Goal: Task Accomplishment & Management: Complete application form

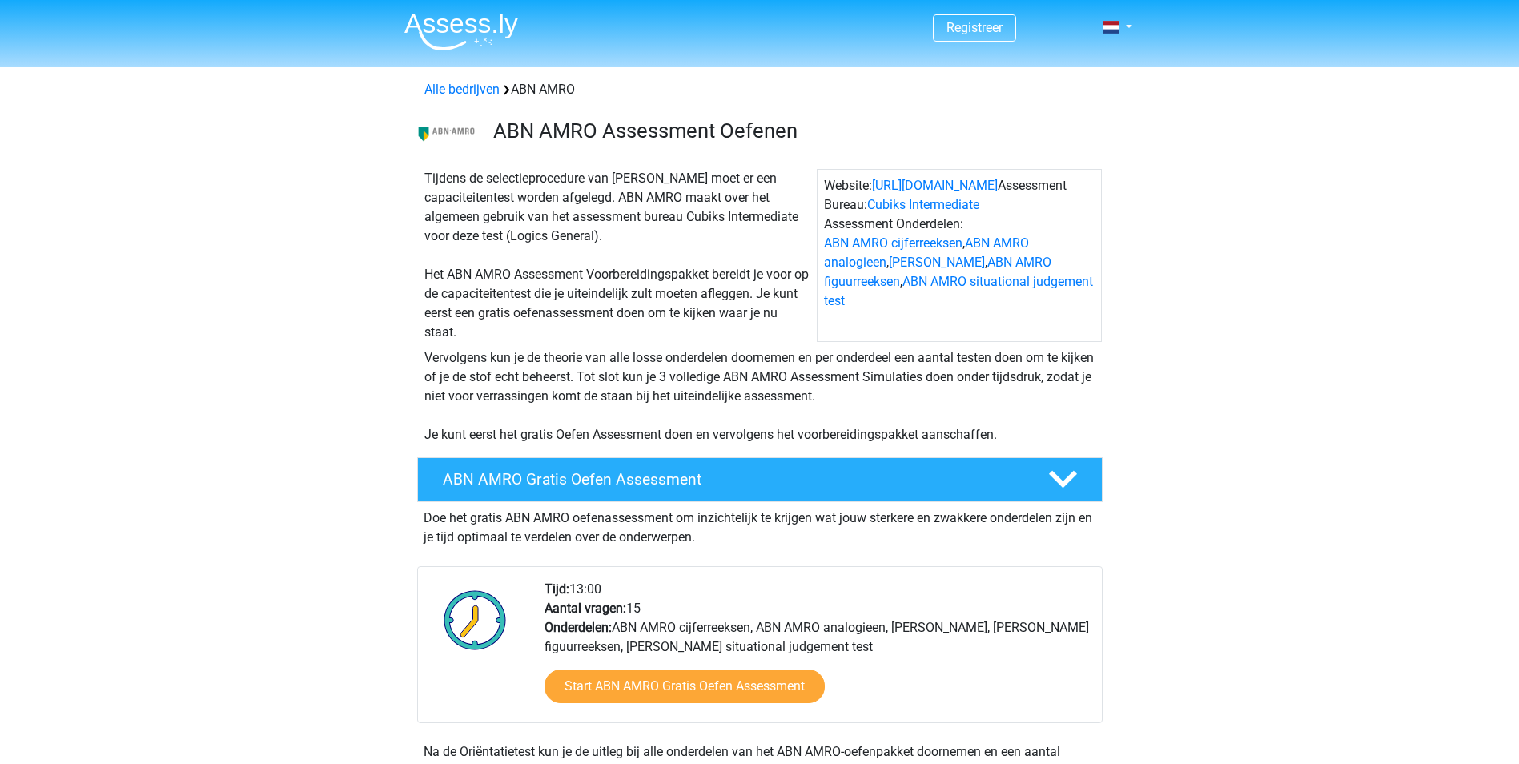
scroll to position [160, 0]
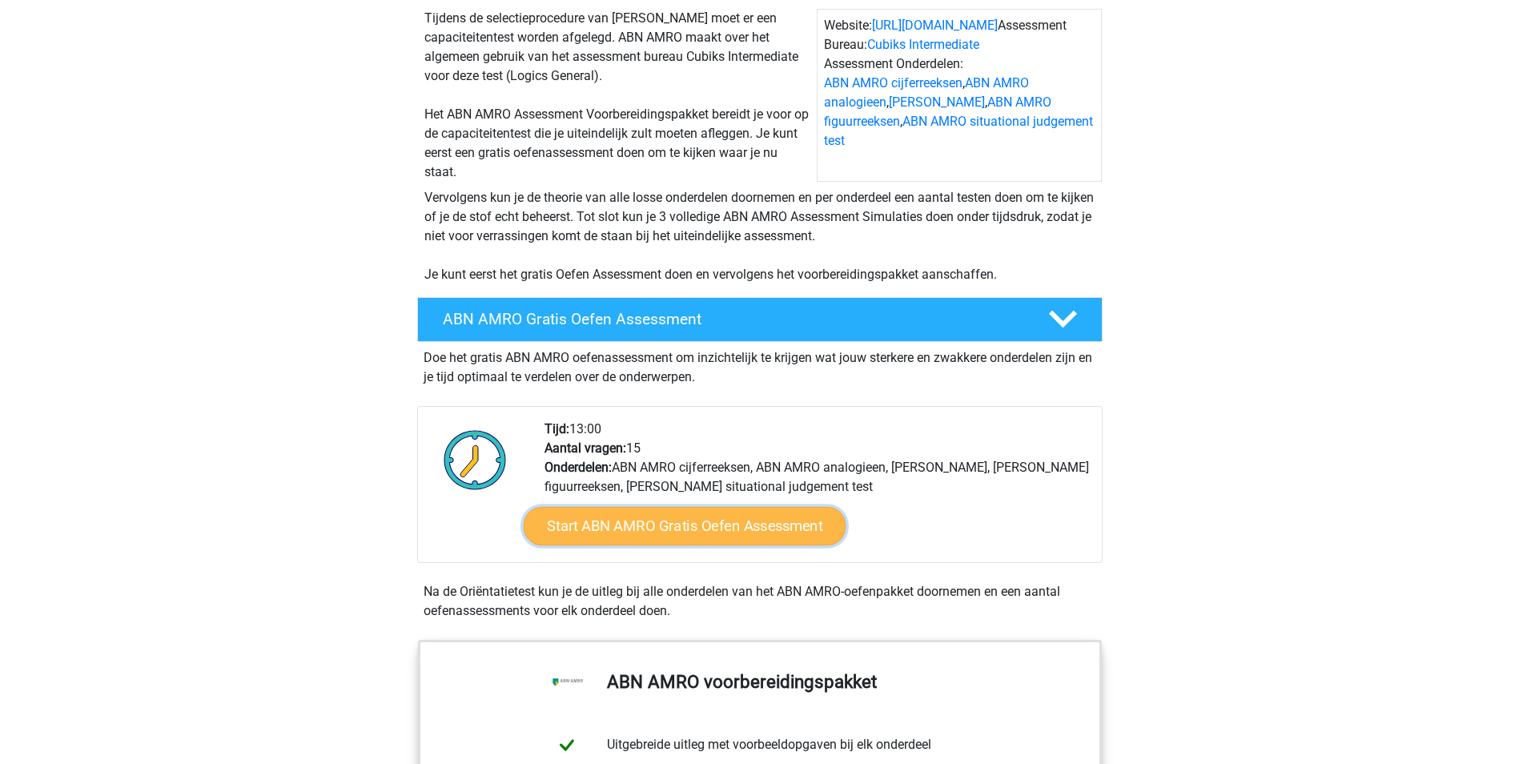
click at [760, 537] on link "Start ABN AMRO Gratis Oefen Assessment" at bounding box center [684, 526] width 323 height 38
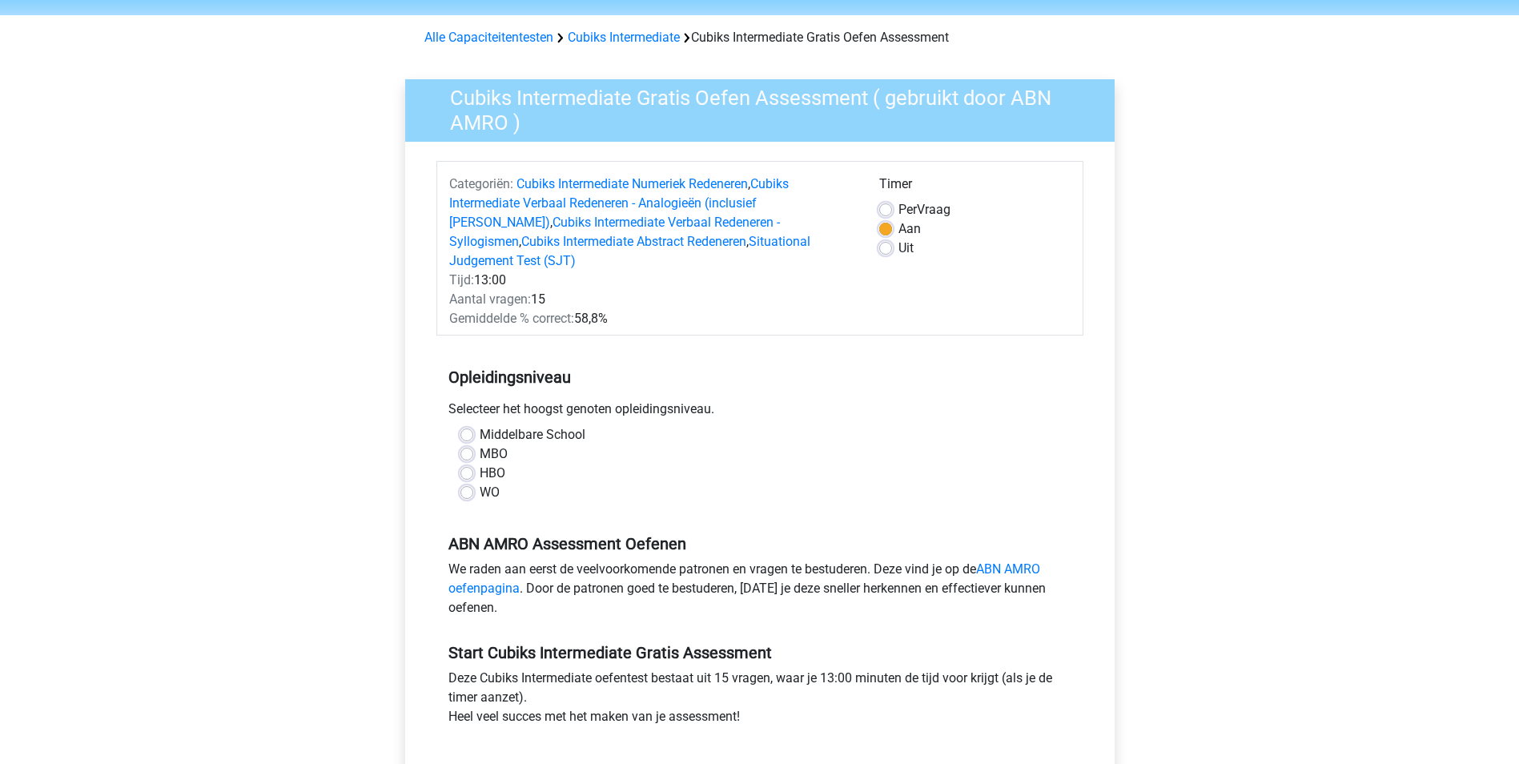
scroll to position [80, 0]
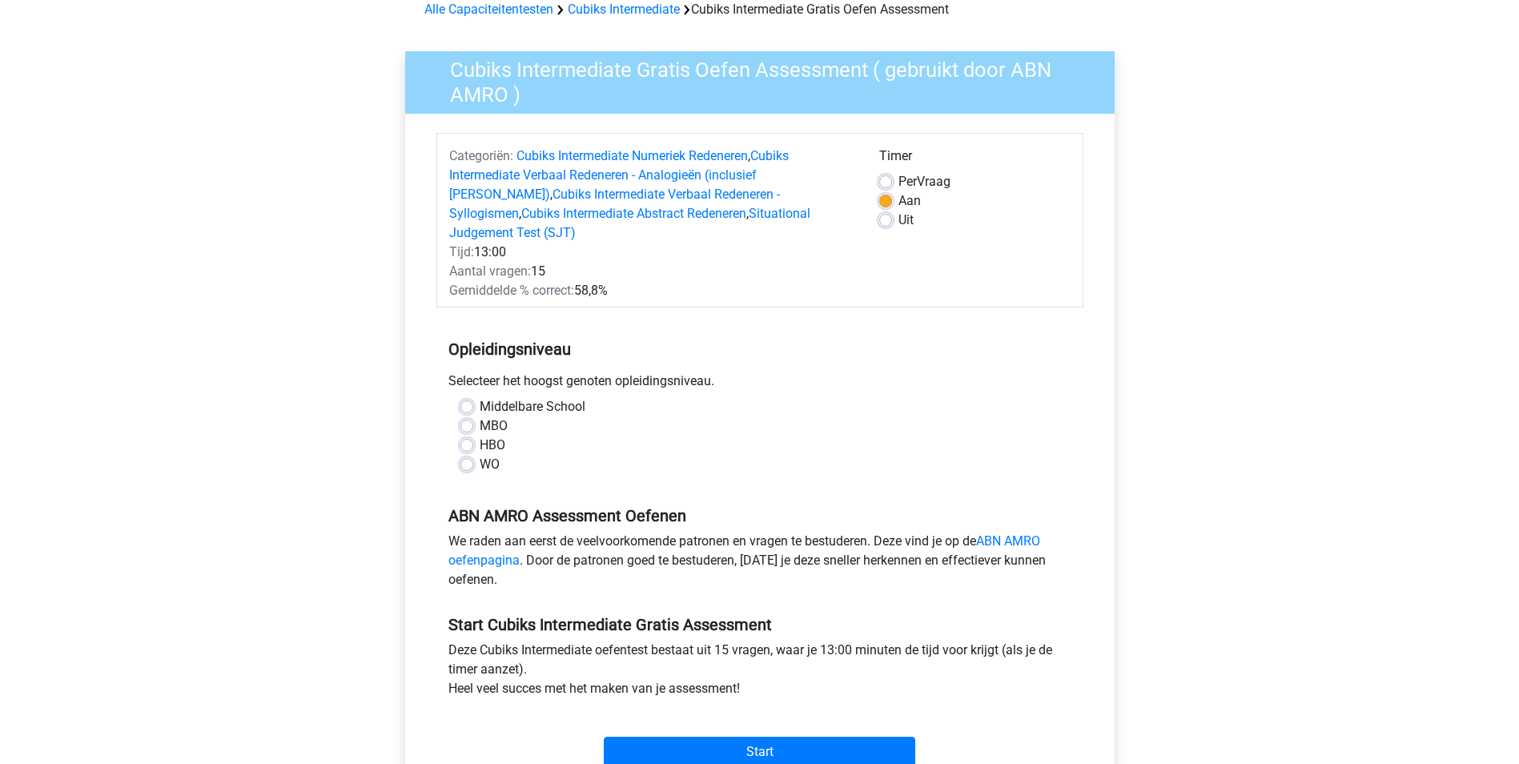
drag, startPoint x: 496, startPoint y: 423, endPoint x: 522, endPoint y: 429, distance: 27.2
click at [496, 436] on label "HBO" at bounding box center [493, 445] width 26 height 19
click at [473, 436] on input "HBO" at bounding box center [466, 444] width 13 height 16
radio input "true"
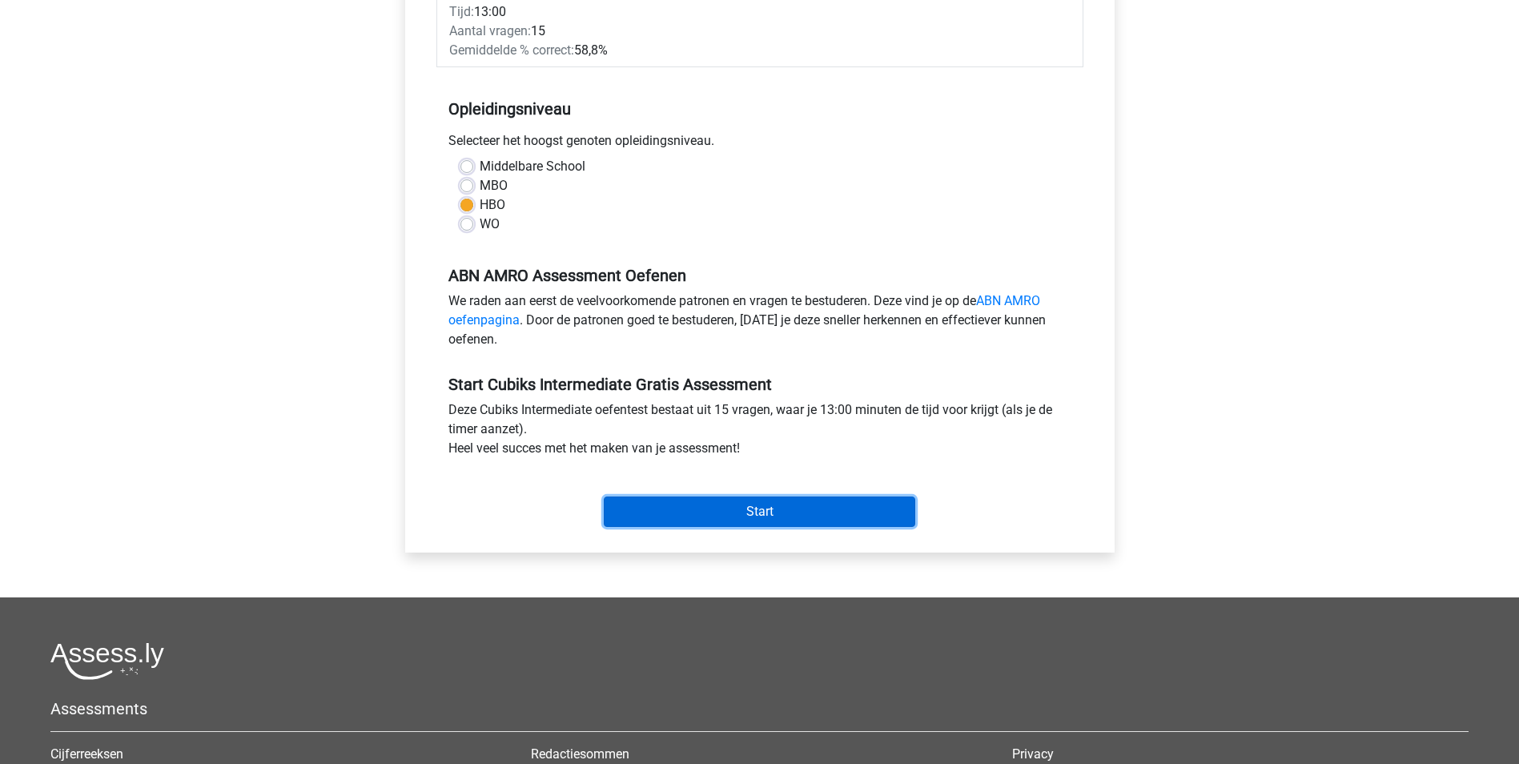
click at [804, 500] on input "Start" at bounding box center [759, 511] width 311 height 30
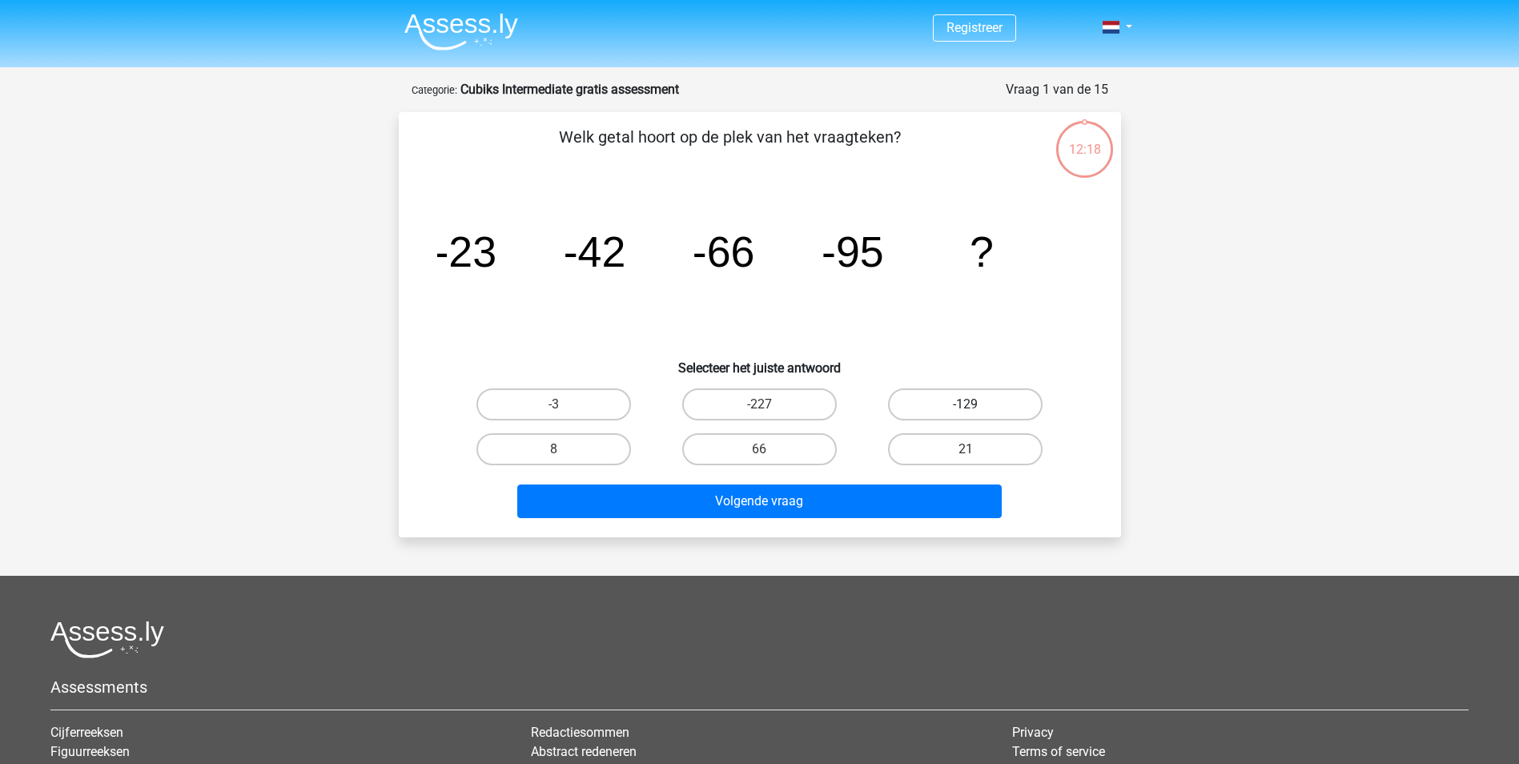
click at [1013, 404] on label "-129" at bounding box center [965, 404] width 155 height 32
click at [976, 404] on input "-129" at bounding box center [971, 409] width 10 height 10
radio input "true"
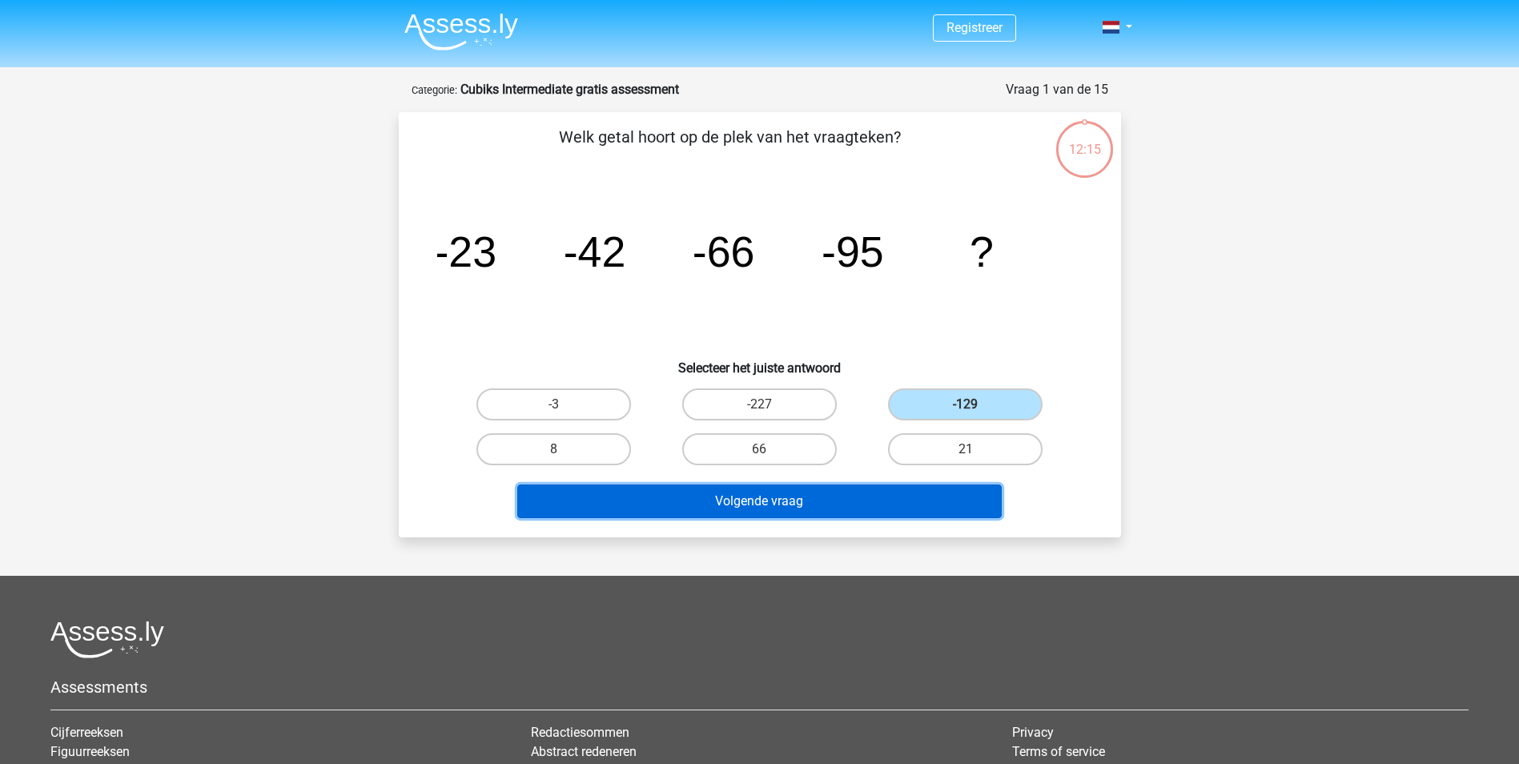
click at [821, 504] on button "Volgende vraag" at bounding box center [759, 501] width 484 height 34
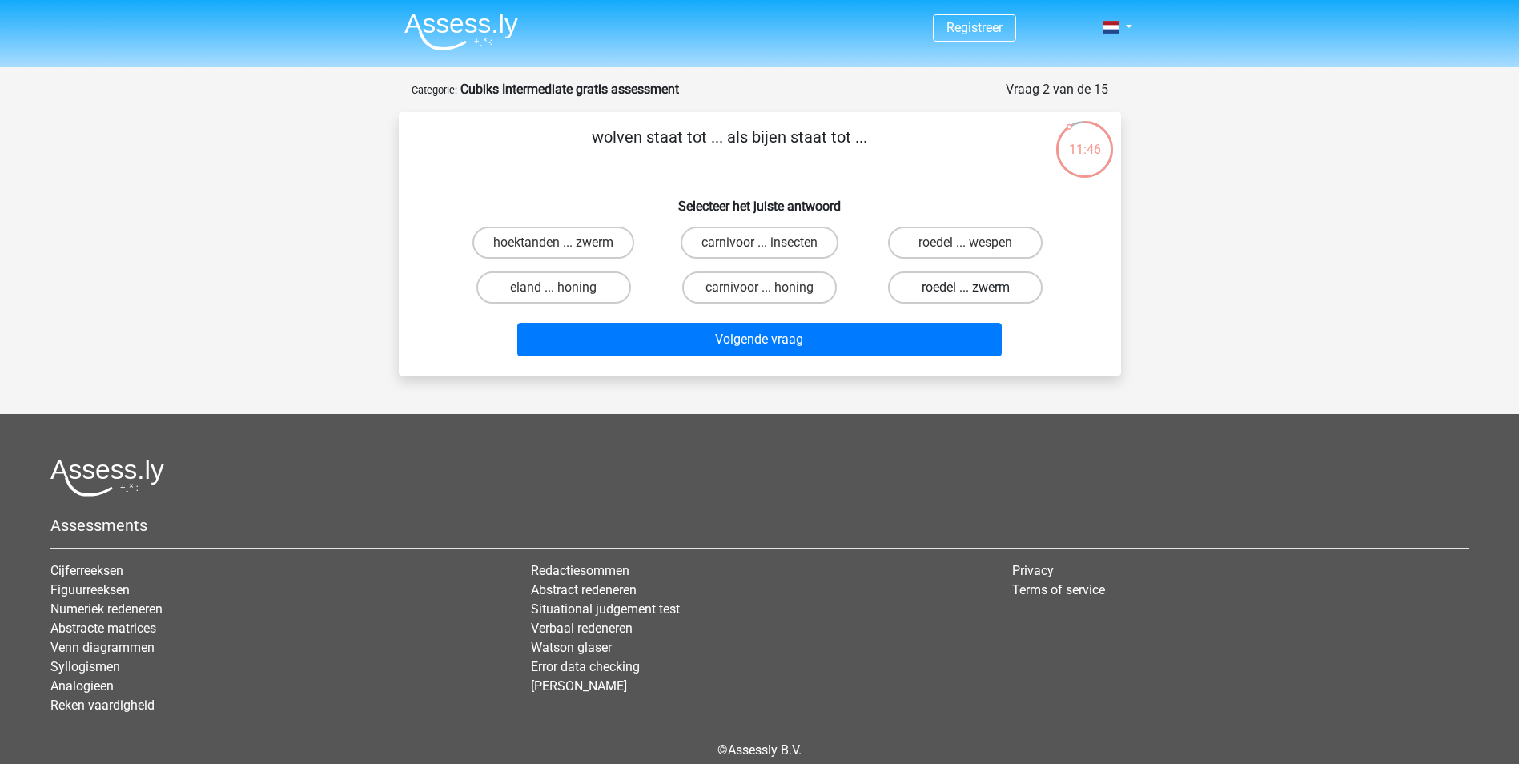
click at [1002, 289] on label "roedel ... zwerm" at bounding box center [965, 287] width 155 height 32
click at [976, 289] on input "roedel ... zwerm" at bounding box center [971, 292] width 10 height 10
radio input "true"
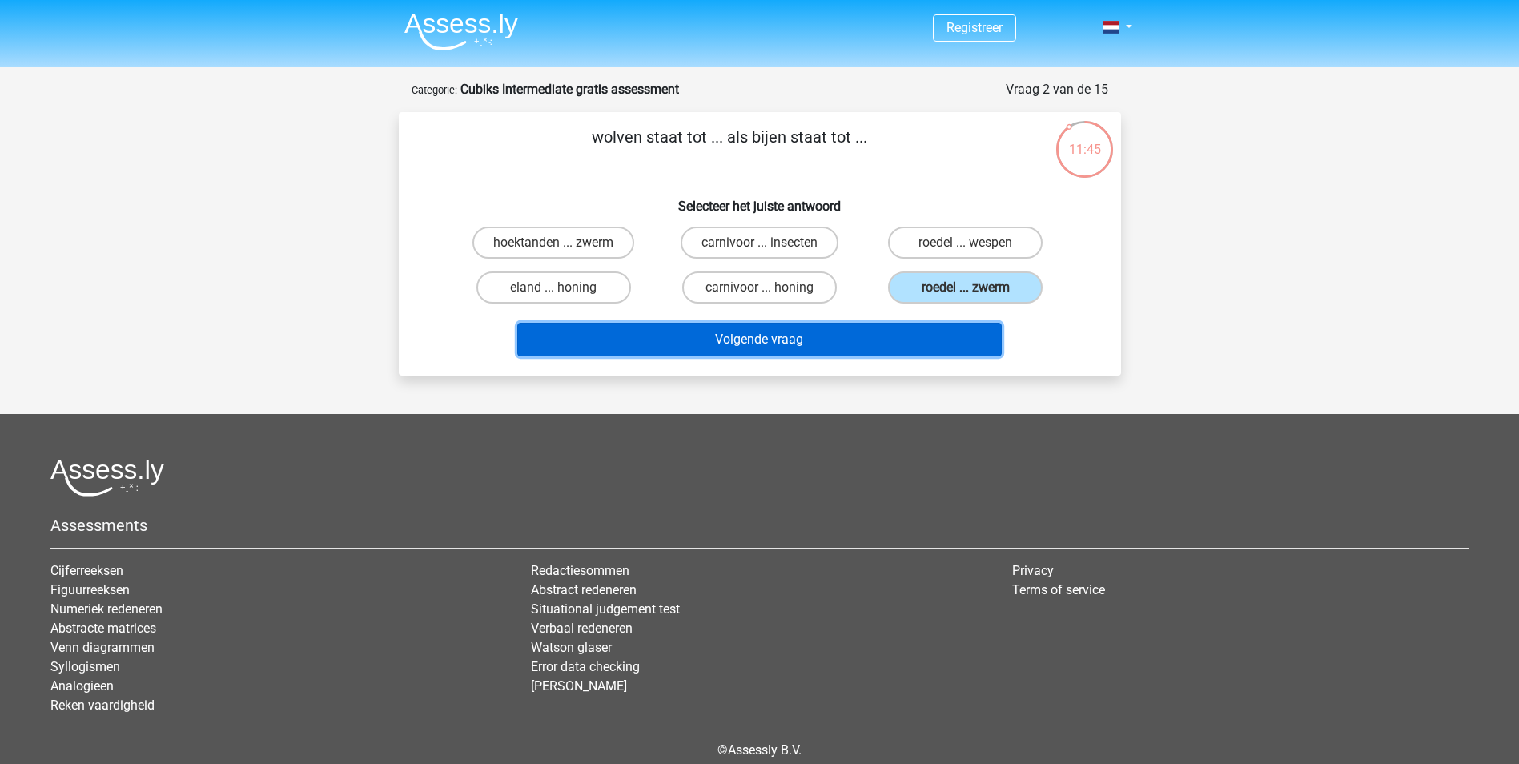
click at [738, 349] on button "Volgende vraag" at bounding box center [759, 340] width 484 height 34
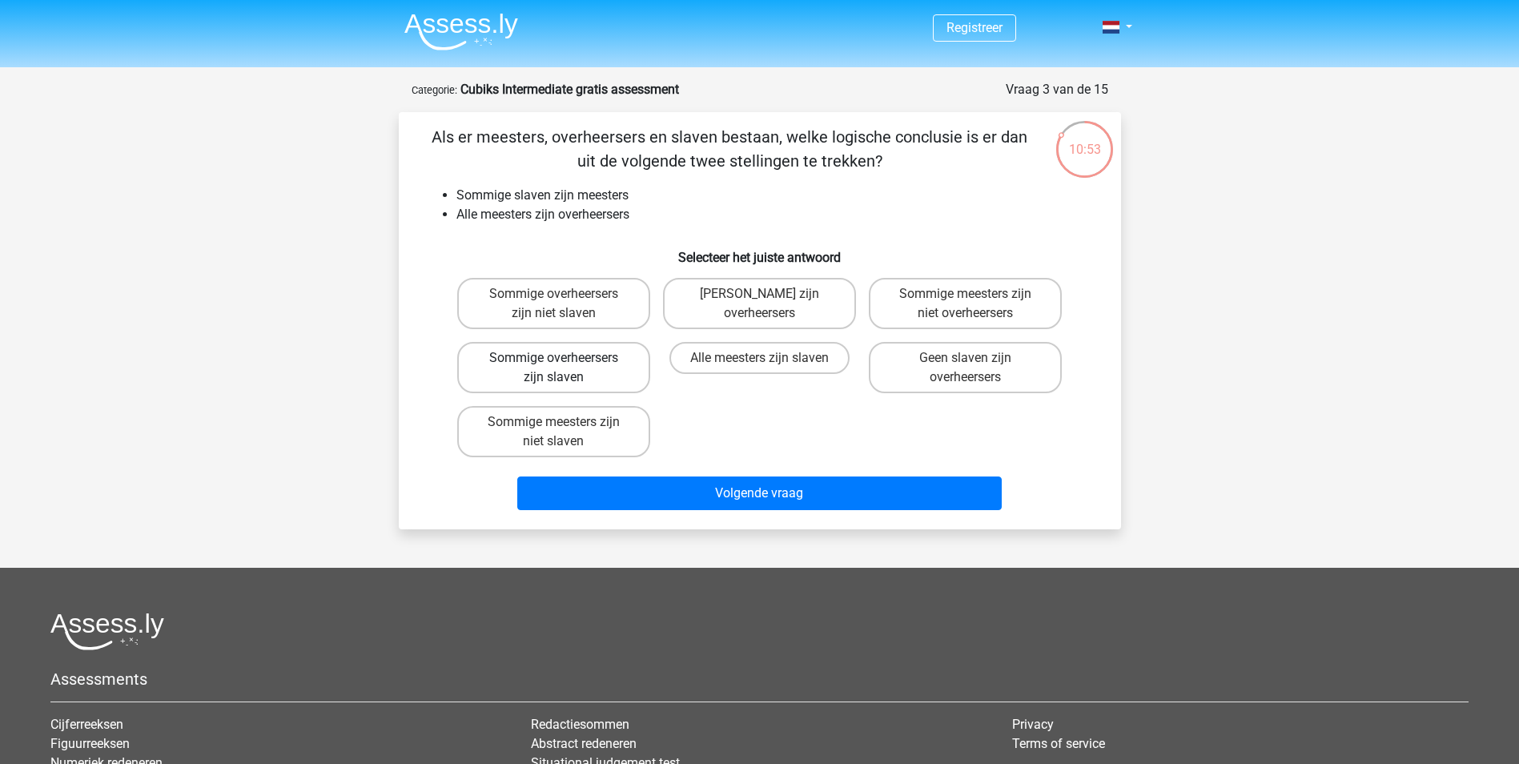
click at [634, 378] on label "Sommige overheersers zijn slaven" at bounding box center [553, 367] width 193 height 51
click at [564, 368] on input "Sommige overheersers zijn slaven" at bounding box center [558, 363] width 10 height 10
radio input "true"
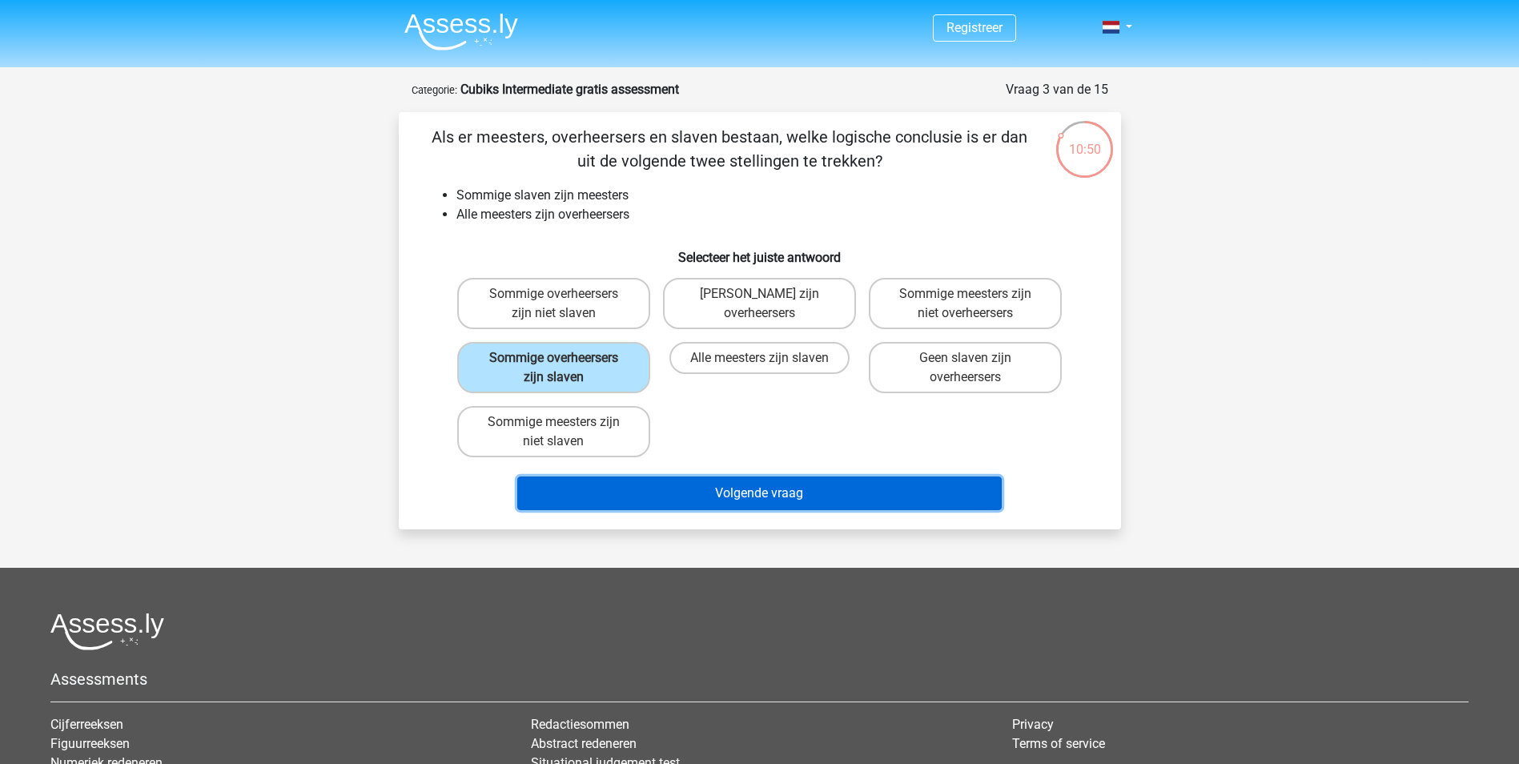
click at [850, 485] on button "Volgende vraag" at bounding box center [759, 493] width 484 height 34
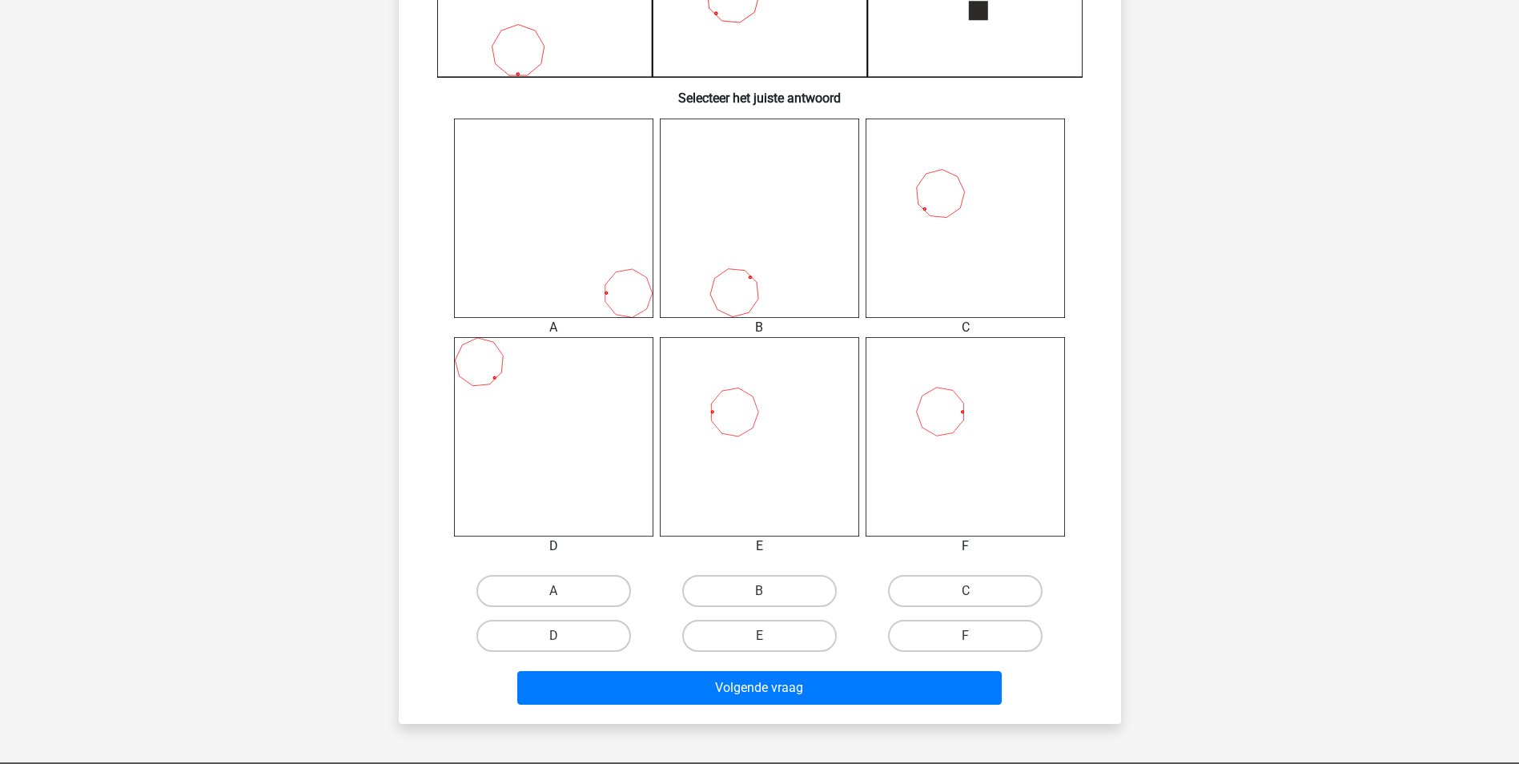
scroll to position [560, 0]
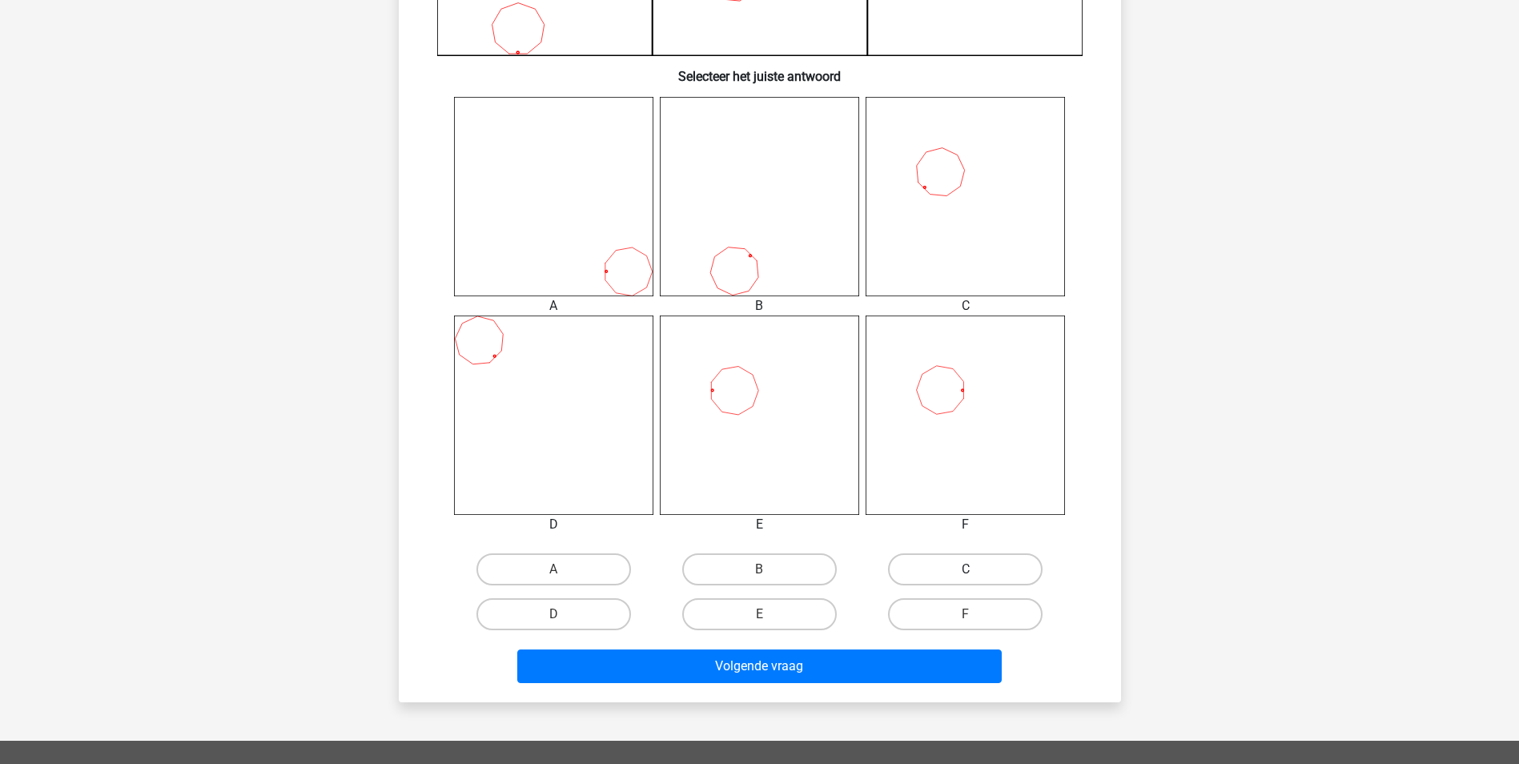
click at [951, 565] on label "C" at bounding box center [965, 569] width 155 height 32
click at [966, 569] on input "C" at bounding box center [971, 574] width 10 height 10
radio input "true"
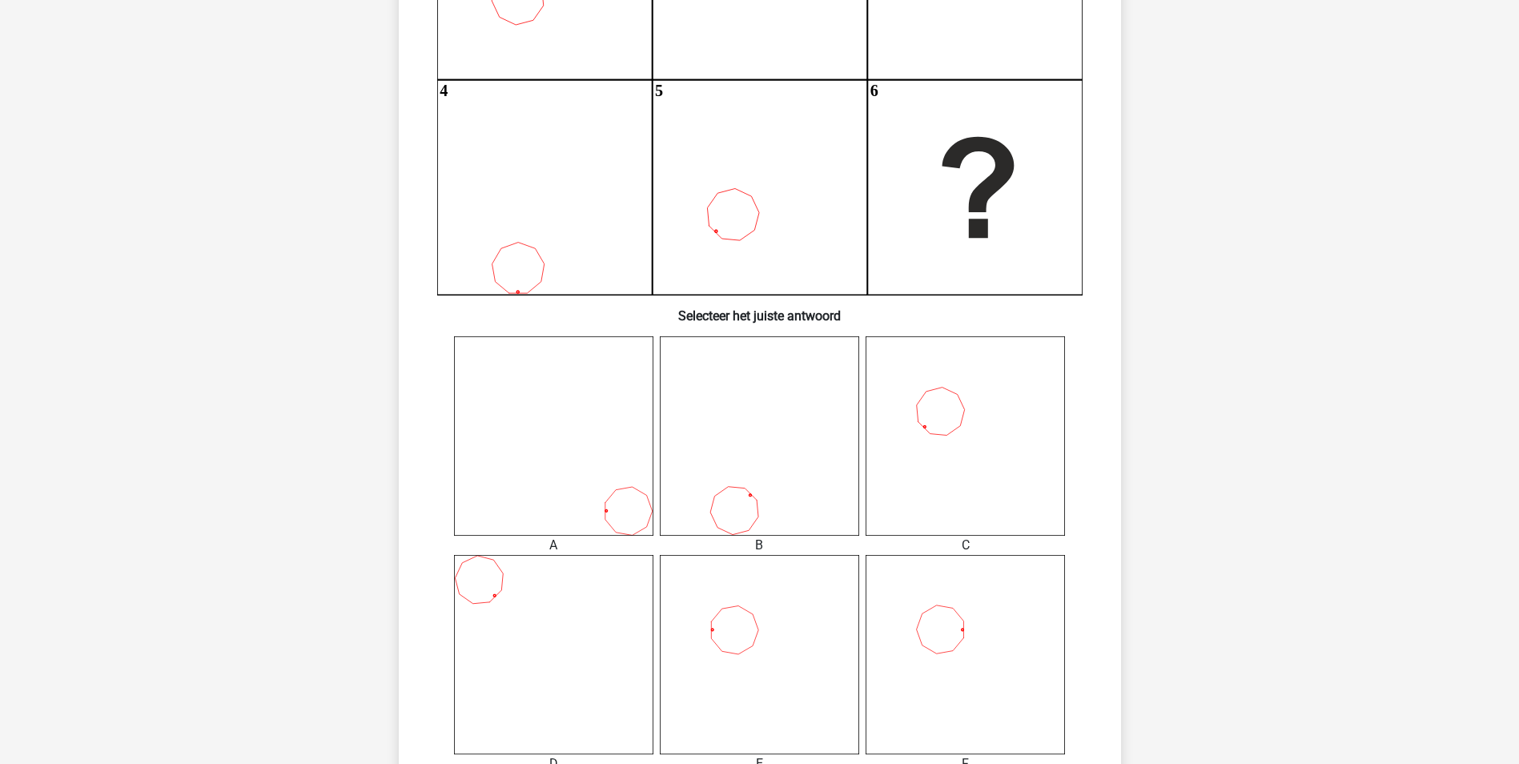
scroll to position [320, 0]
click at [741, 621] on icon at bounding box center [759, 655] width 199 height 199
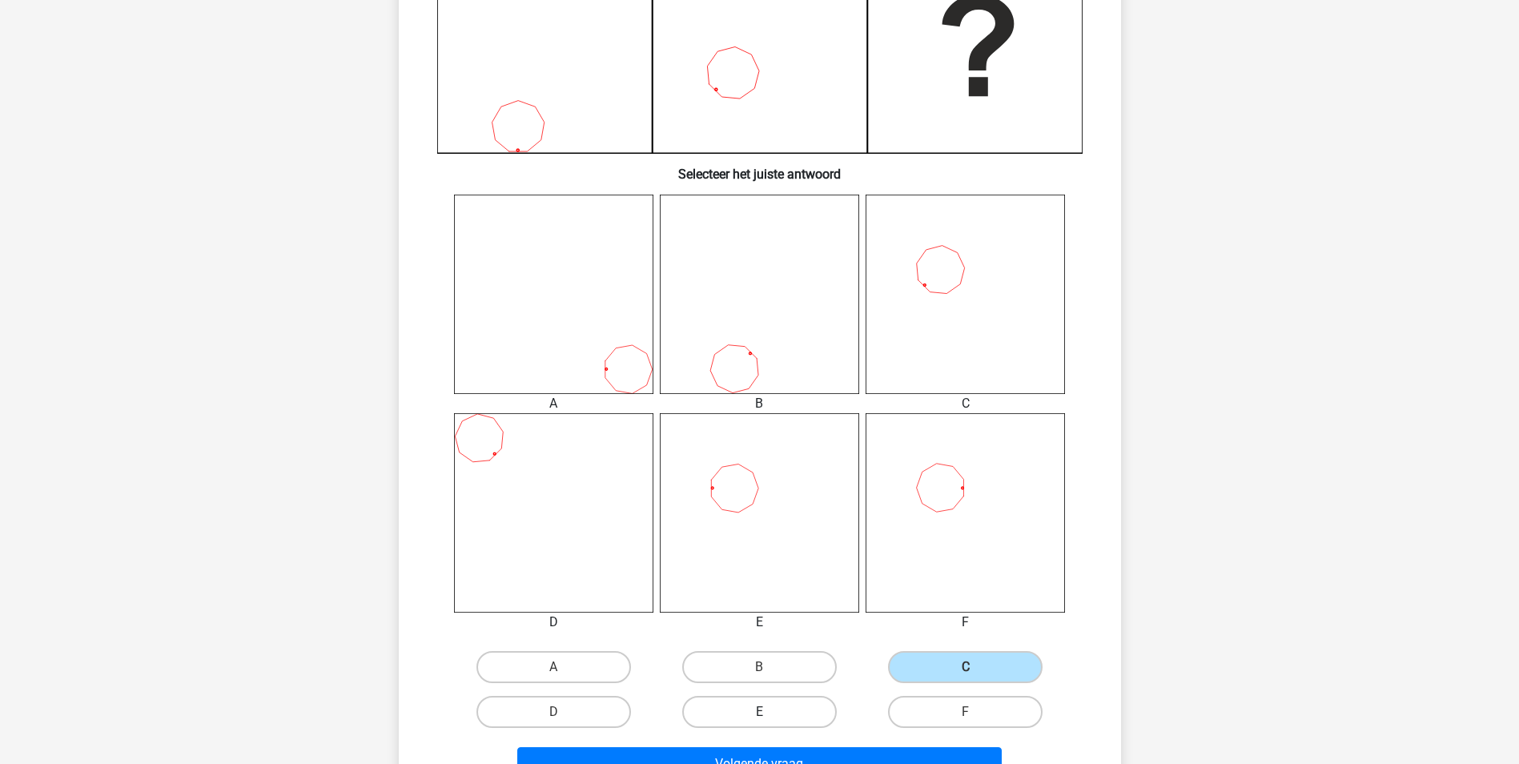
scroll to position [560, 0]
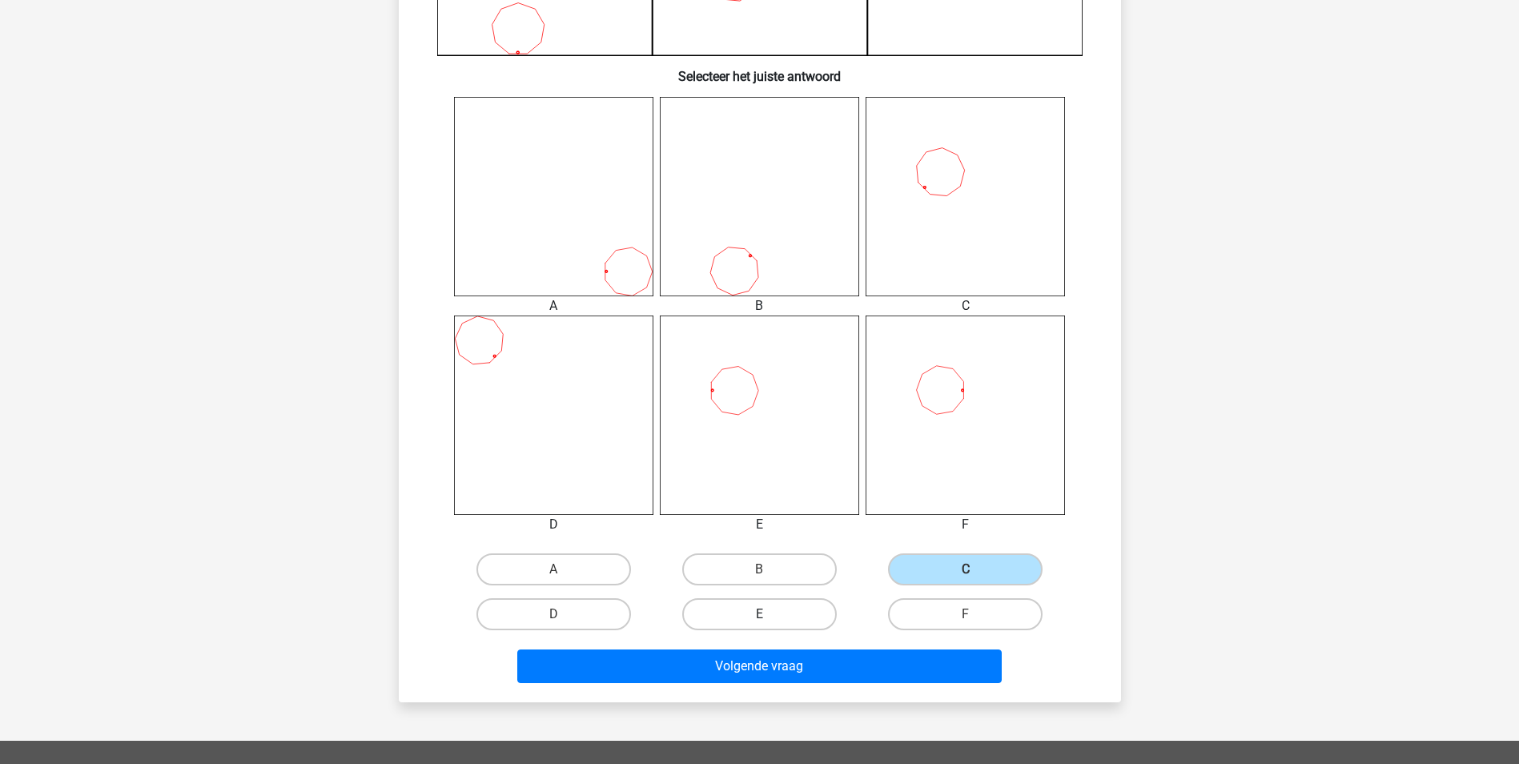
click at [787, 615] on label "E" at bounding box center [759, 614] width 155 height 32
click at [769, 615] on input "E" at bounding box center [764, 619] width 10 height 10
radio input "true"
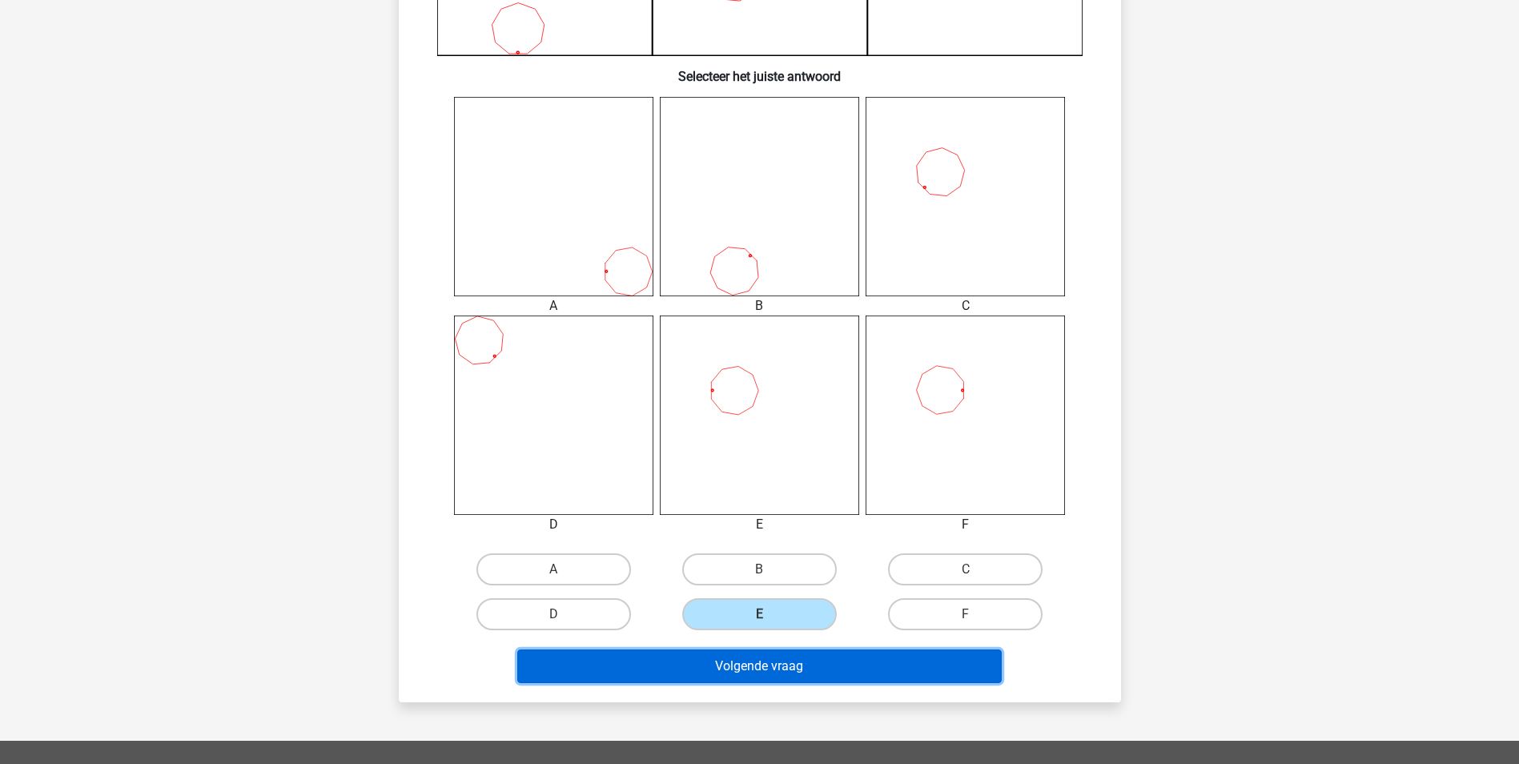
click at [797, 663] on button "Volgende vraag" at bounding box center [759, 666] width 484 height 34
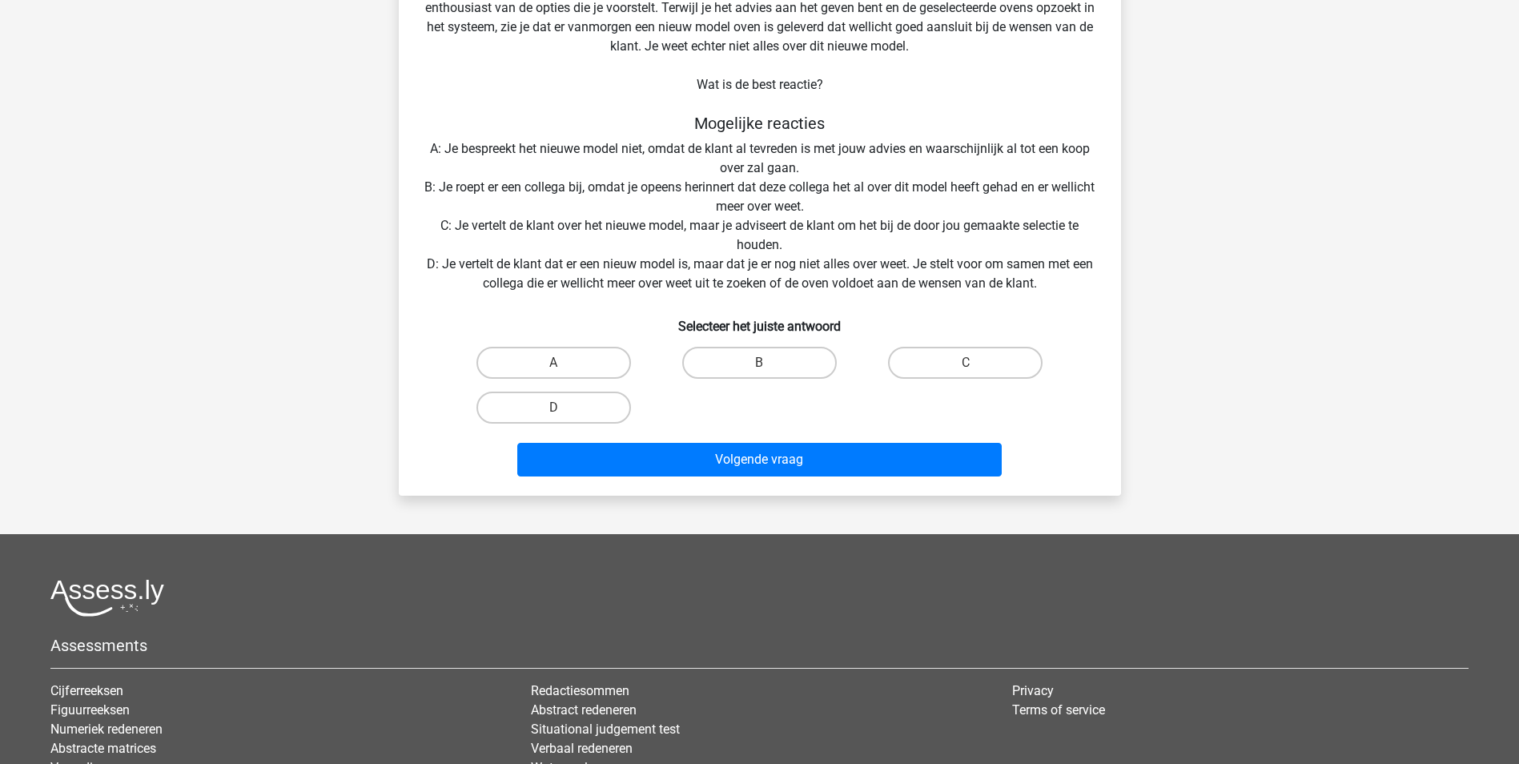
scroll to position [320, 0]
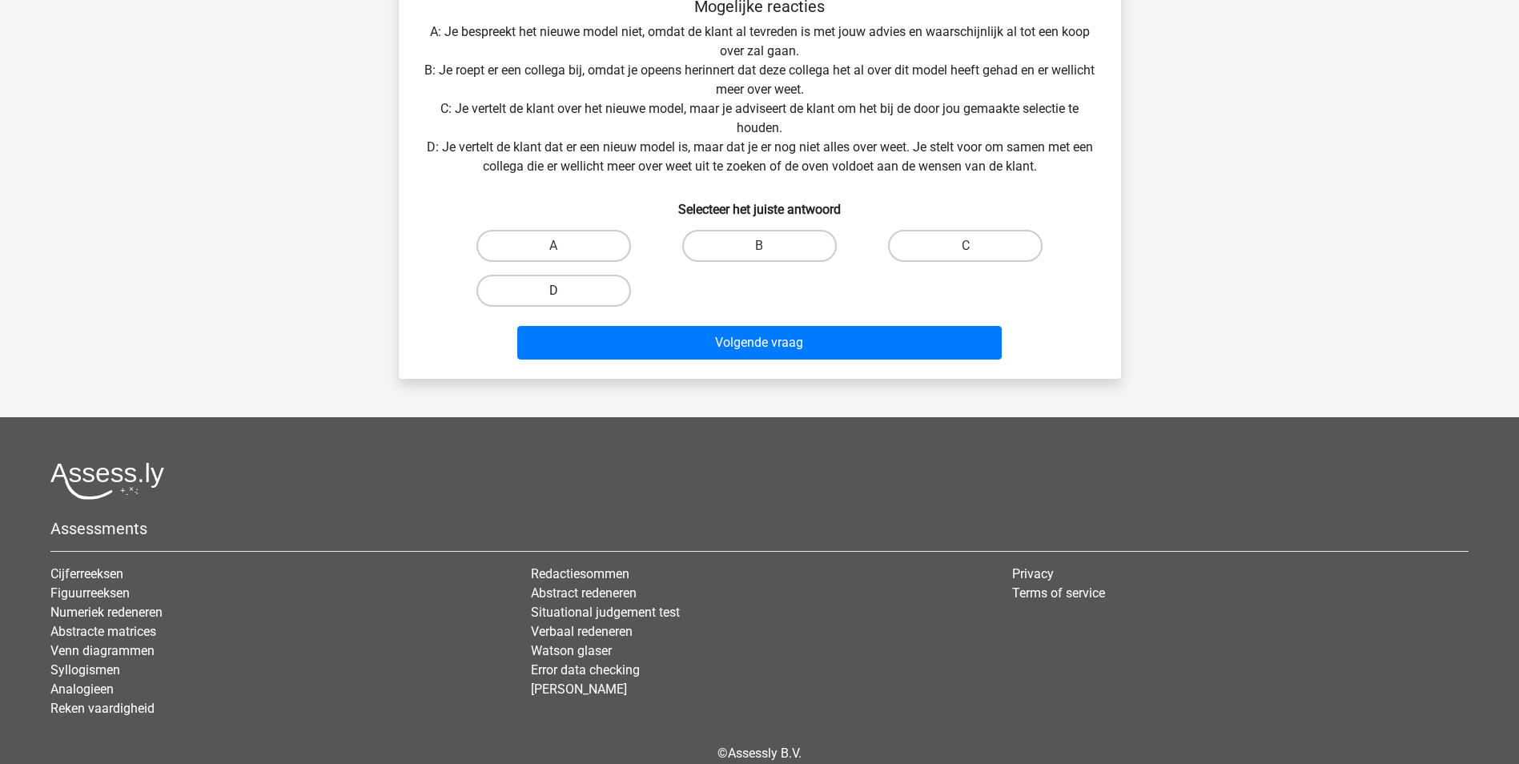
click at [552, 300] on label "D" at bounding box center [553, 291] width 155 height 32
click at [553, 300] on input "D" at bounding box center [558, 296] width 10 height 10
radio input "true"
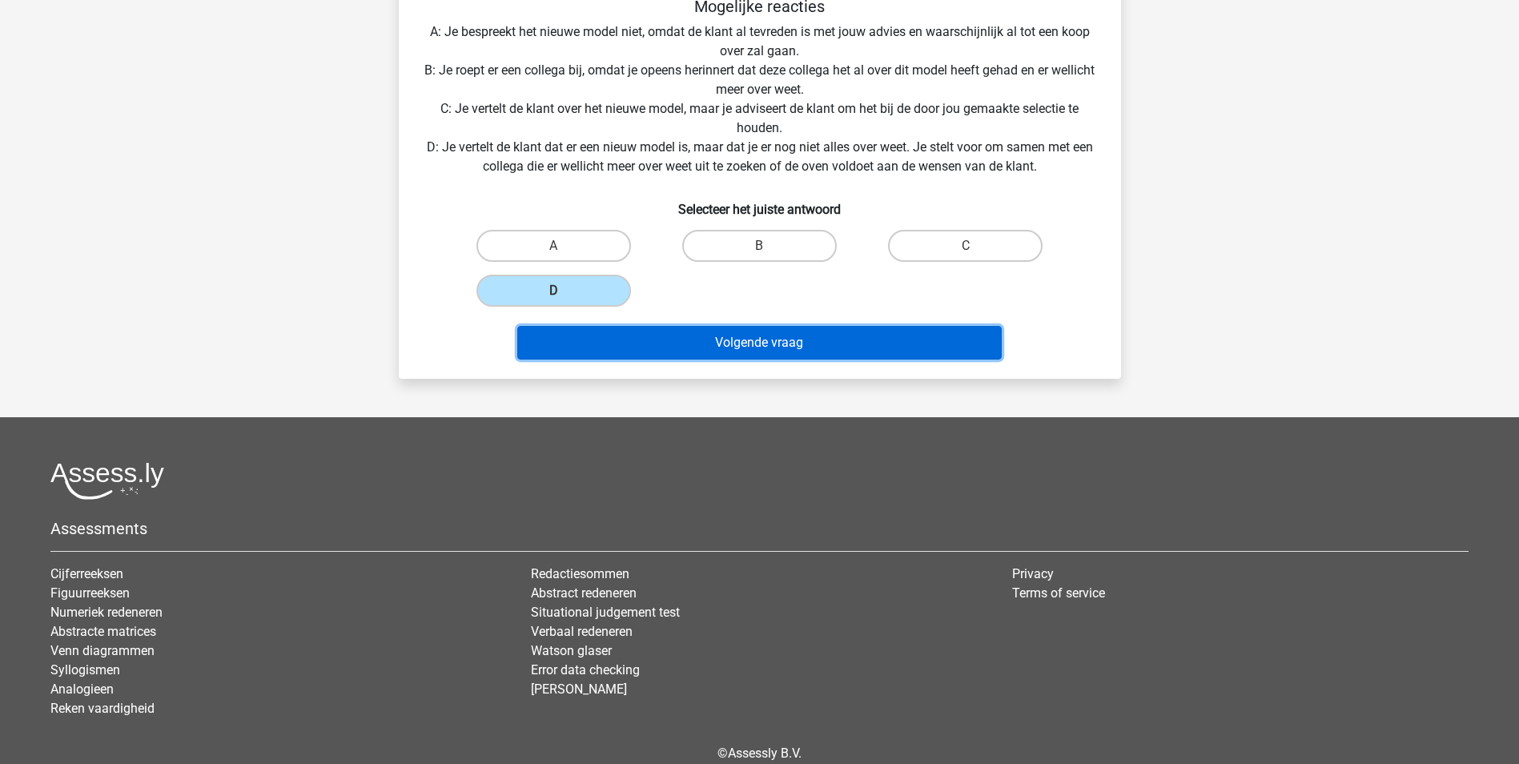
click at [810, 352] on button "Volgende vraag" at bounding box center [759, 343] width 484 height 34
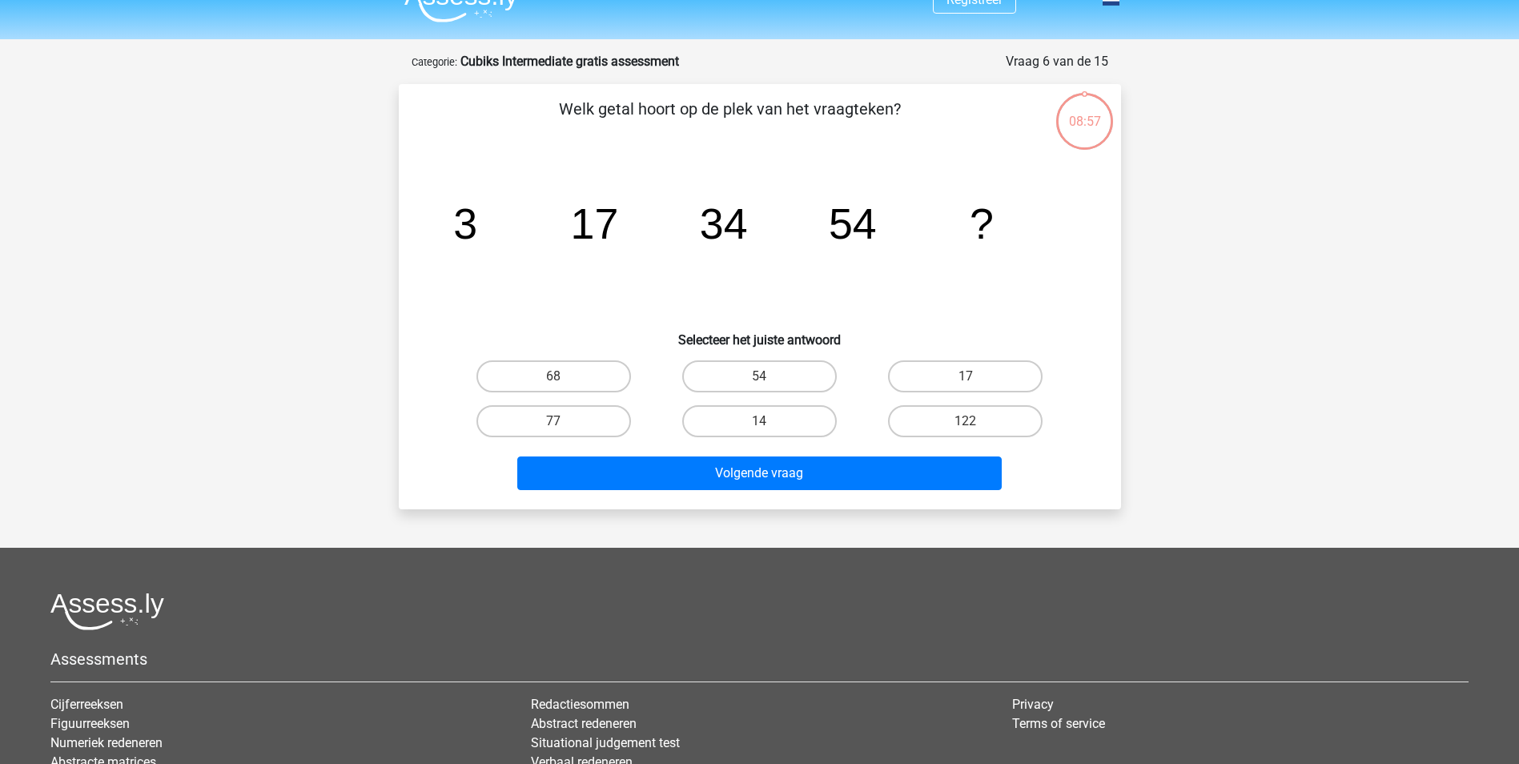
scroll to position [0, 0]
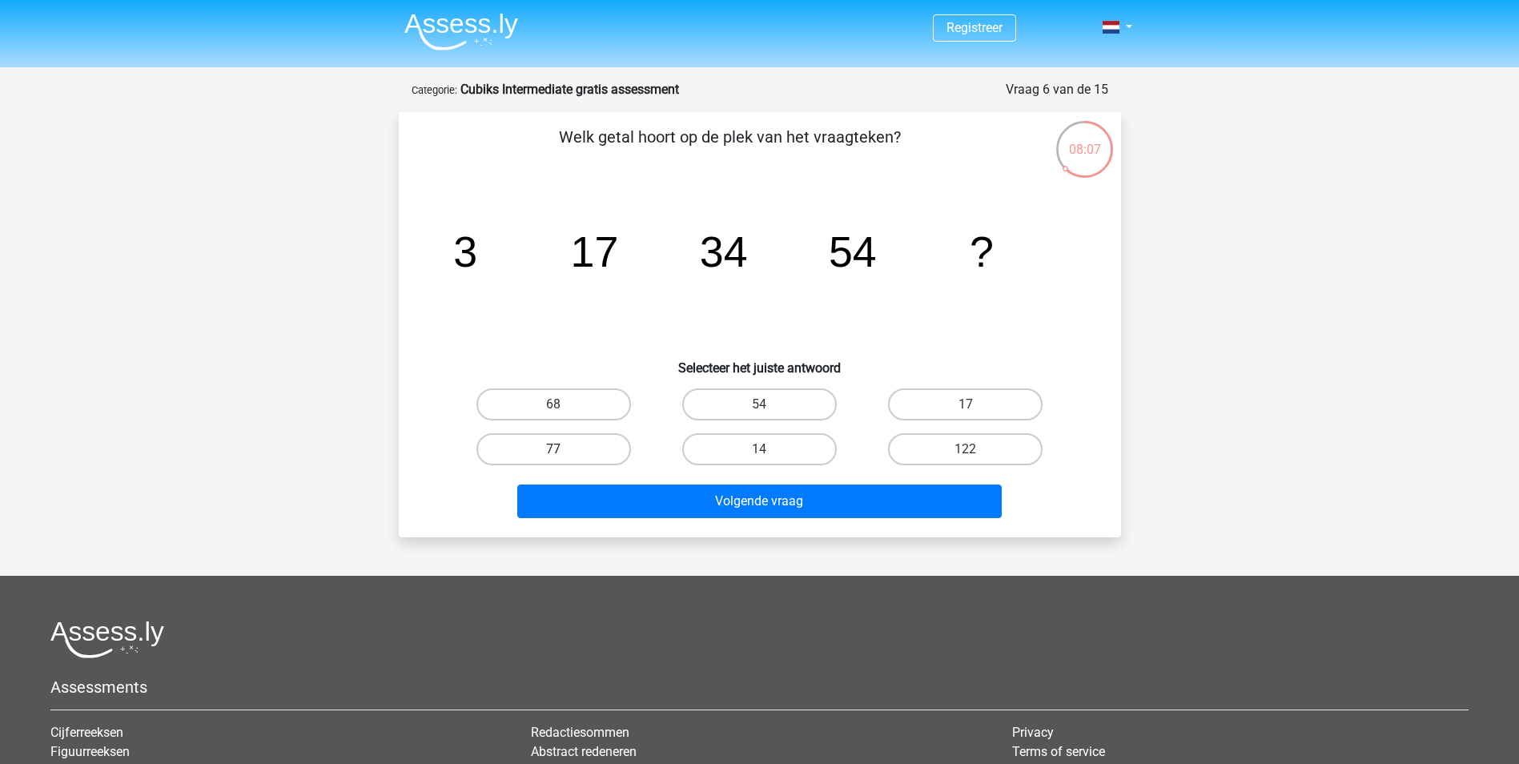
click at [583, 460] on label "77" at bounding box center [553, 449] width 155 height 32
click at [564, 460] on input "77" at bounding box center [558, 454] width 10 height 10
radio input "true"
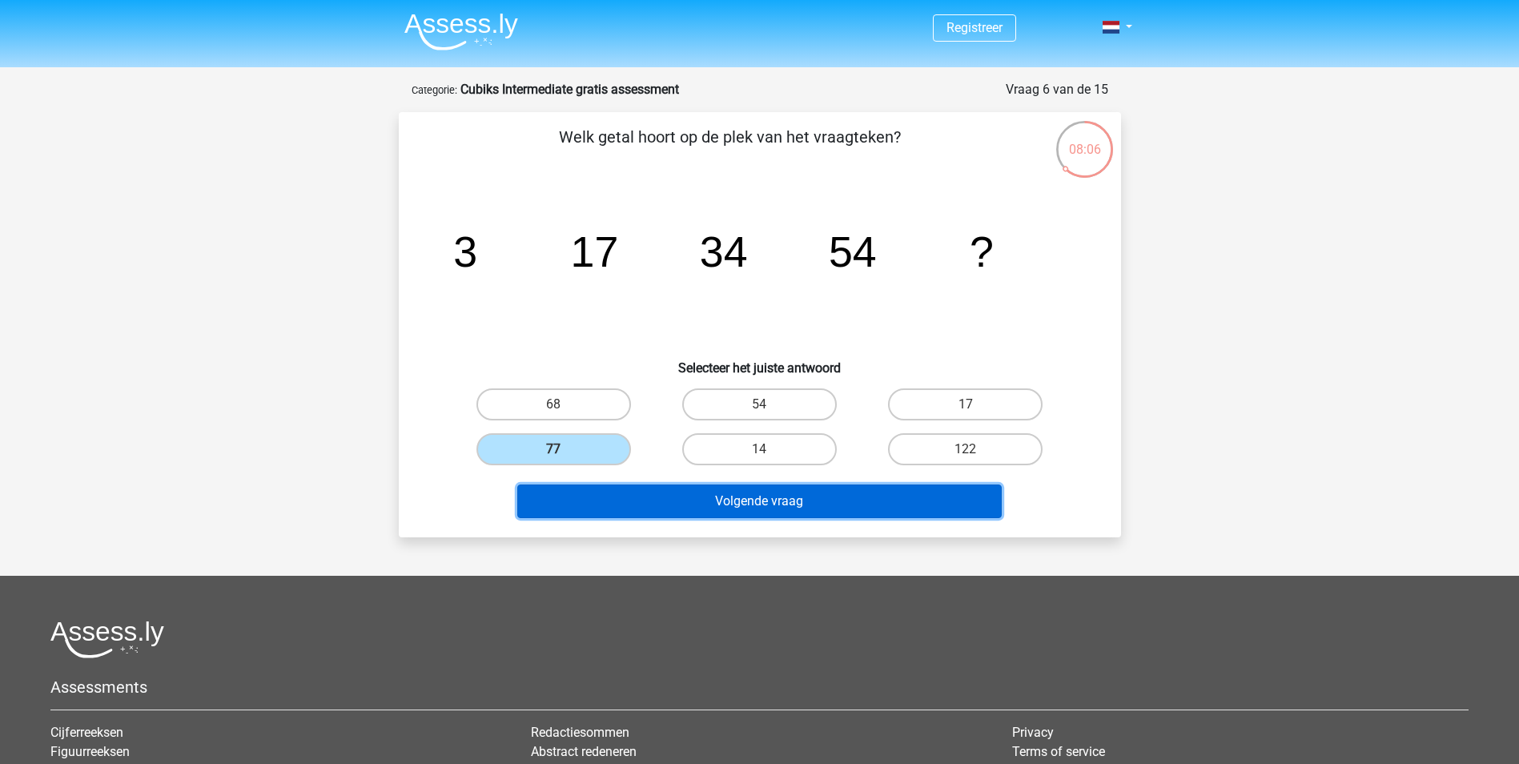
click at [756, 503] on button "Volgende vraag" at bounding box center [759, 501] width 484 height 34
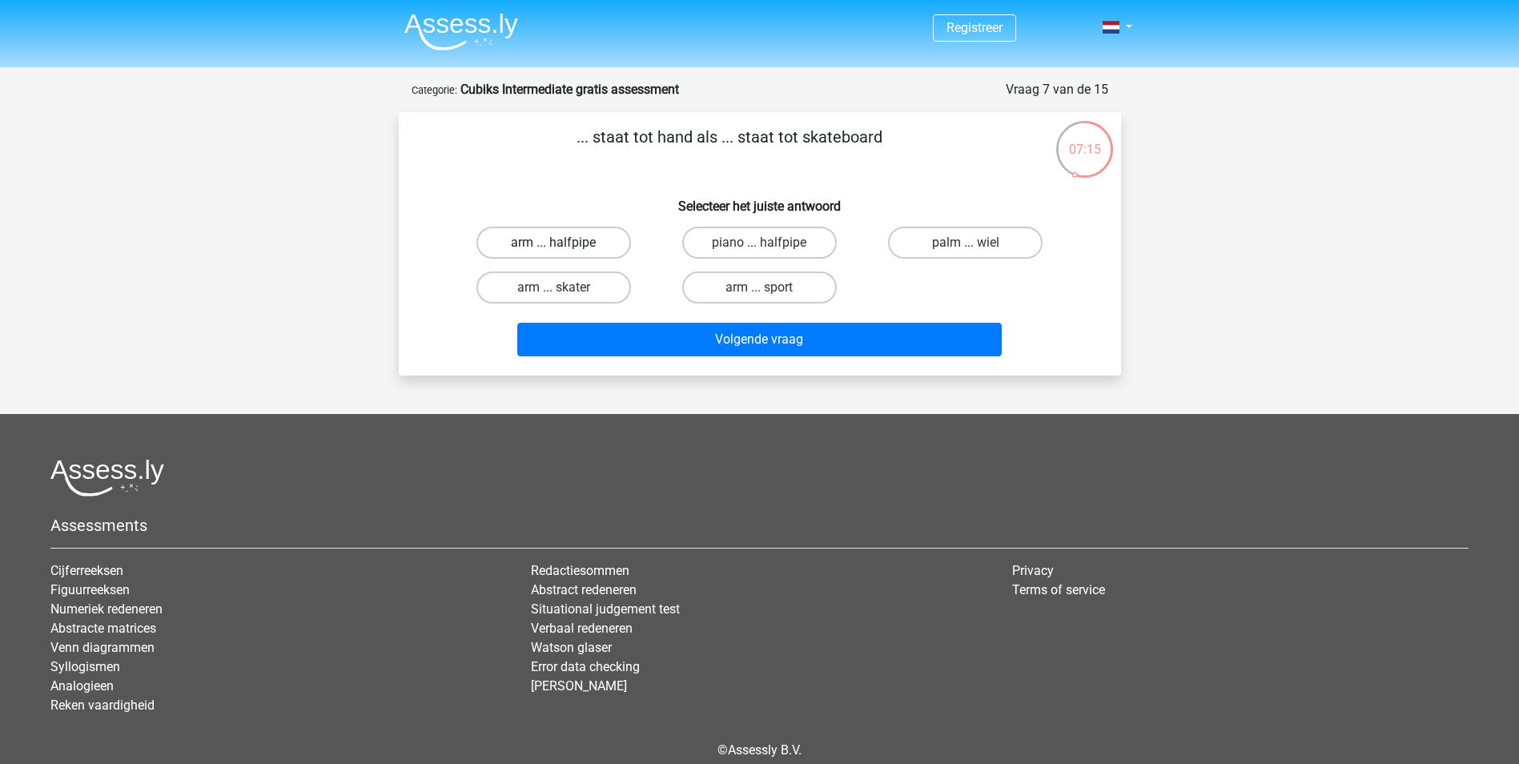
click at [596, 243] on label "arm ... halfpipe" at bounding box center [553, 243] width 155 height 32
click at [564, 243] on input "arm ... halfpipe" at bounding box center [558, 248] width 10 height 10
radio input "true"
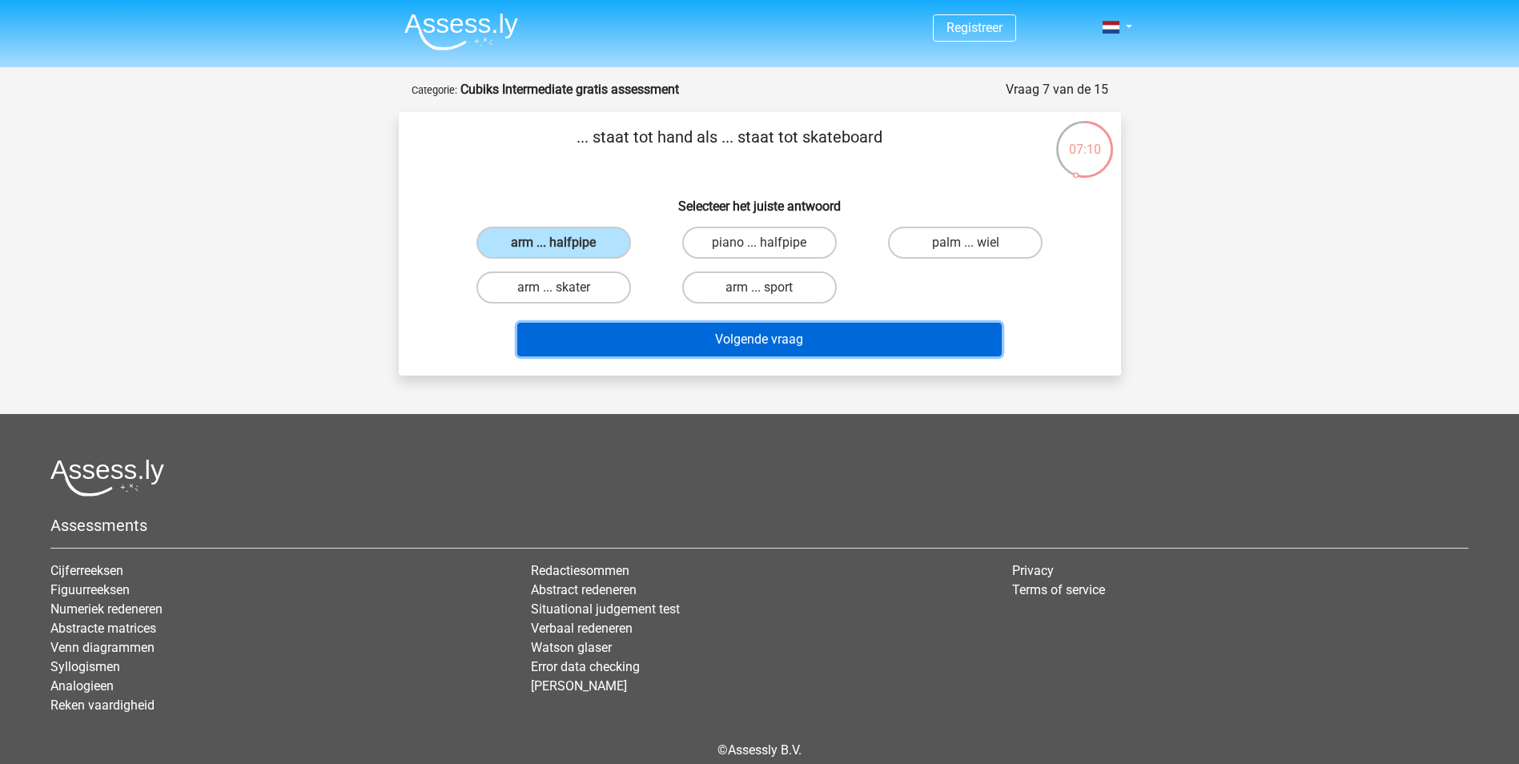
click at [831, 347] on button "Volgende vraag" at bounding box center [759, 340] width 484 height 34
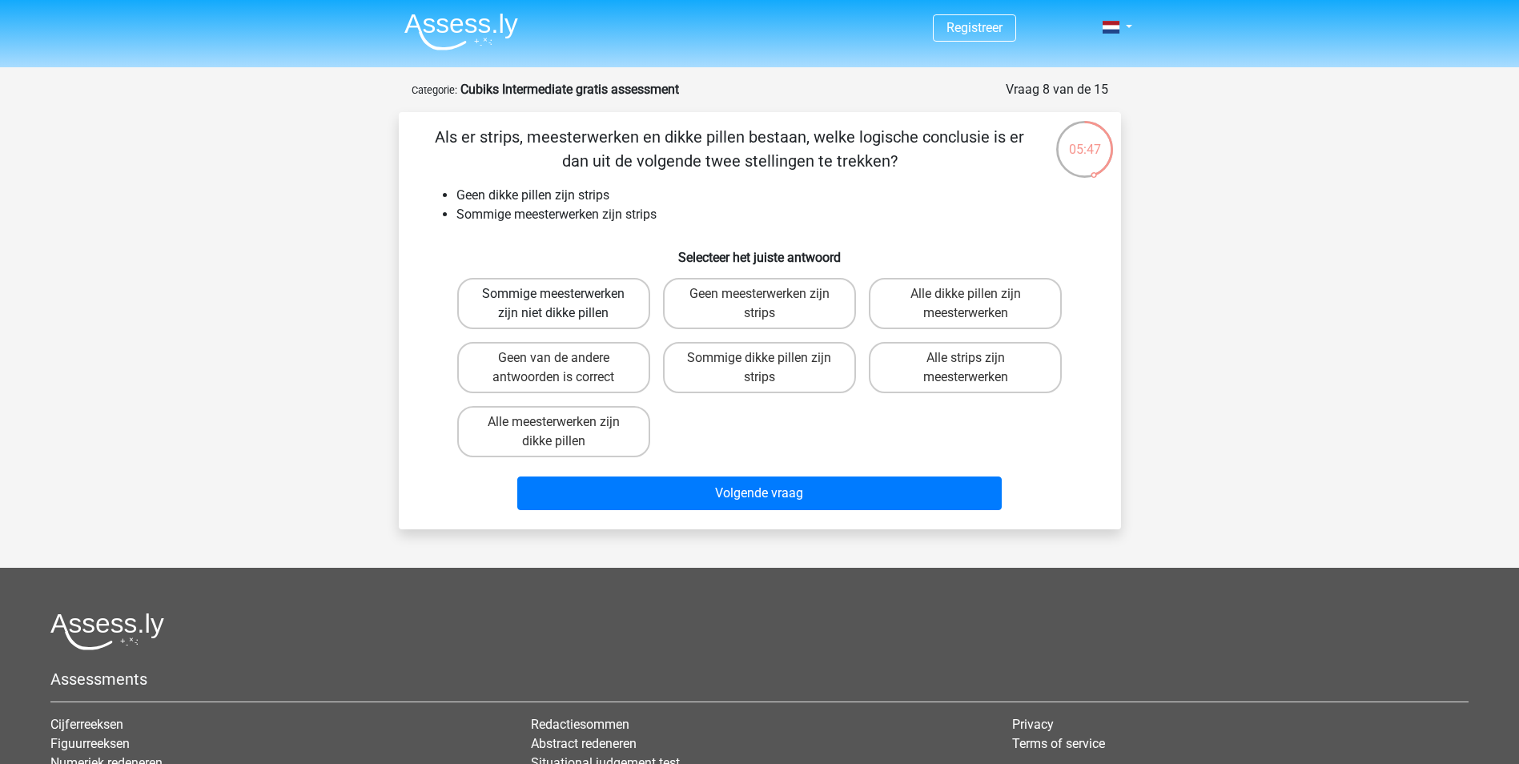
click at [644, 314] on label "Sommige meesterwerken zijn niet dikke pillen" at bounding box center [553, 303] width 193 height 51
click at [564, 304] on input "Sommige meesterwerken zijn niet dikke pillen" at bounding box center [558, 299] width 10 height 10
radio input "true"
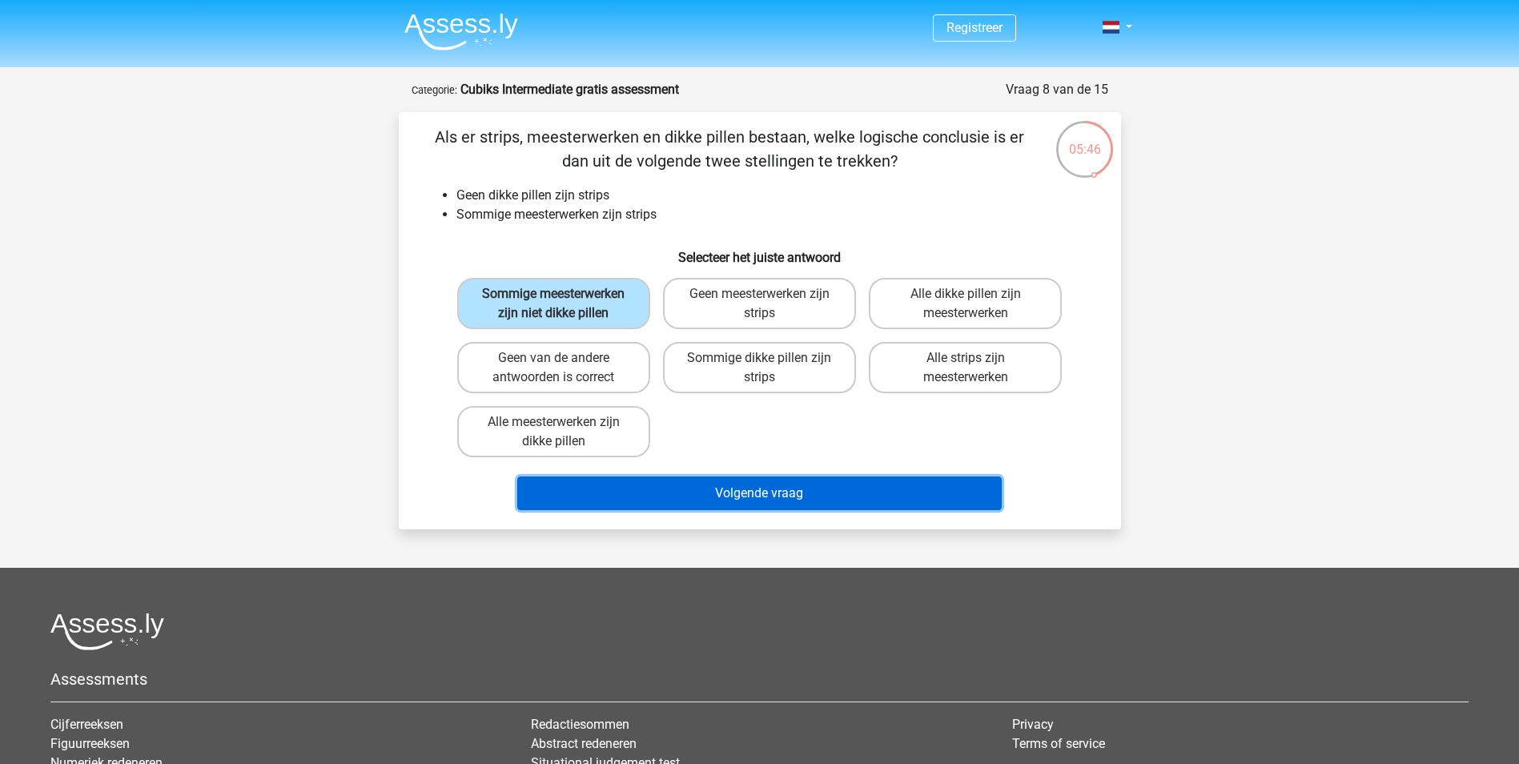
click at [785, 488] on button "Volgende vraag" at bounding box center [759, 493] width 484 height 34
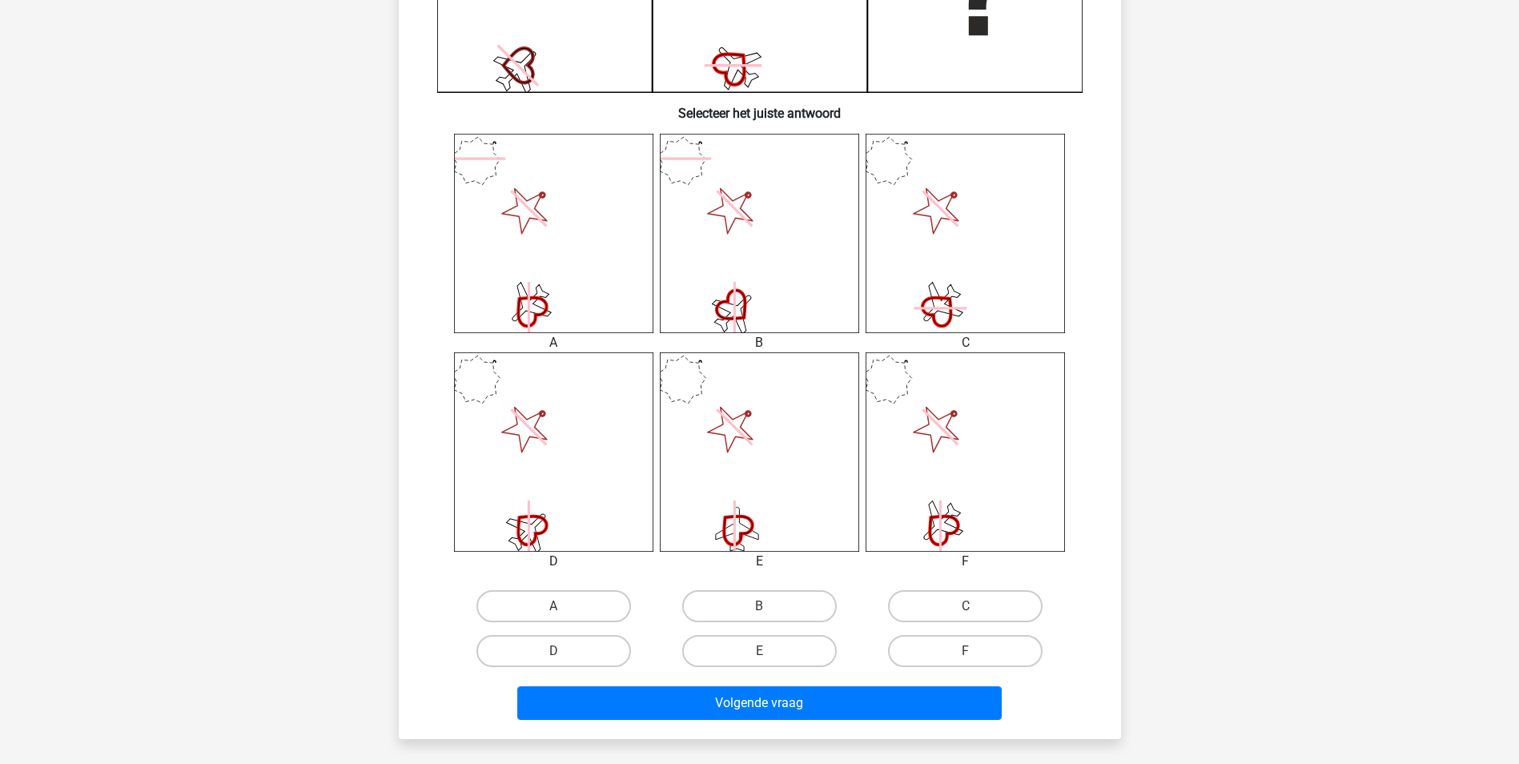
scroll to position [640, 0]
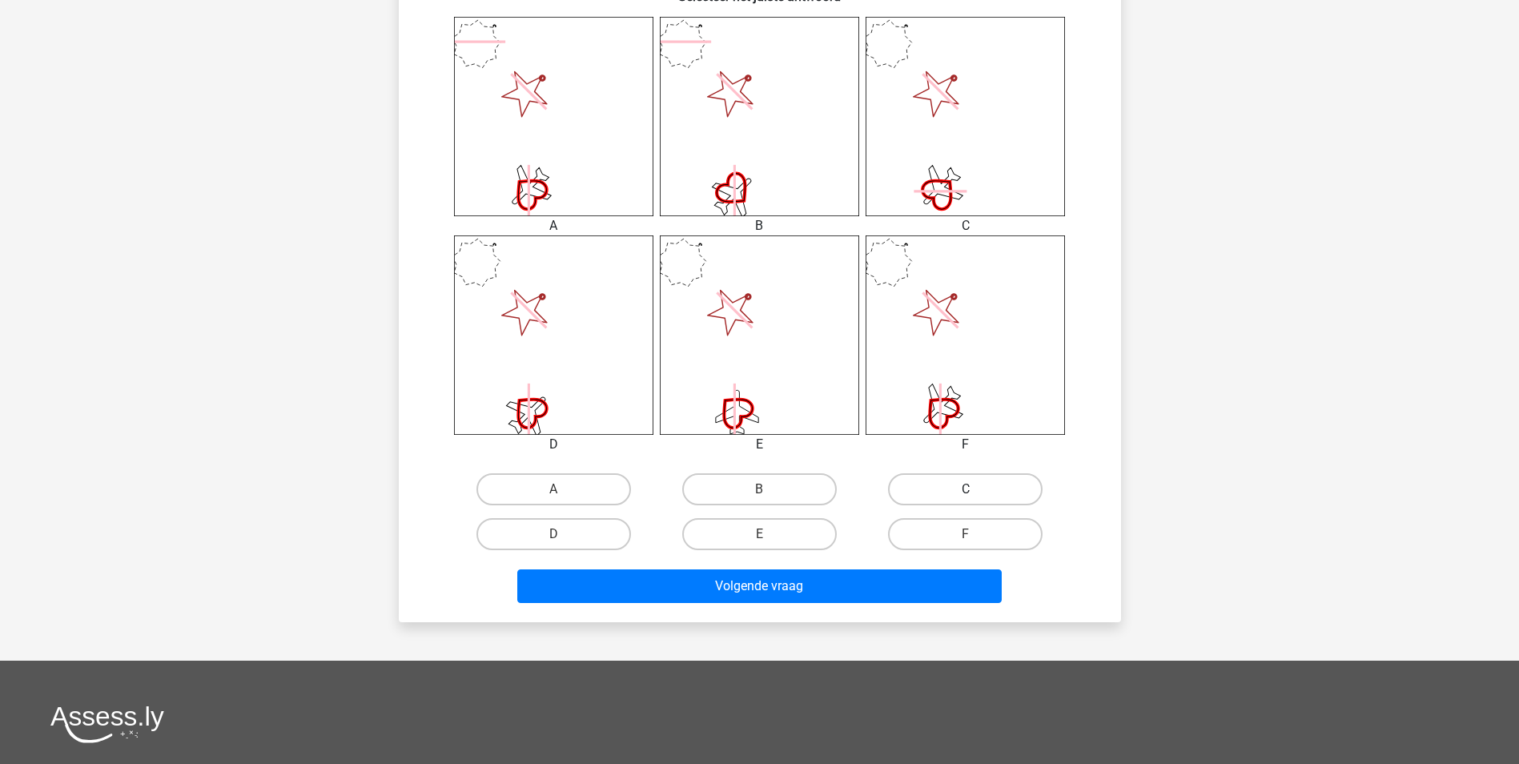
click at [975, 484] on label "C" at bounding box center [965, 489] width 155 height 32
click at [975, 489] on input "C" at bounding box center [971, 494] width 10 height 10
radio input "true"
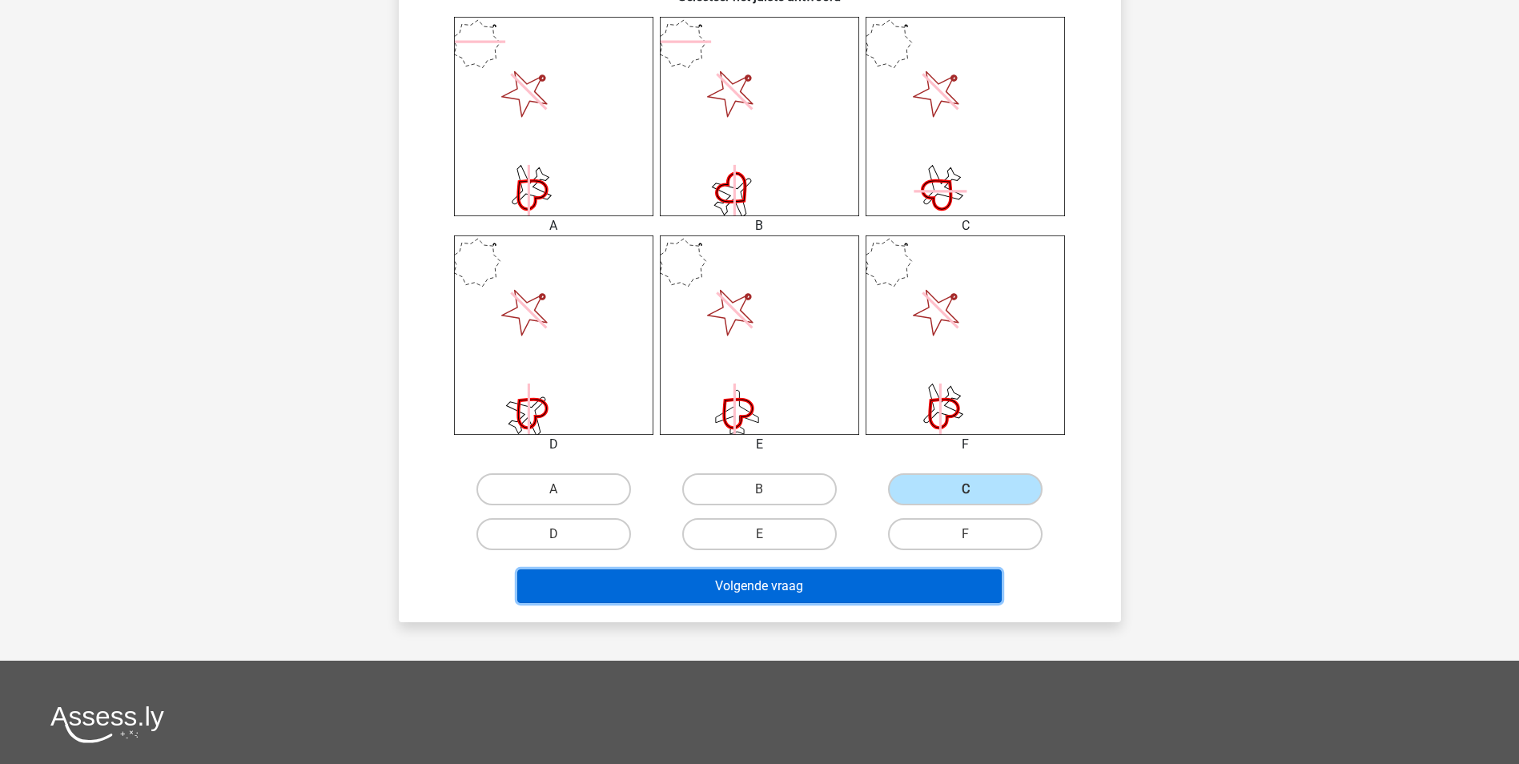
click at [913, 579] on button "Volgende vraag" at bounding box center [759, 586] width 484 height 34
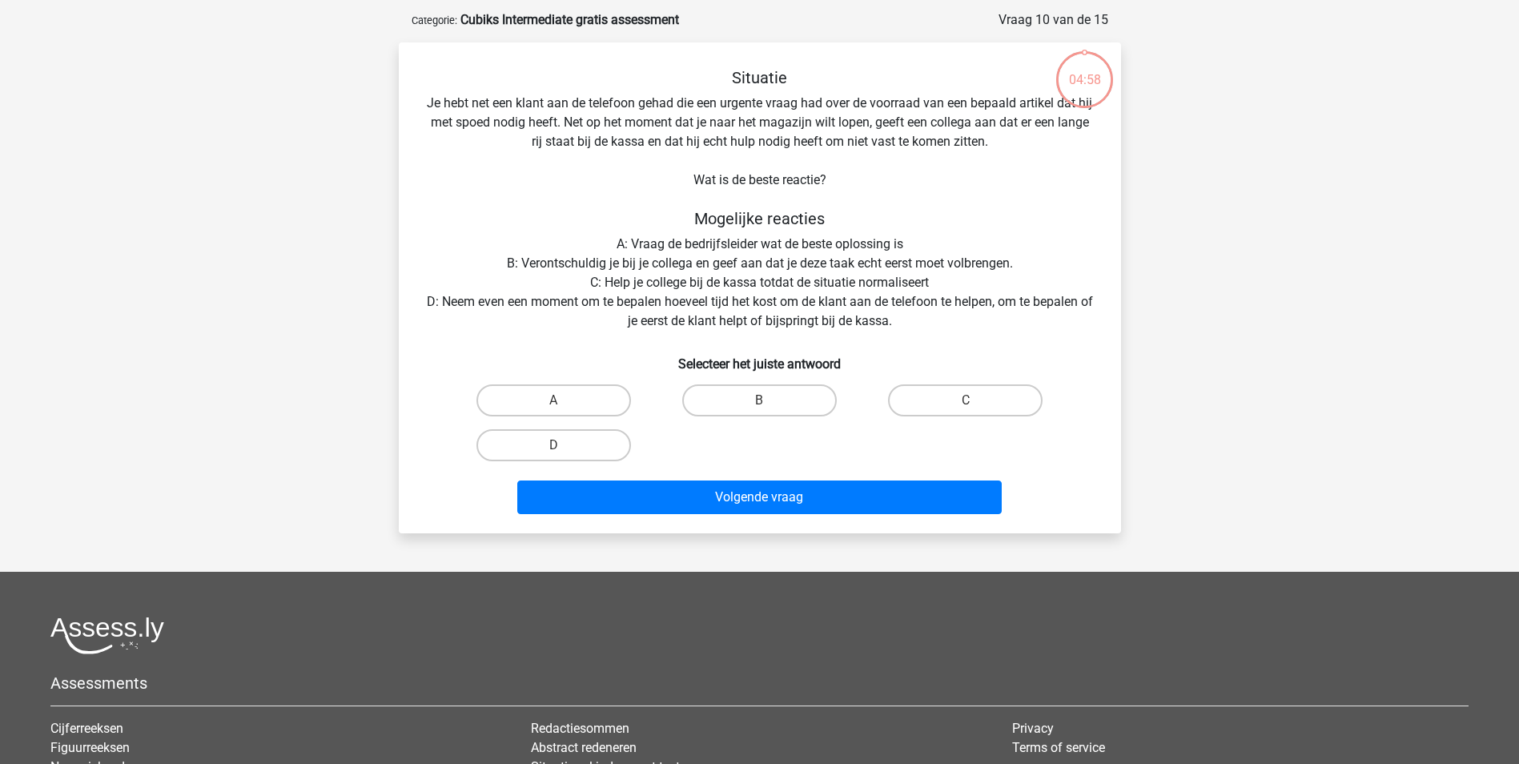
scroll to position [0, 0]
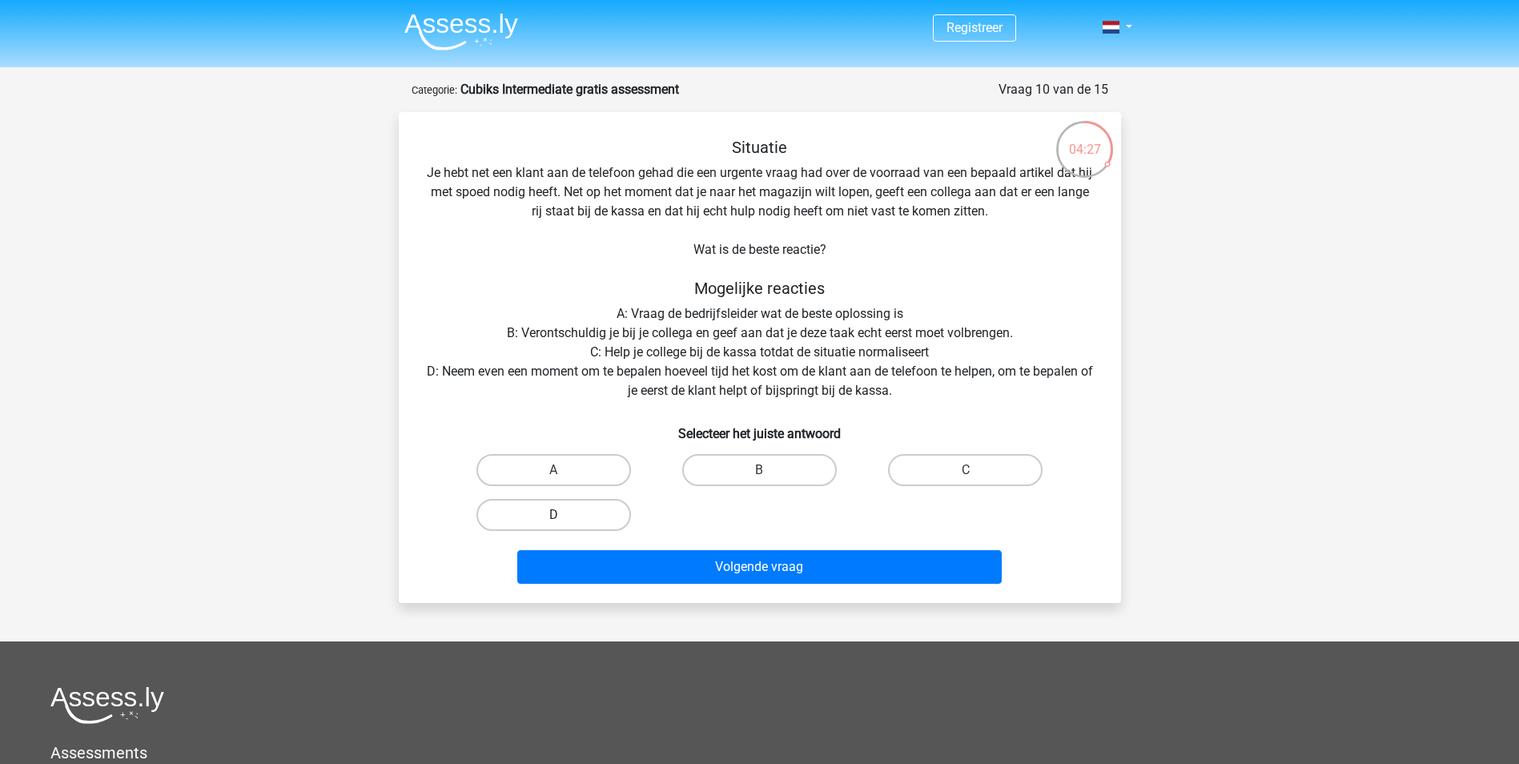
click at [594, 513] on label "D" at bounding box center [553, 515] width 155 height 32
click at [564, 515] on input "D" at bounding box center [558, 520] width 10 height 10
radio input "true"
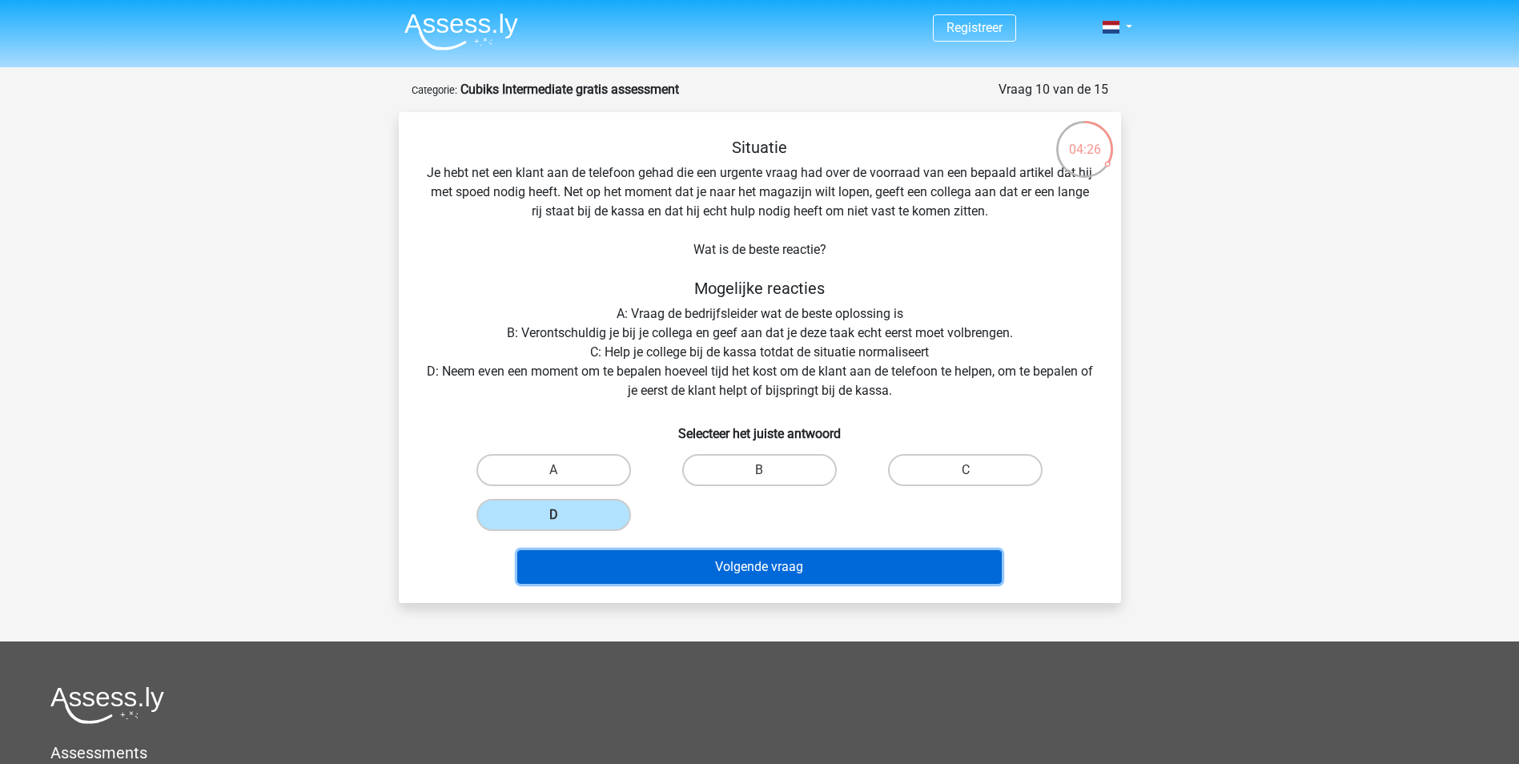
click at [802, 560] on button "Volgende vraag" at bounding box center [759, 567] width 484 height 34
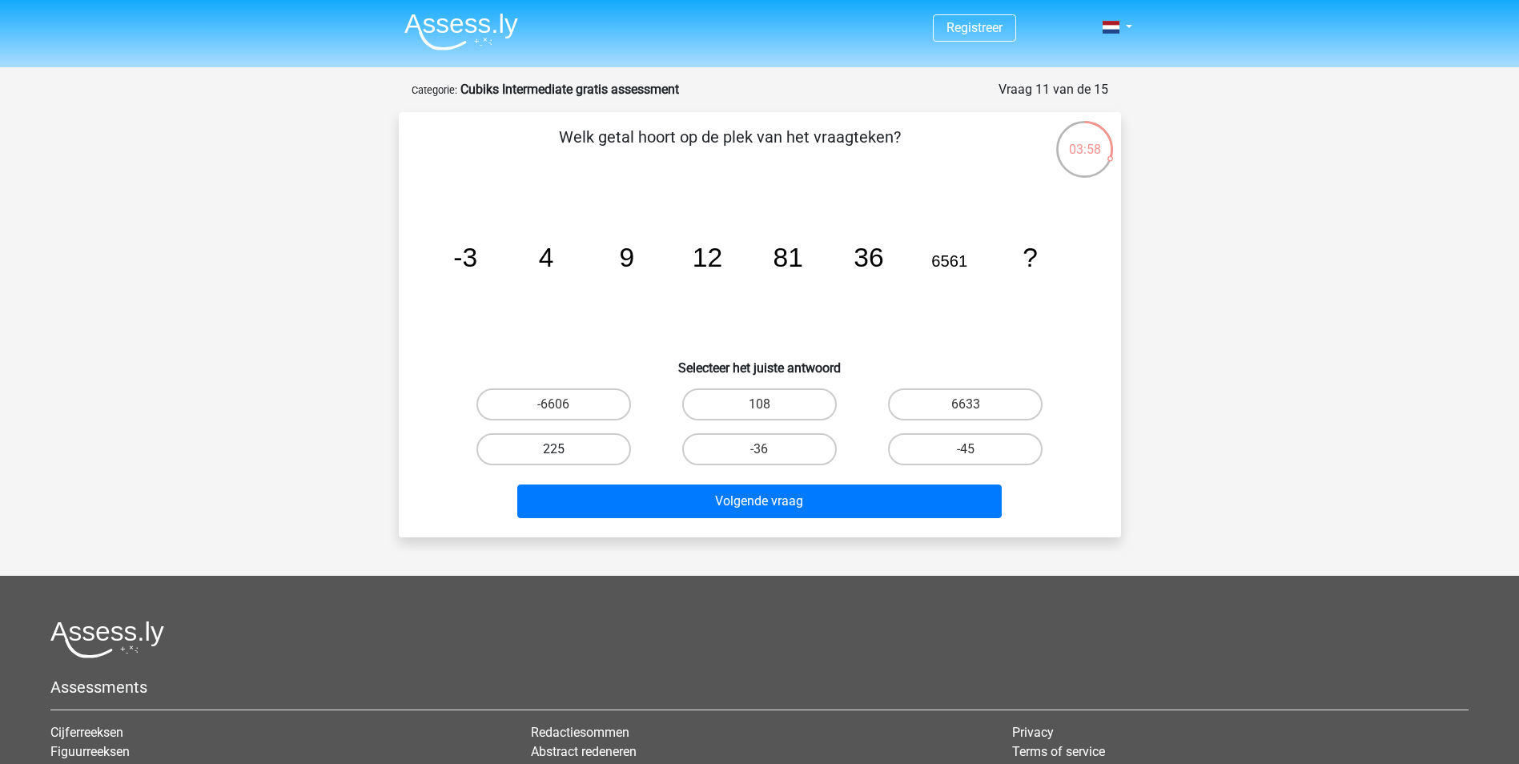
click at [549, 443] on label "225" at bounding box center [553, 449] width 155 height 32
click at [553, 449] on input "225" at bounding box center [558, 454] width 10 height 10
radio input "true"
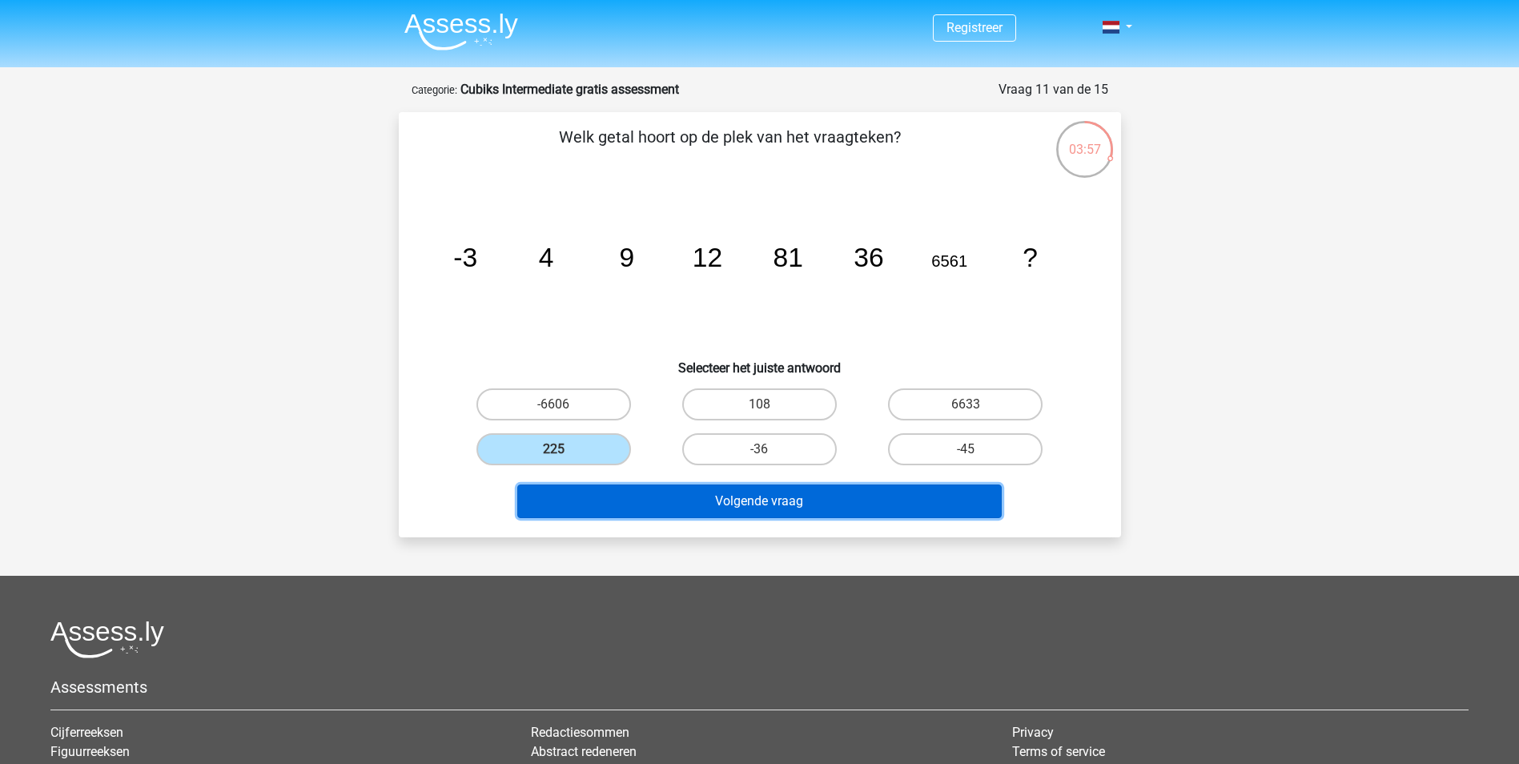
click at [958, 488] on button "Volgende vraag" at bounding box center [759, 501] width 484 height 34
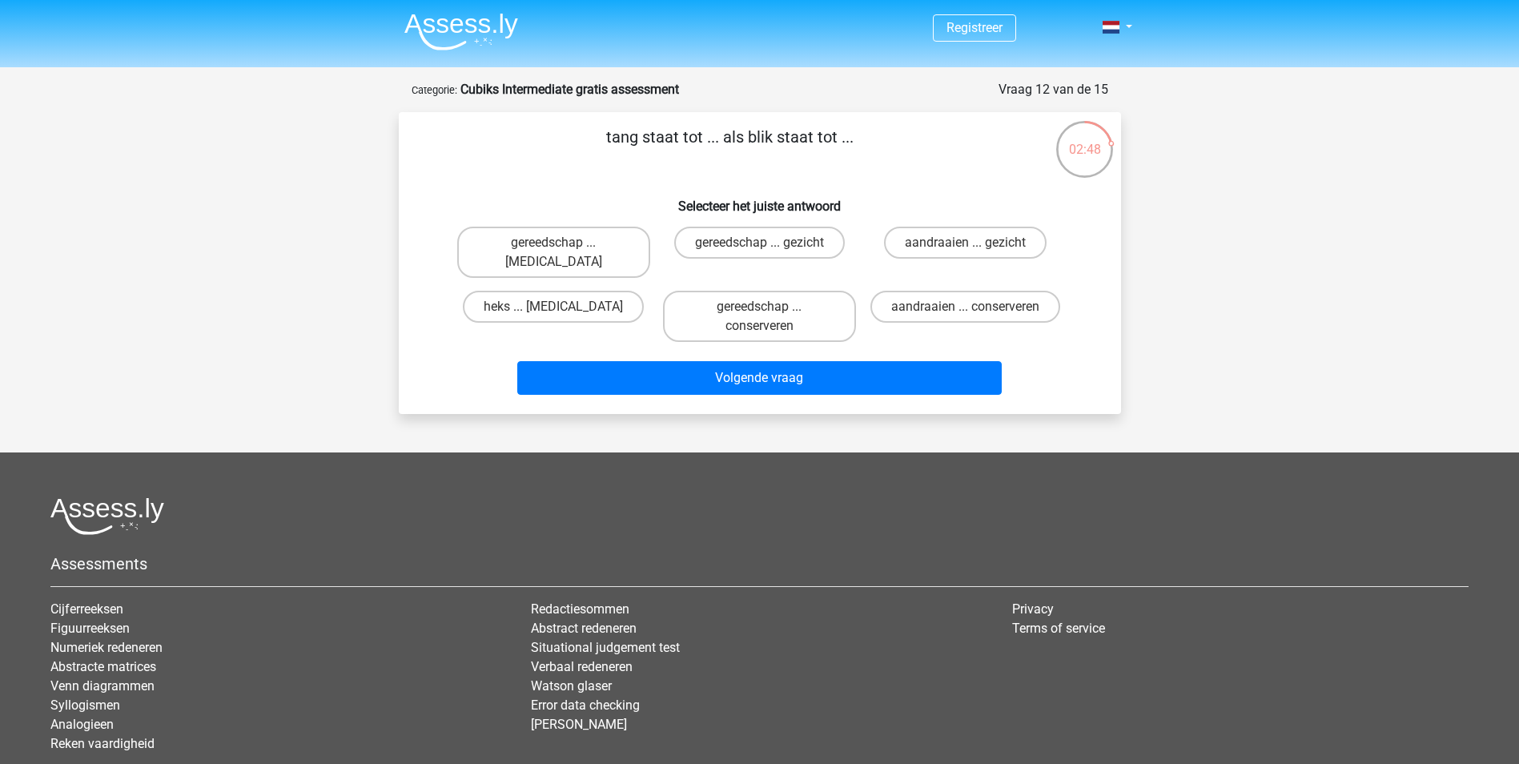
click at [767, 243] on input "gereedschap ... gezicht" at bounding box center [764, 248] width 10 height 10
radio input "true"
click at [801, 308] on label "gereedschap ... conserveren" at bounding box center [759, 316] width 193 height 51
click at [769, 308] on input "gereedschap ... conserveren" at bounding box center [764, 312] width 10 height 10
radio input "true"
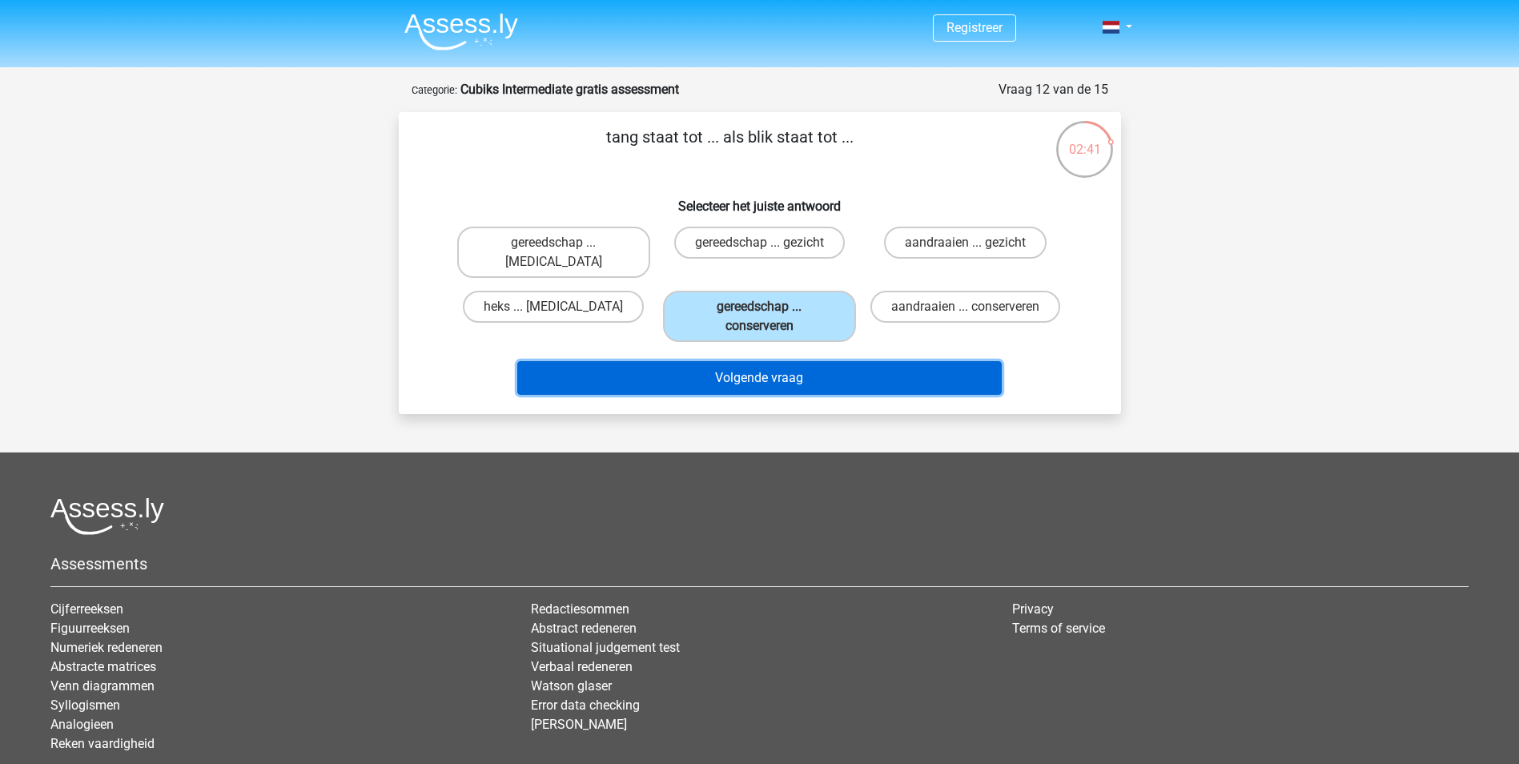
click at [824, 361] on button "Volgende vraag" at bounding box center [759, 378] width 484 height 34
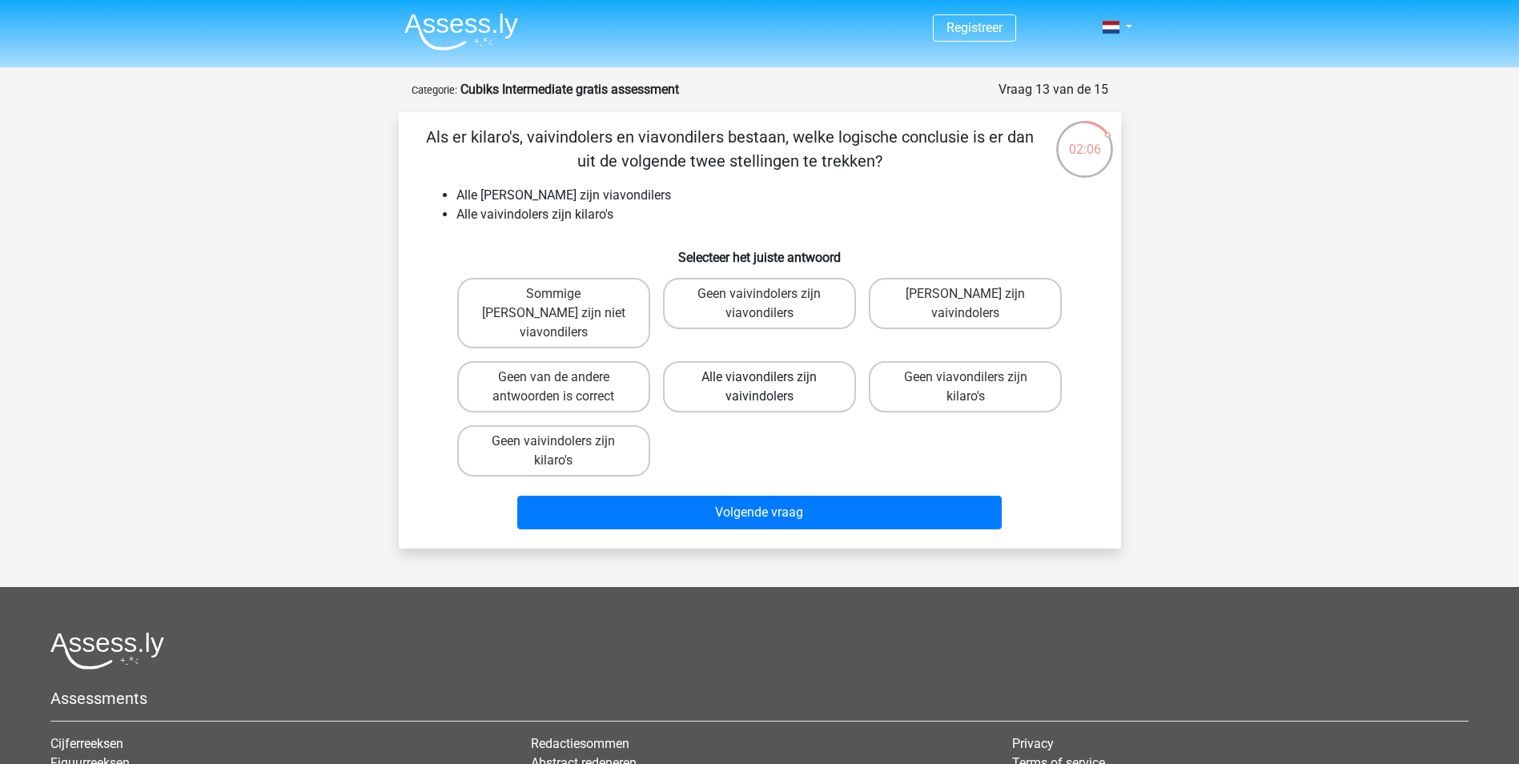
click at [807, 371] on label "Alle viavondilers zijn vaivindolers" at bounding box center [759, 386] width 193 height 51
click at [769, 377] on input "Alle viavondilers zijn vaivindolers" at bounding box center [764, 382] width 10 height 10
radio input "true"
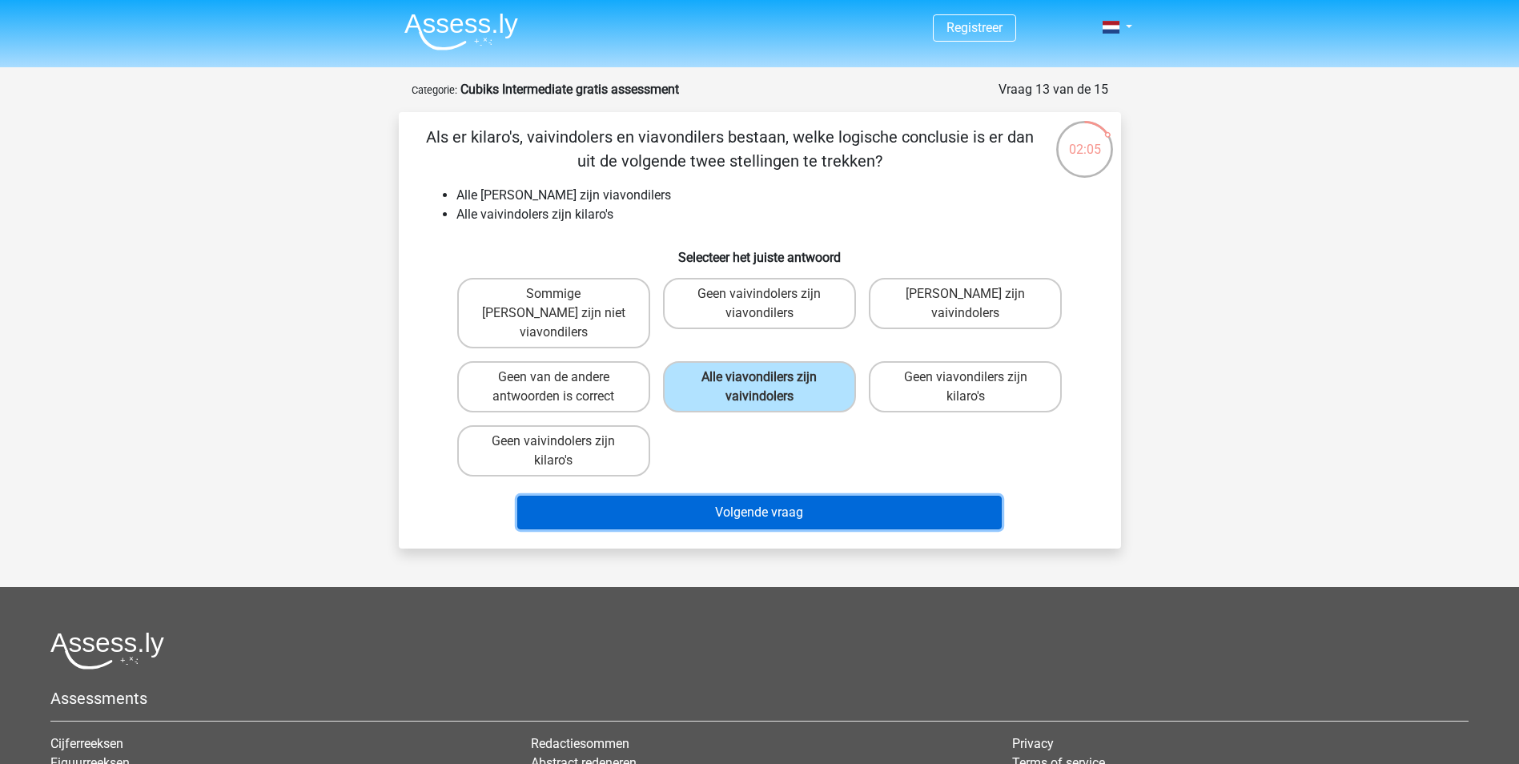
click at [803, 497] on button "Volgende vraag" at bounding box center [759, 513] width 484 height 34
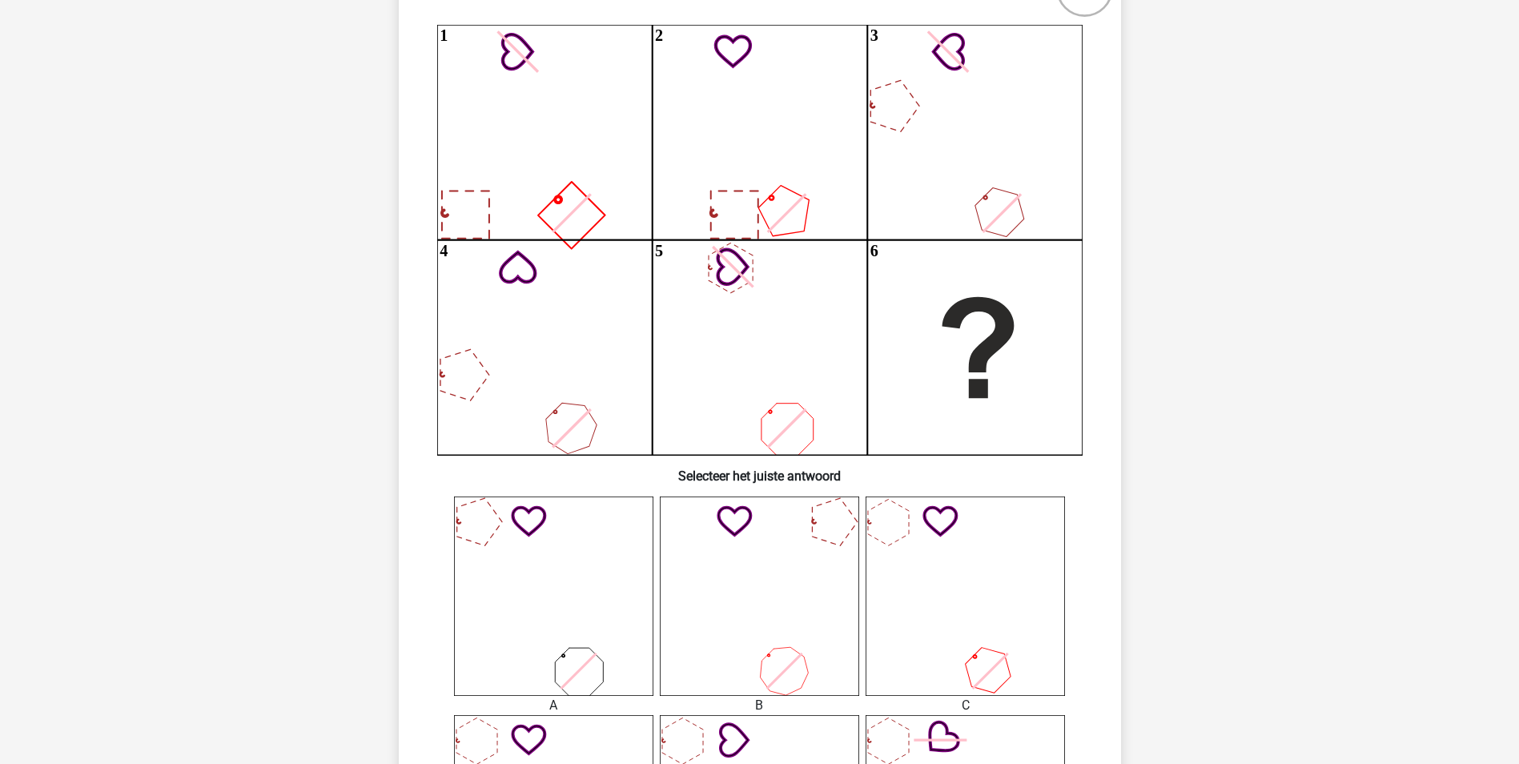
scroll to position [160, 0]
click at [468, 524] on icon at bounding box center [553, 596] width 199 height 199
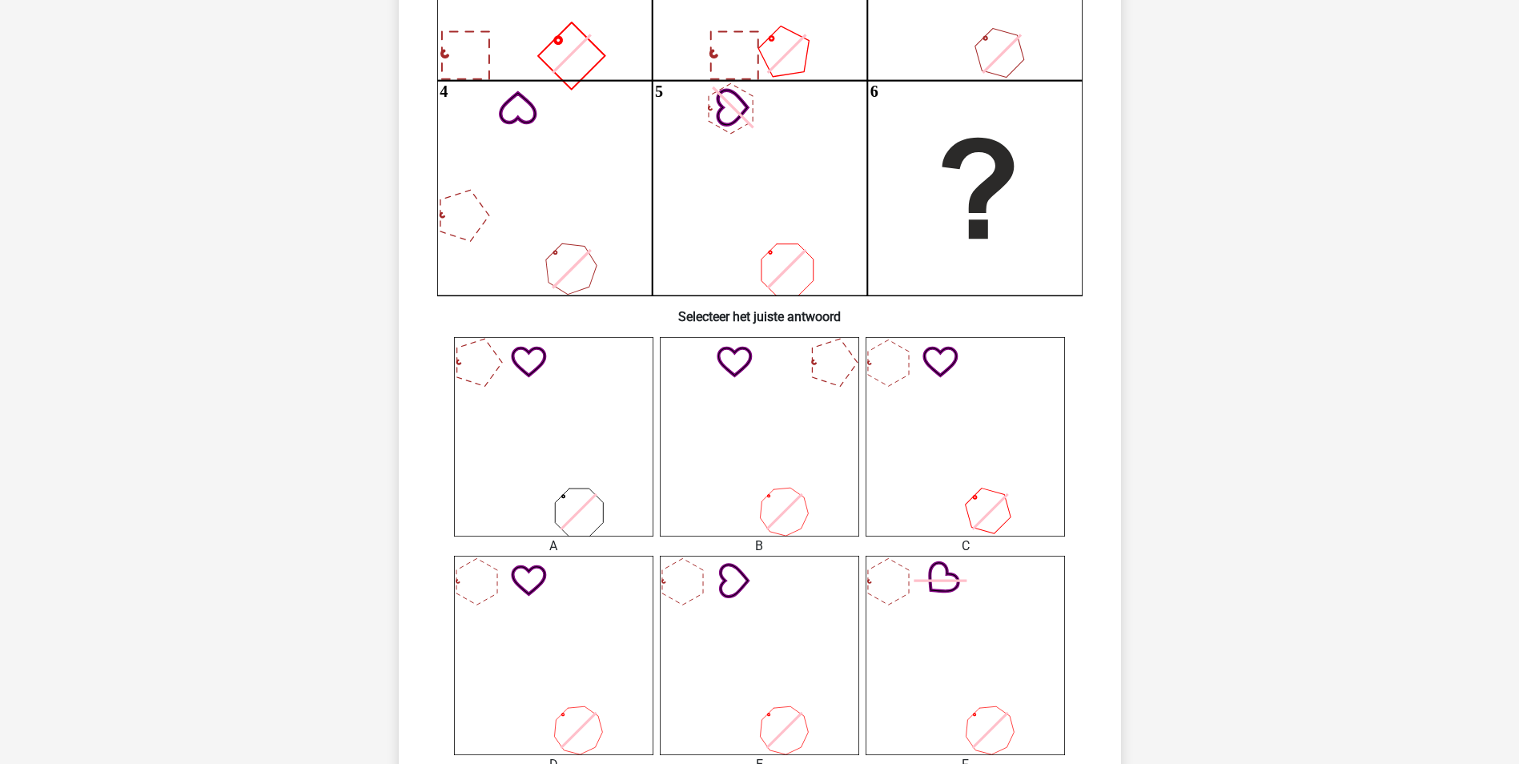
scroll to position [400, 0]
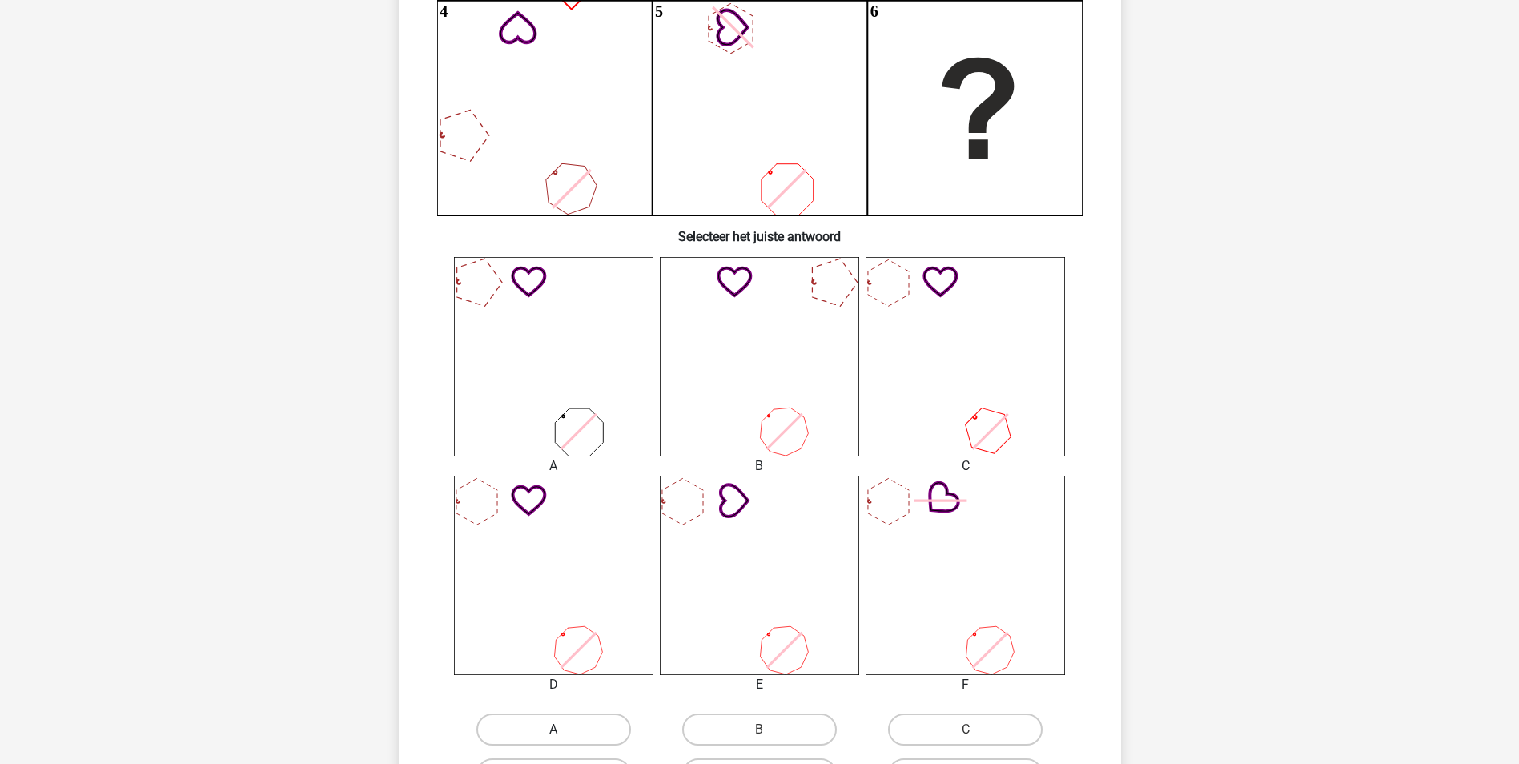
click at [605, 723] on label "A" at bounding box center [553, 729] width 155 height 32
click at [564, 729] on input "A" at bounding box center [558, 734] width 10 height 10
radio input "true"
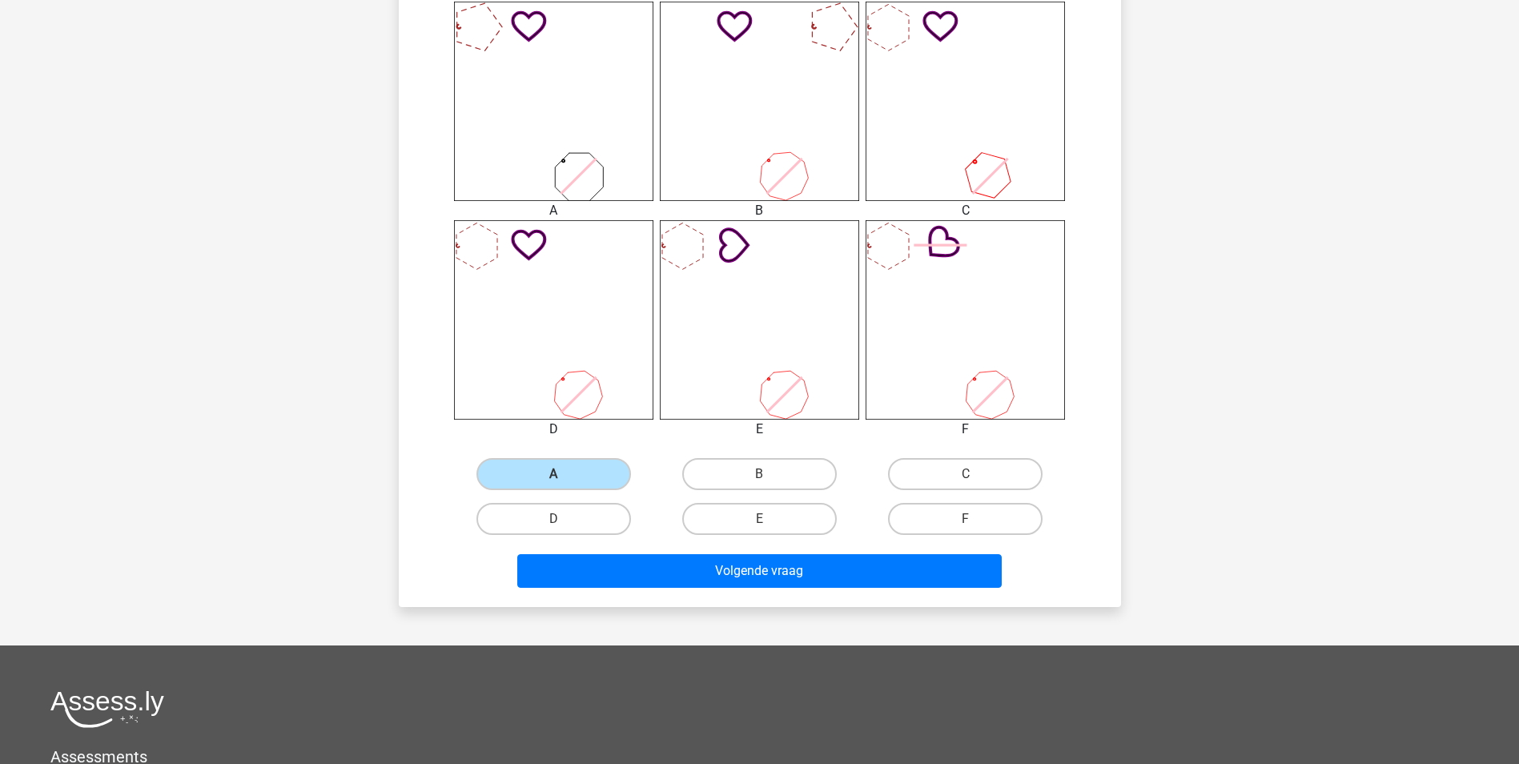
scroll to position [801, 0]
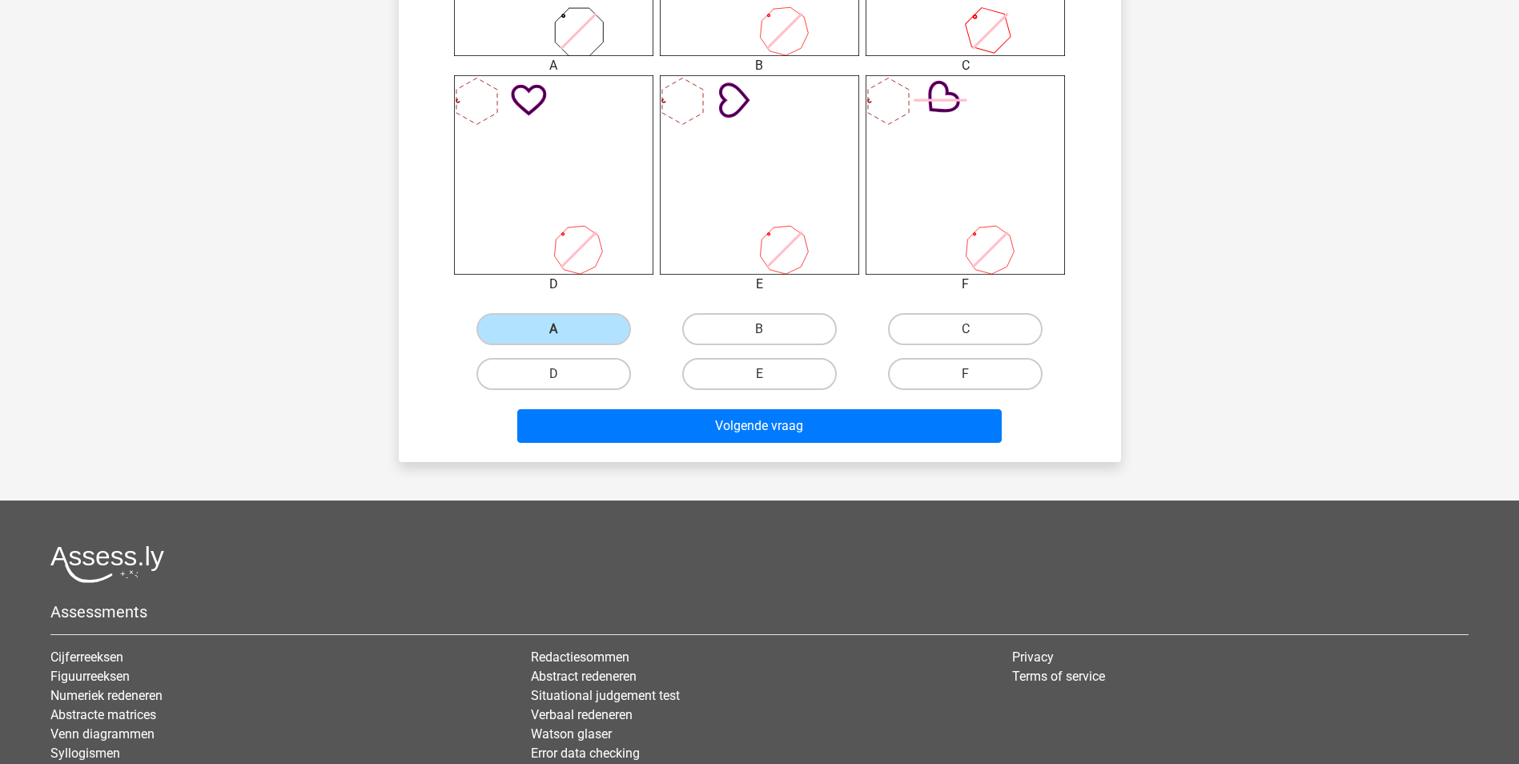
click at [805, 408] on div "Volgende vraag" at bounding box center [759, 422] width 671 height 53
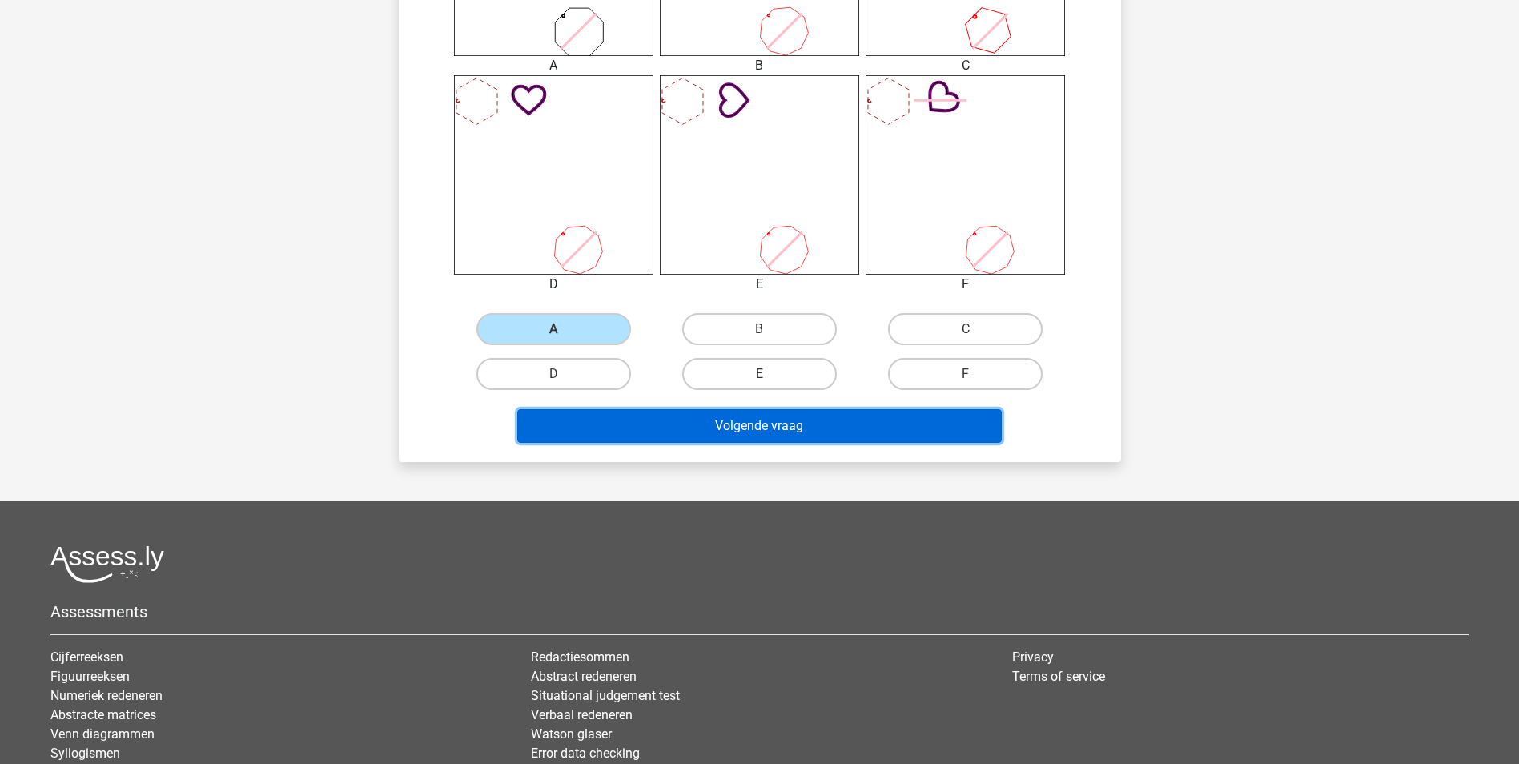
click at [773, 434] on button "Volgende vraag" at bounding box center [759, 426] width 484 height 34
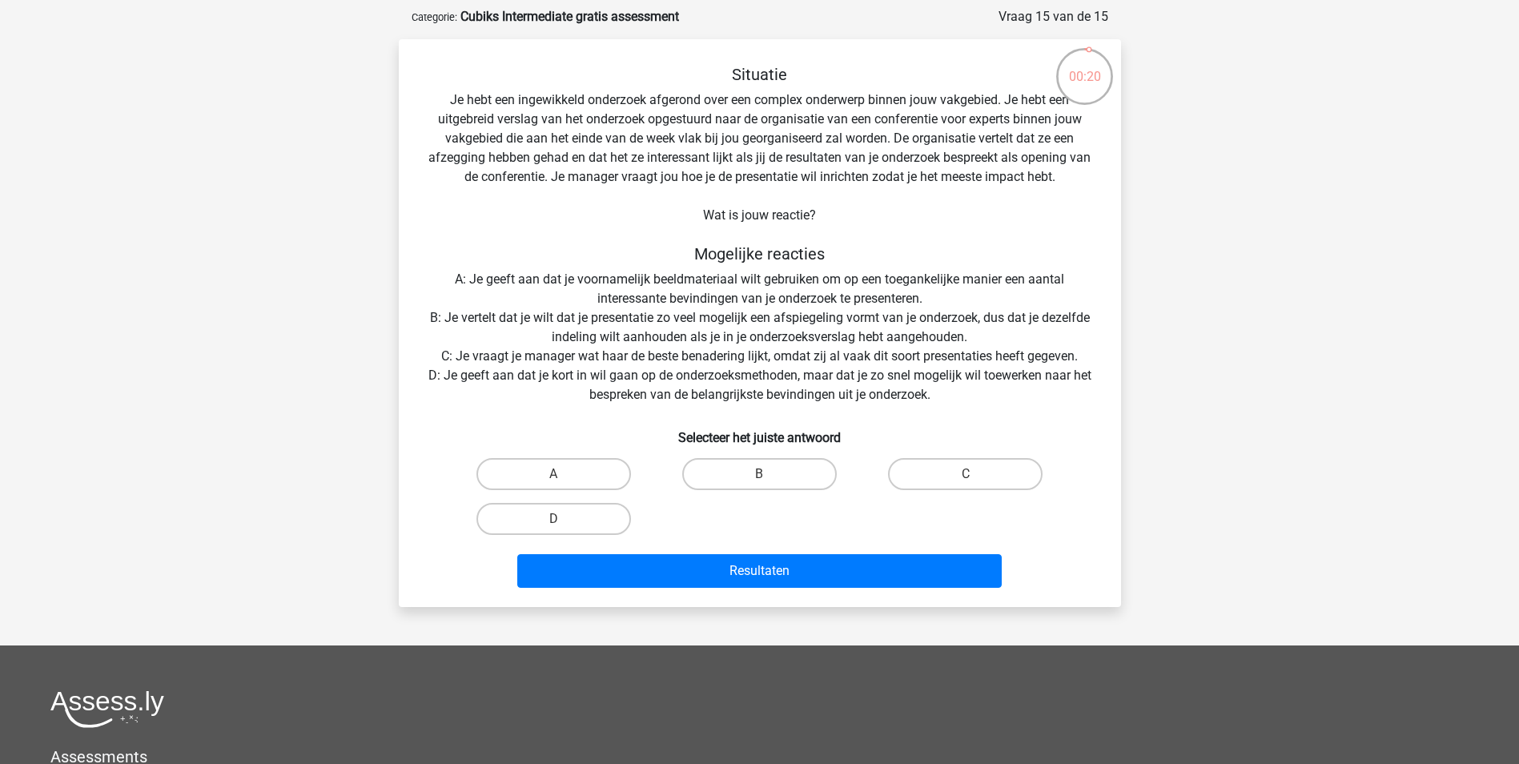
scroll to position [0, 0]
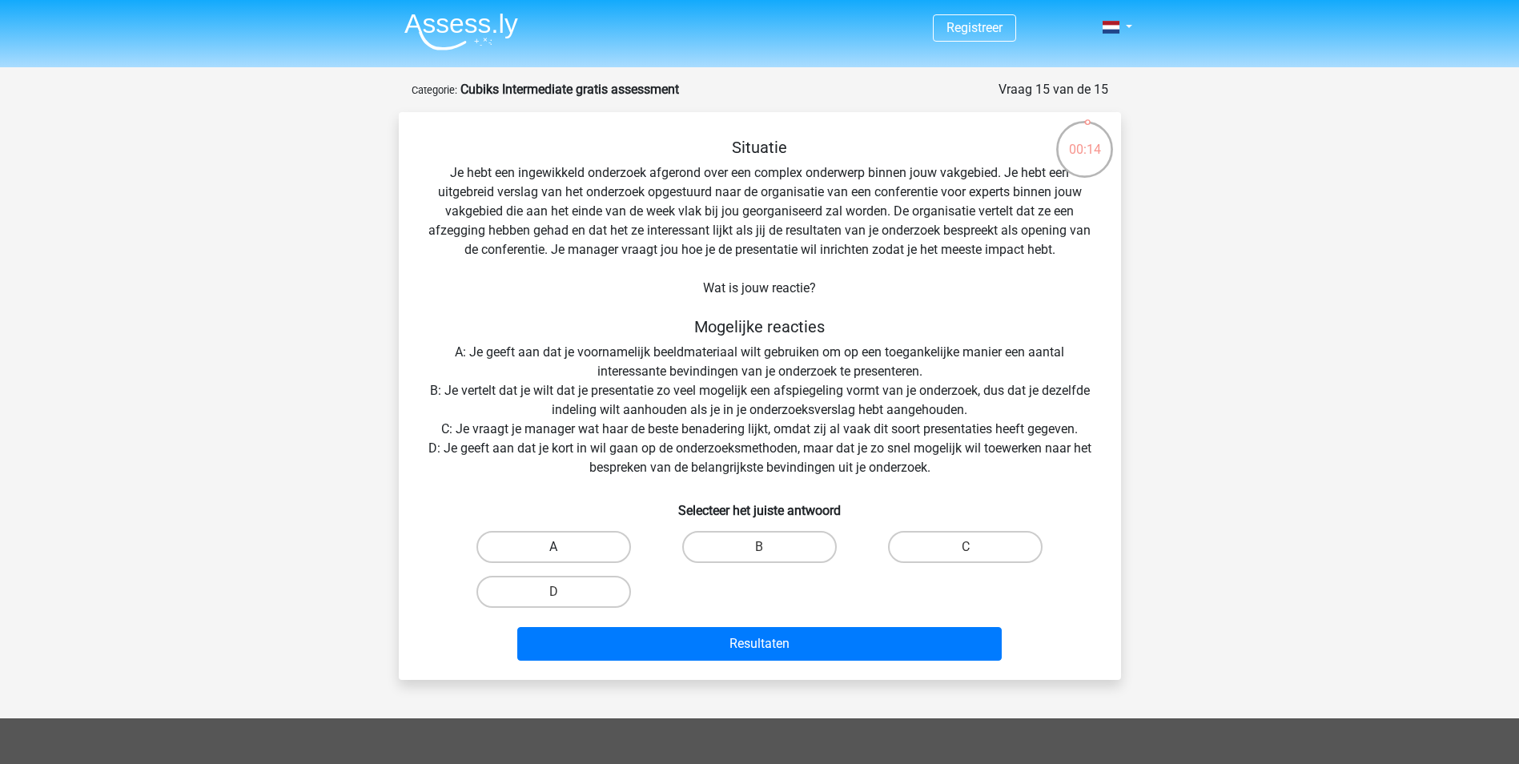
click at [549, 541] on label "A" at bounding box center [553, 547] width 155 height 32
click at [553, 547] on input "A" at bounding box center [558, 552] width 10 height 10
radio input "true"
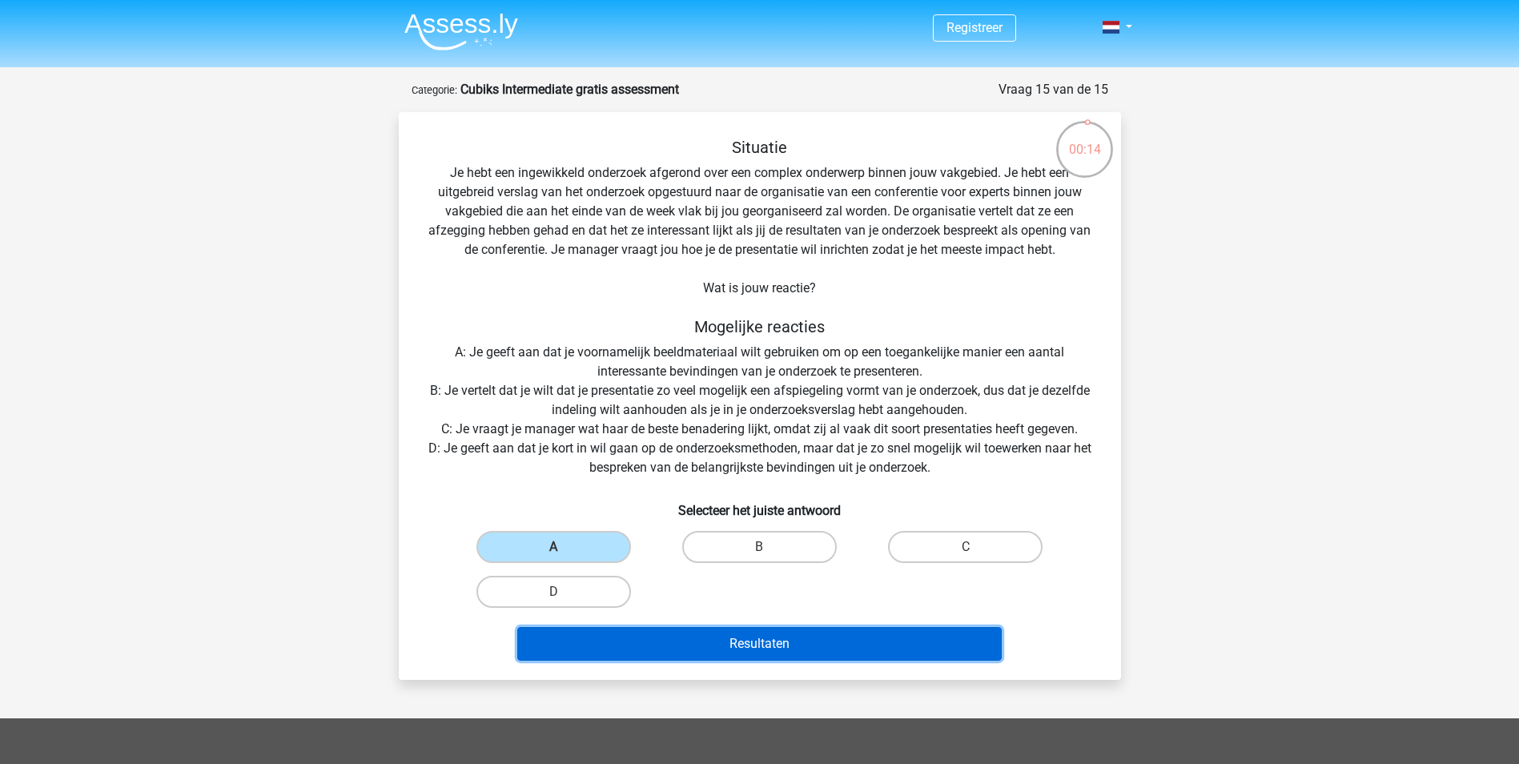
drag, startPoint x: 790, startPoint y: 635, endPoint x: 776, endPoint y: 632, distance: 14.6
click at [791, 635] on button "Resultaten" at bounding box center [759, 644] width 484 height 34
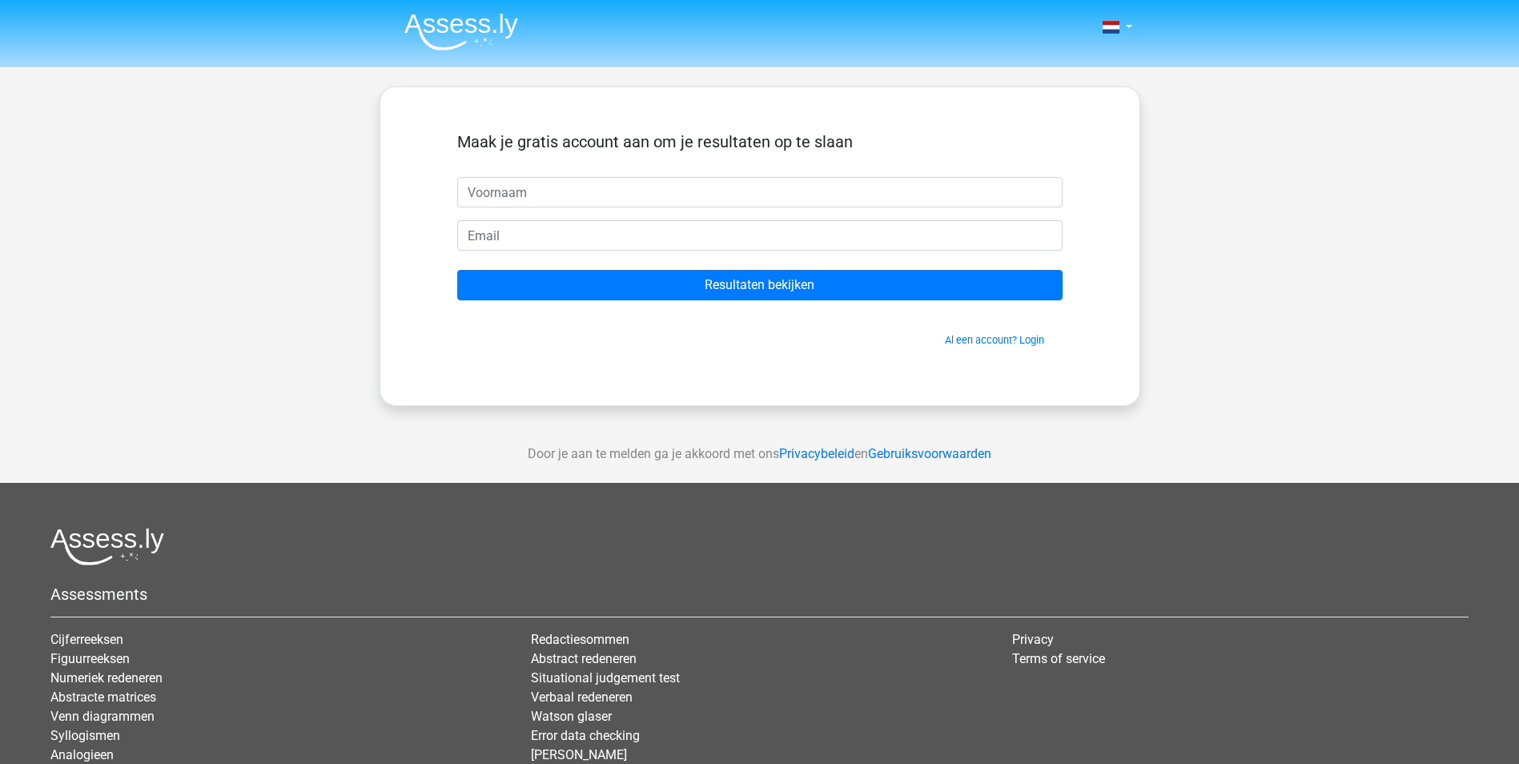
click at [600, 195] on input "text" at bounding box center [759, 192] width 605 height 30
type input "nazila"
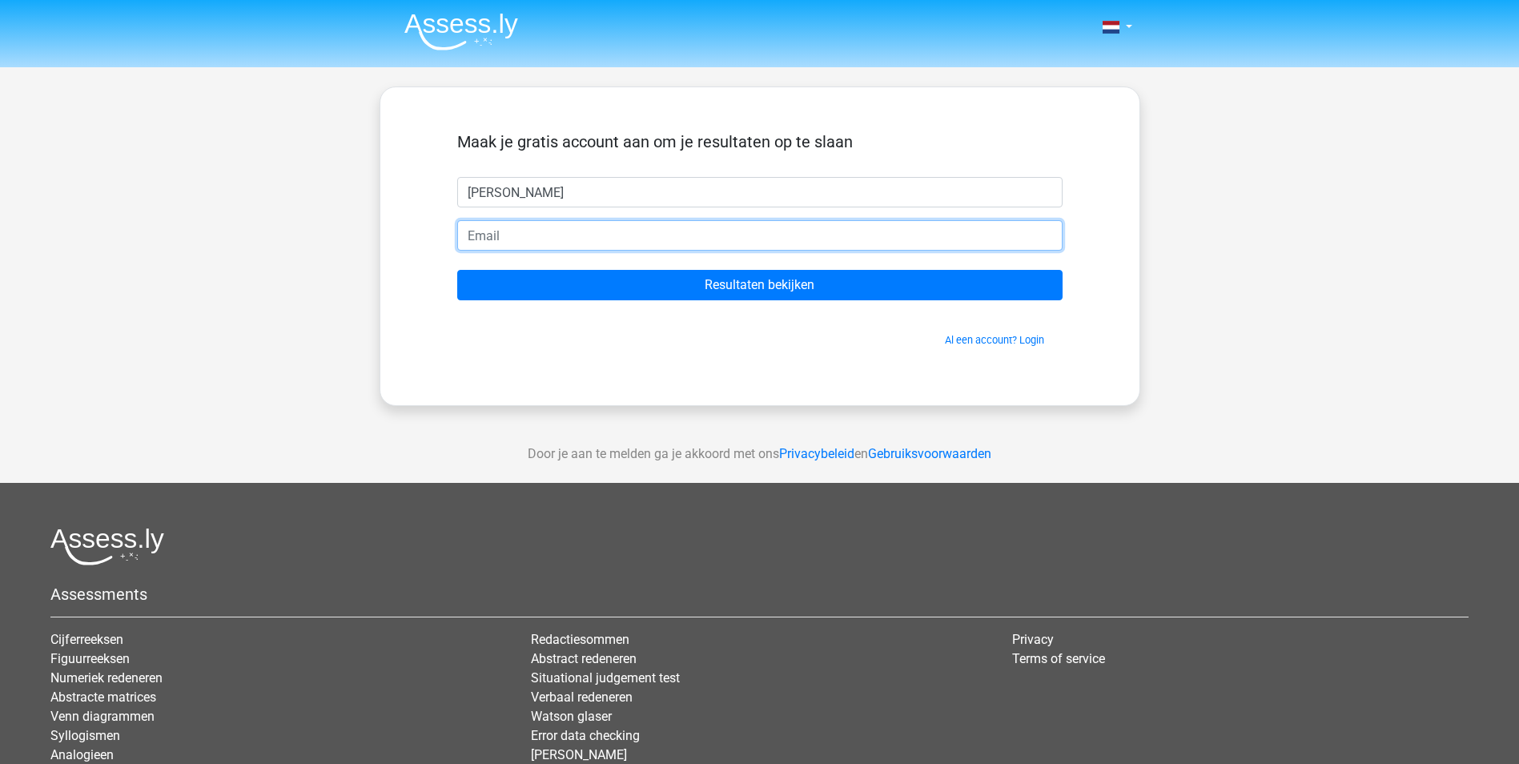
click at [511, 237] on input "email" at bounding box center [759, 235] width 605 height 30
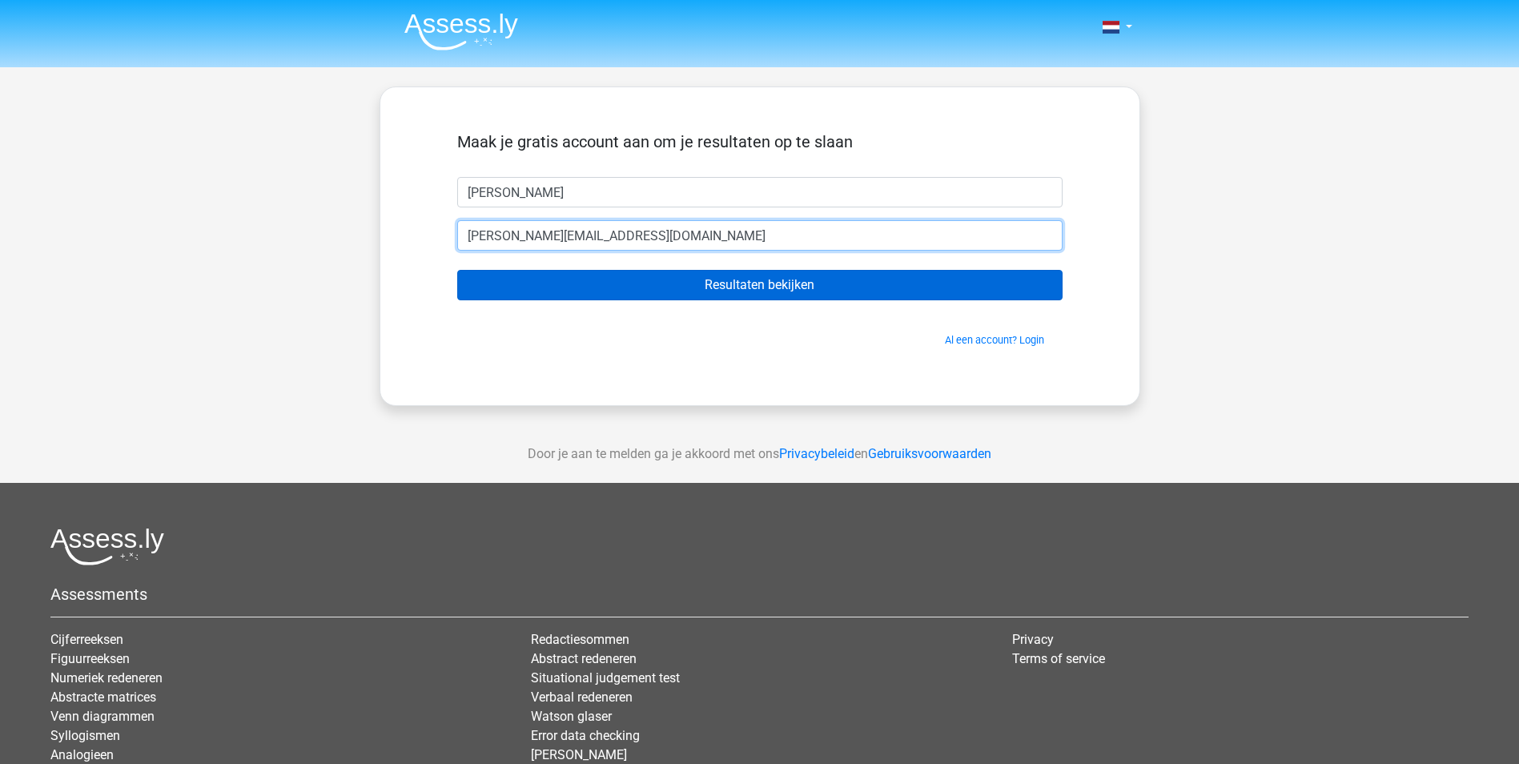
type input "nazila.ahmadie@rabobank.nl"
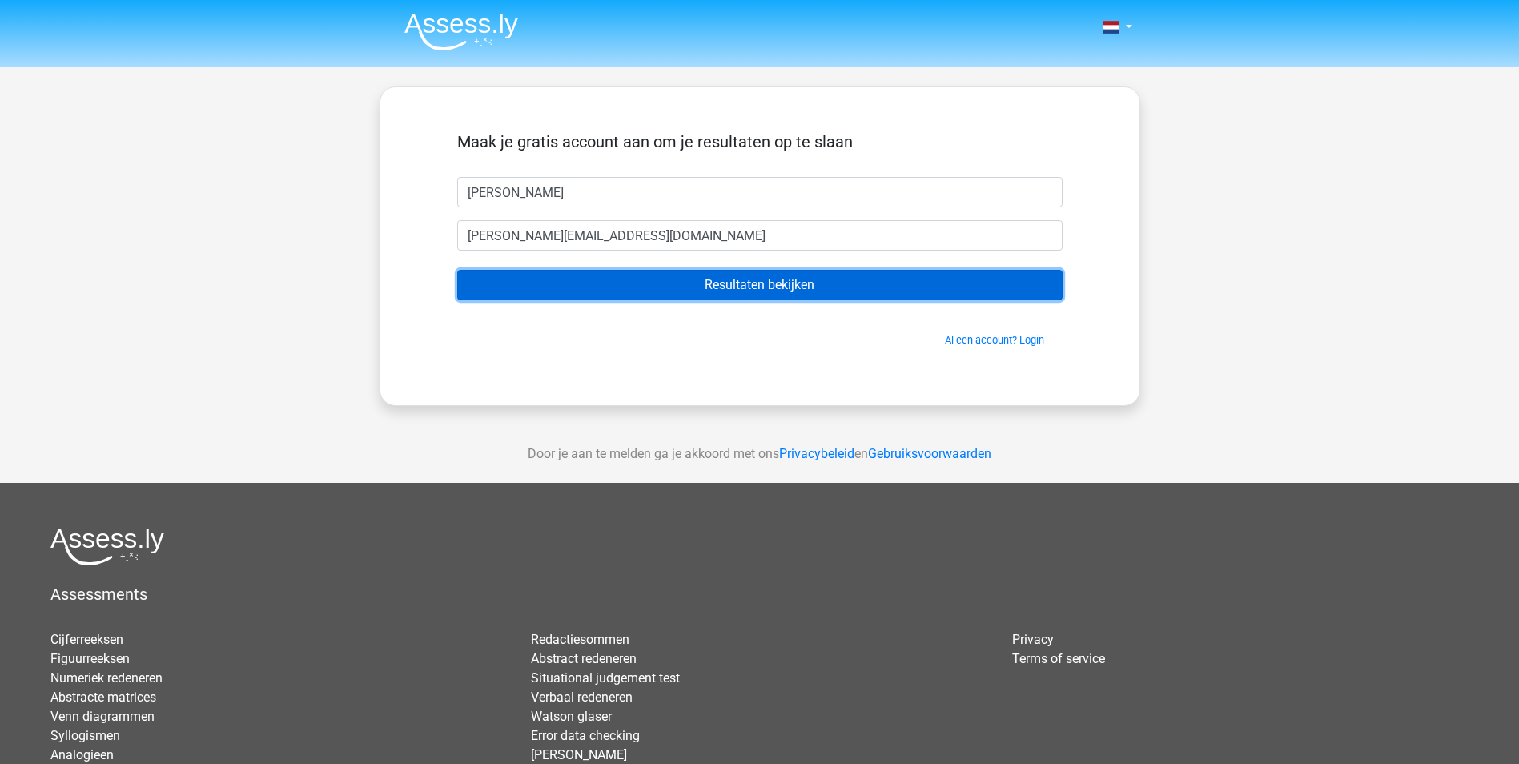
click at [666, 276] on input "Resultaten bekijken" at bounding box center [759, 285] width 605 height 30
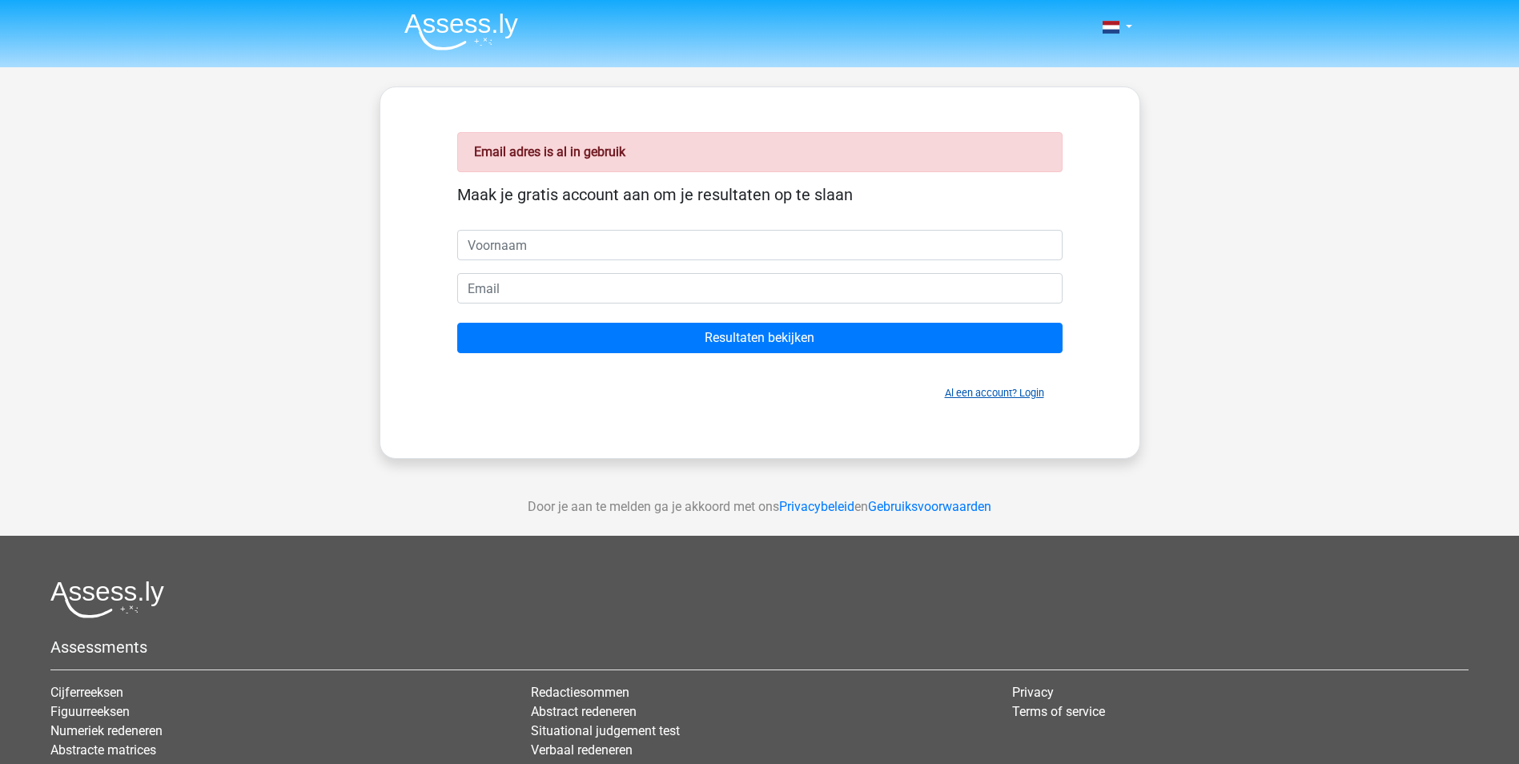
click at [1038, 395] on link "Al een account? Login" at bounding box center [994, 393] width 99 height 12
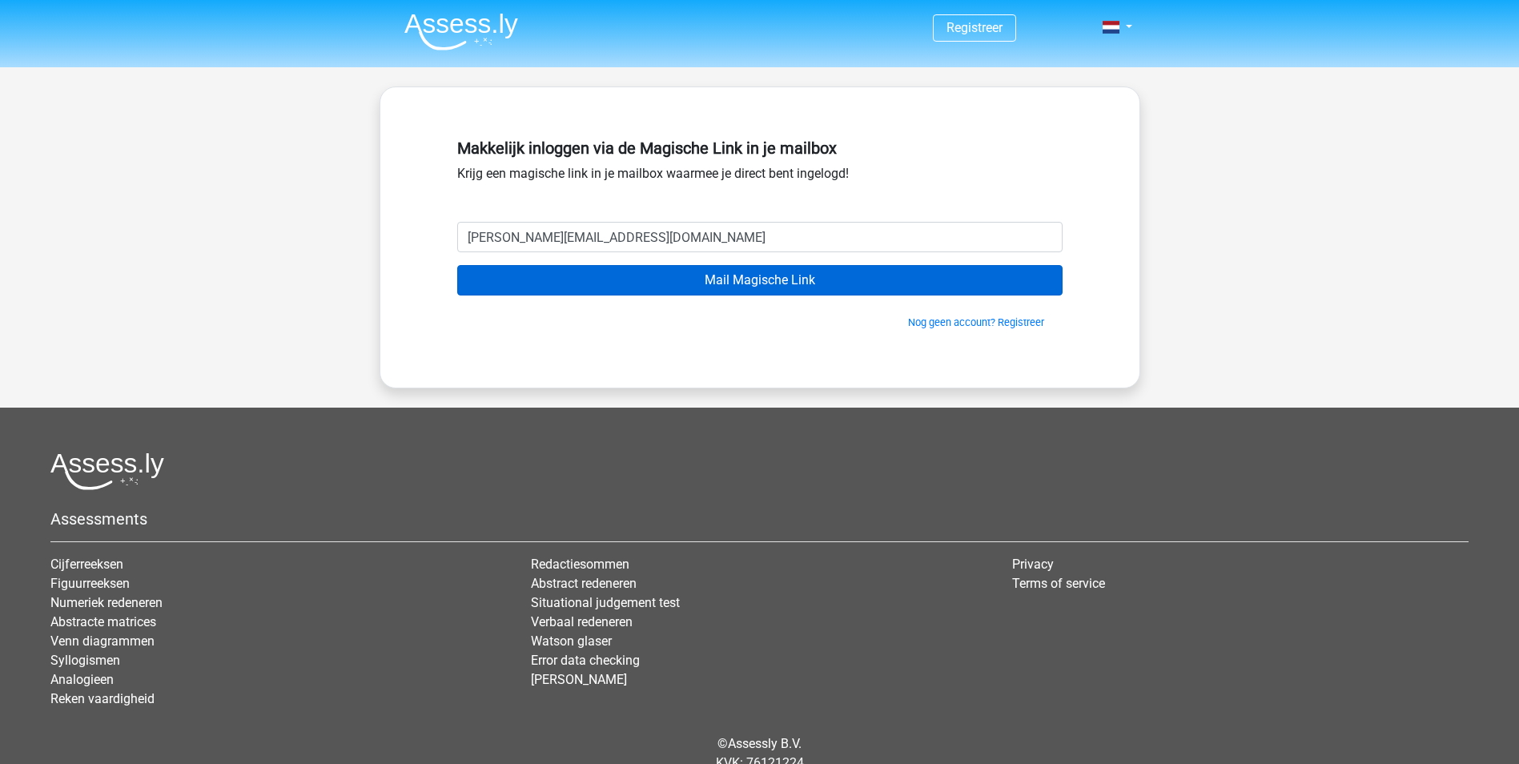
type input "nazila.ahmadie@rabobank.nl"
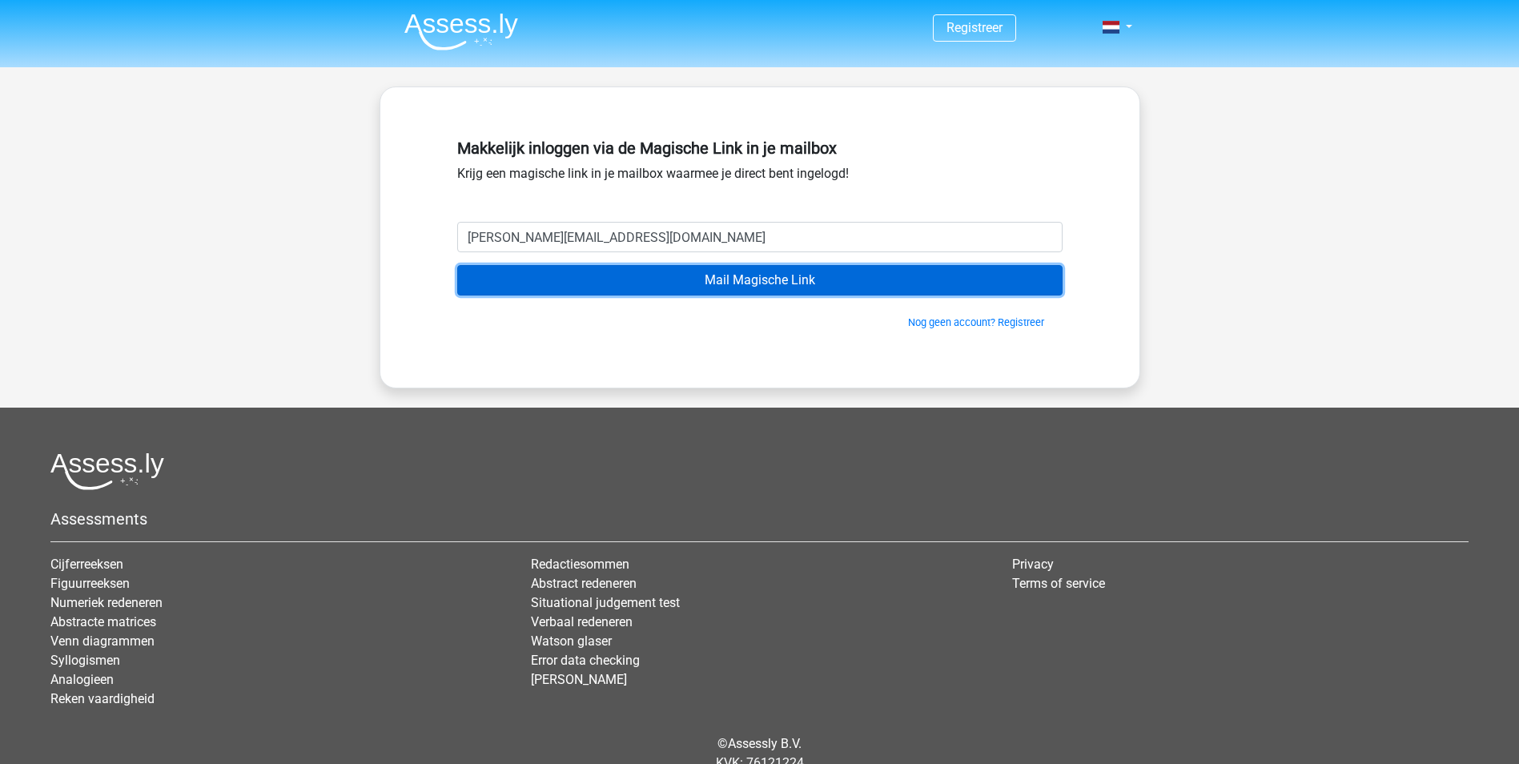
click at [767, 287] on input "Mail Magische Link" at bounding box center [759, 280] width 605 height 30
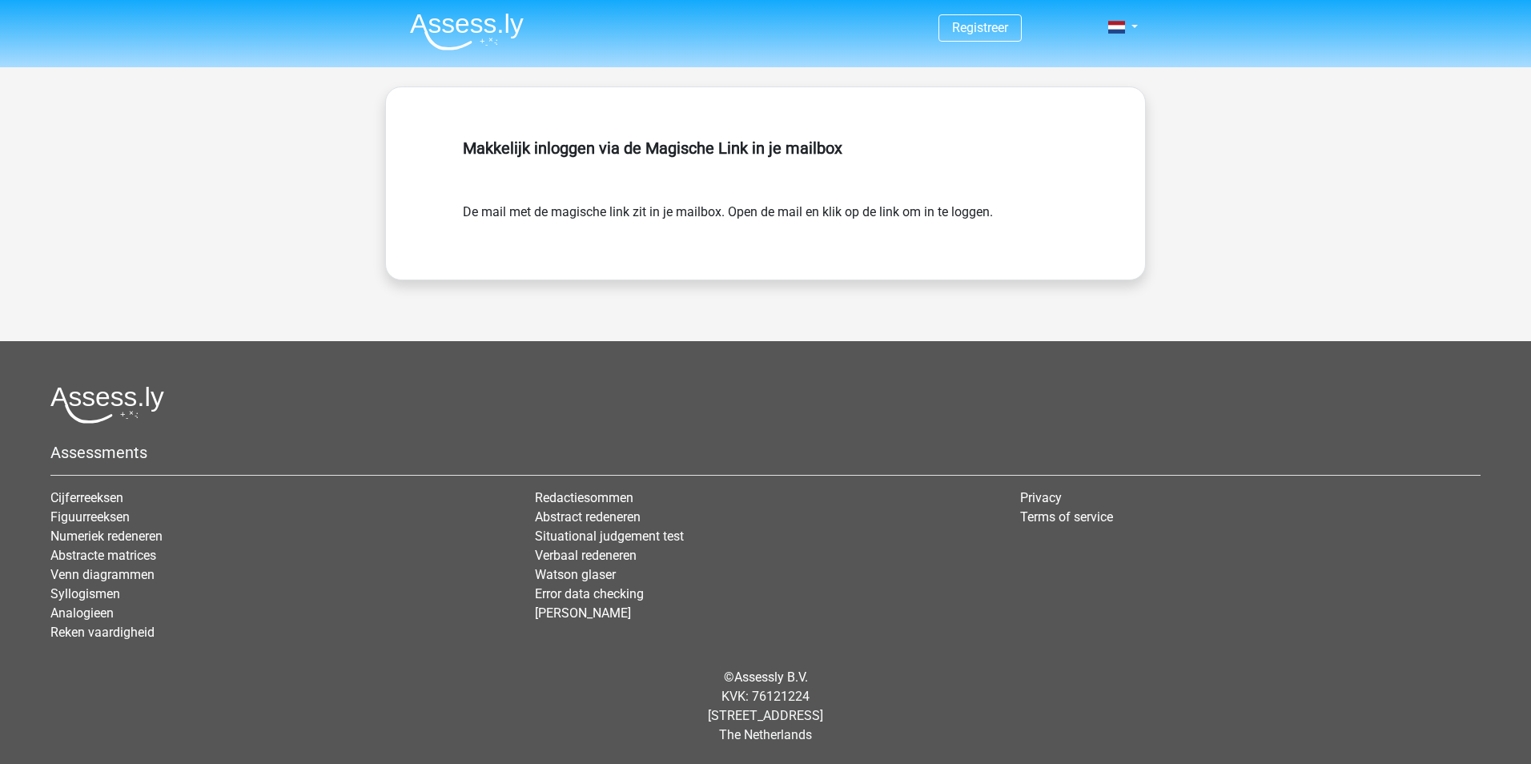
click at [725, 150] on h5 "Makkelijk inloggen via de Magische Link in je mailbox" at bounding box center [765, 148] width 605 height 19
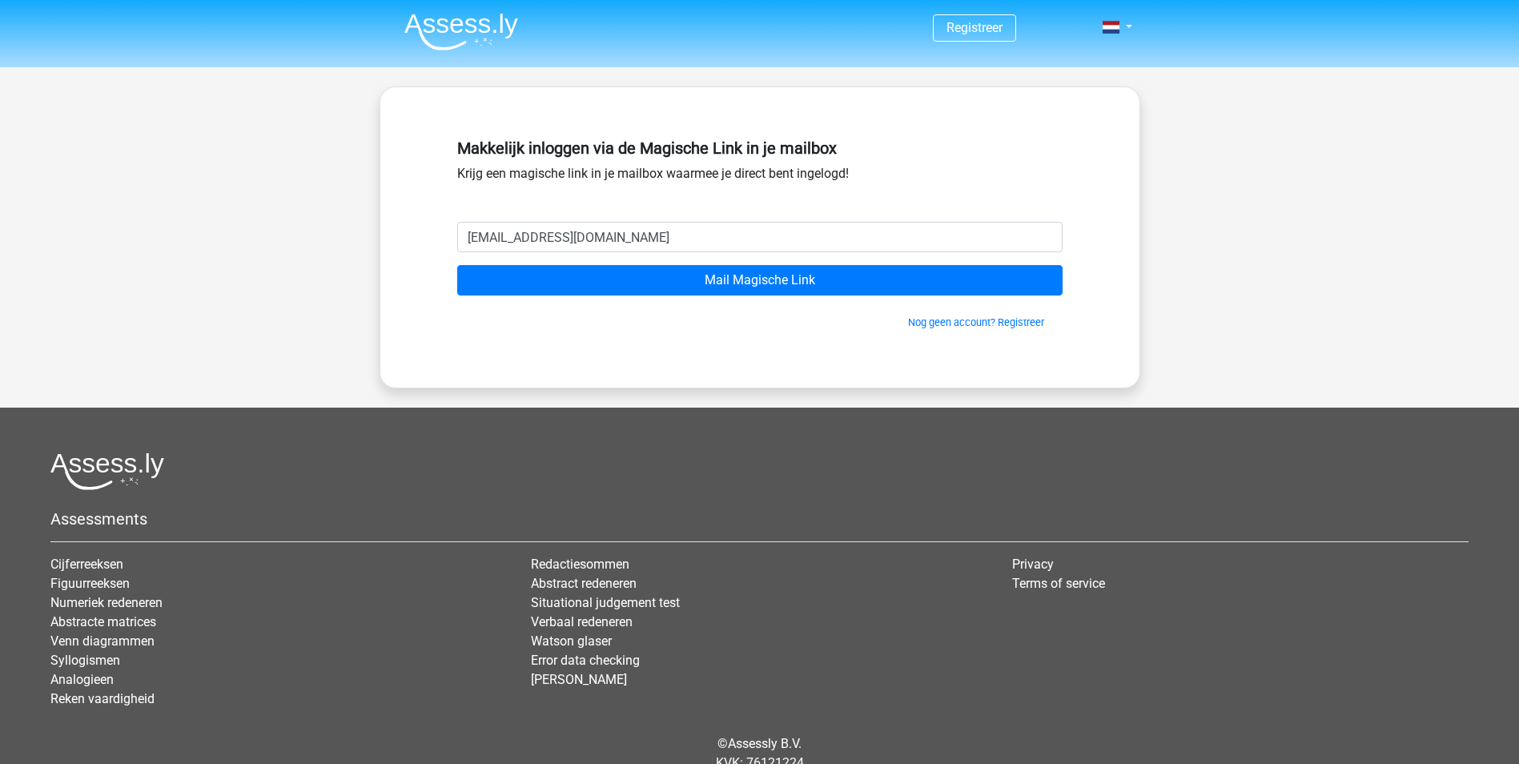
drag, startPoint x: 582, startPoint y: 232, endPoint x: 505, endPoint y: 242, distance: 77.5
click at [505, 242] on input "nazila.ahmadie@rabobank.nl" at bounding box center [759, 237] width 605 height 30
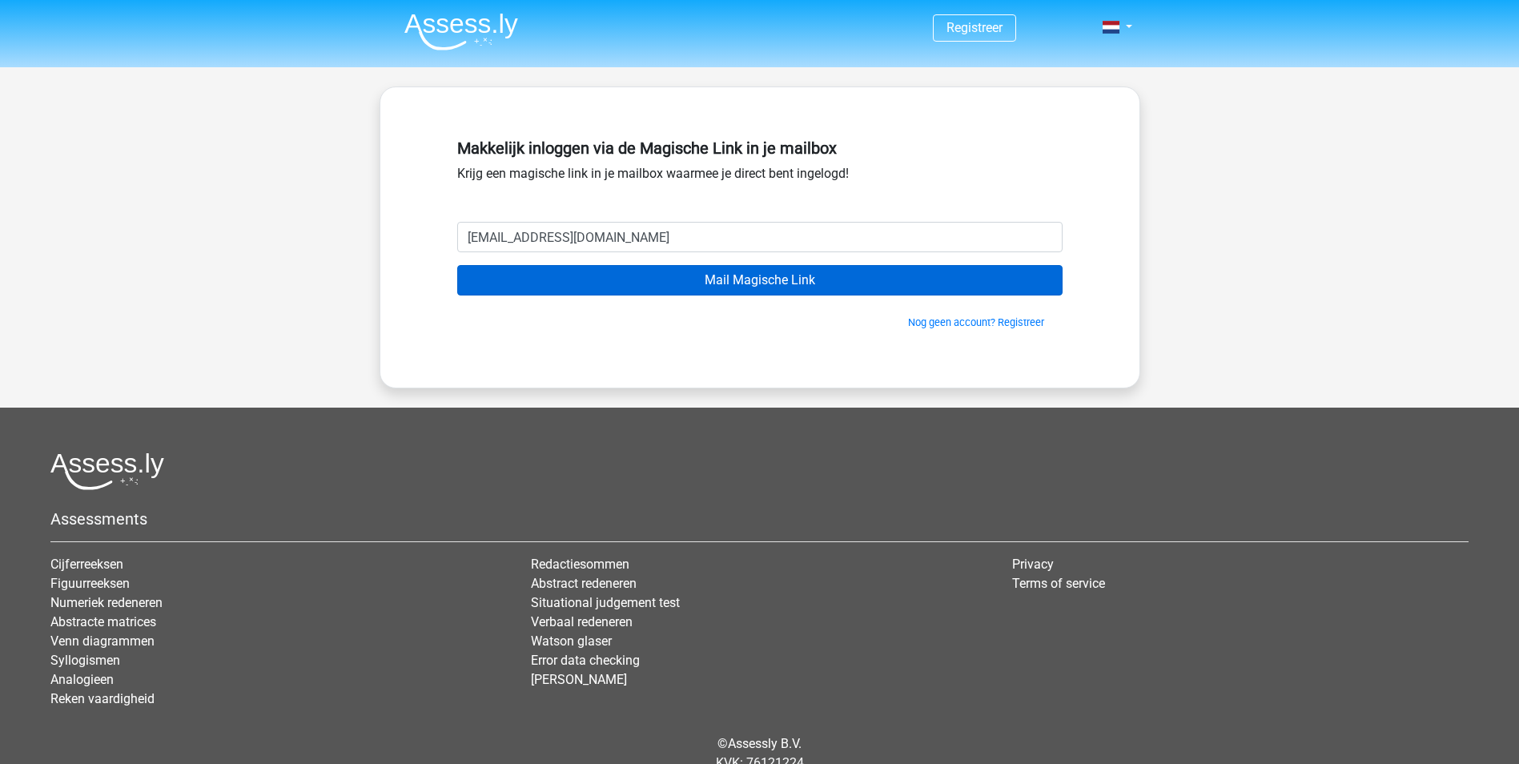
type input "nazila513@gmail.com"
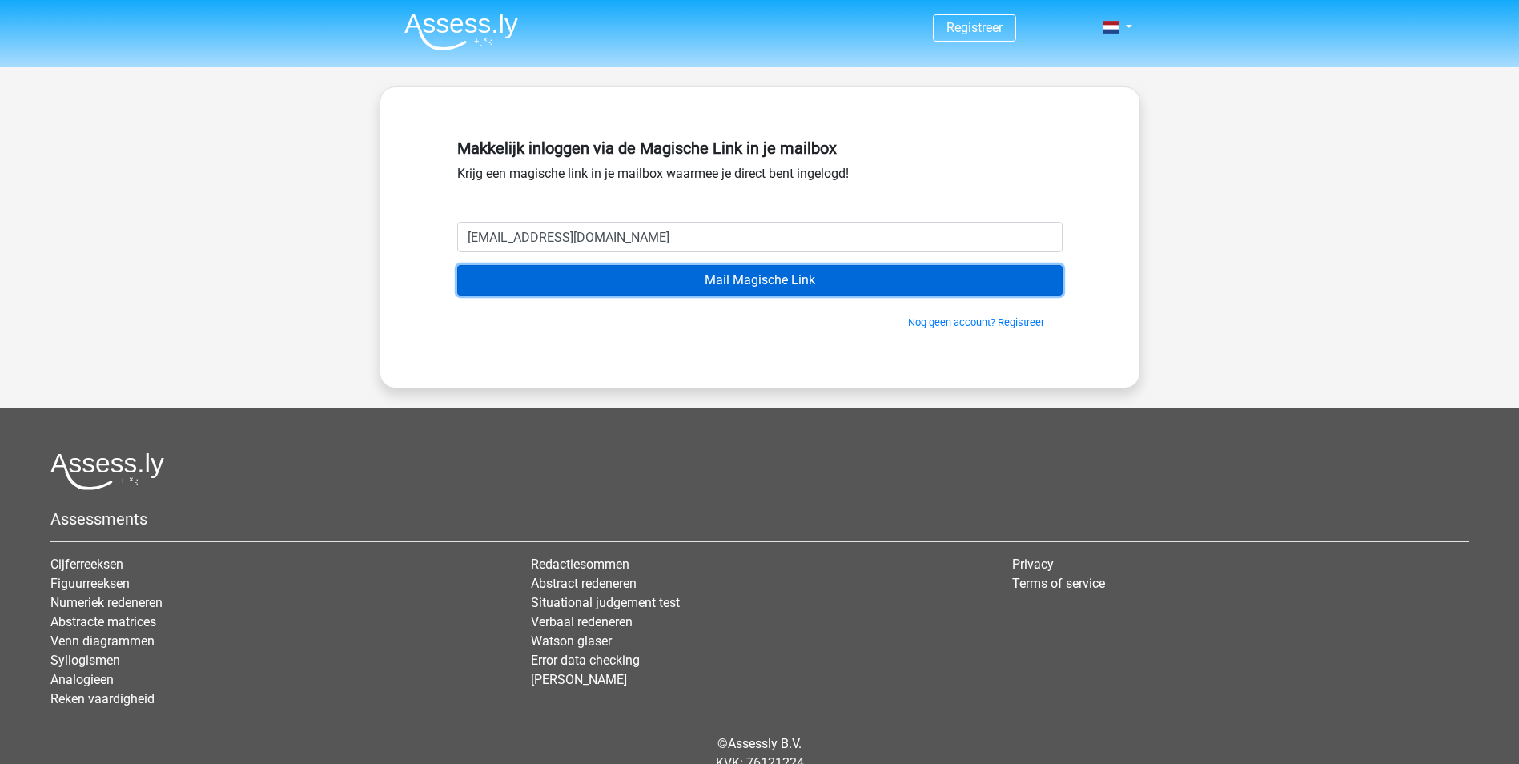
click at [818, 267] on input "Mail Magische Link" at bounding box center [759, 280] width 605 height 30
